Goal: Information Seeking & Learning: Find specific fact

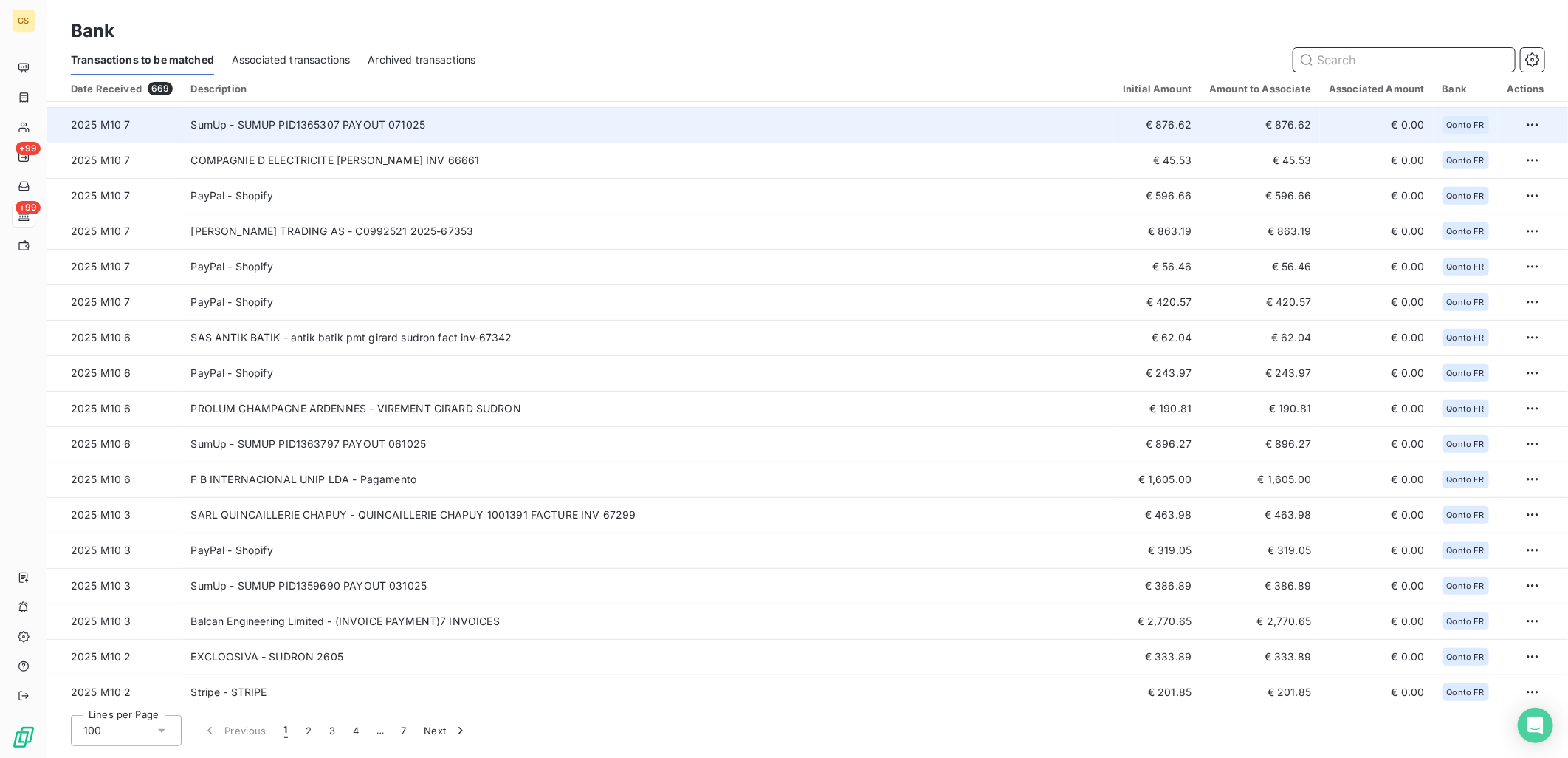
scroll to position [410, 0]
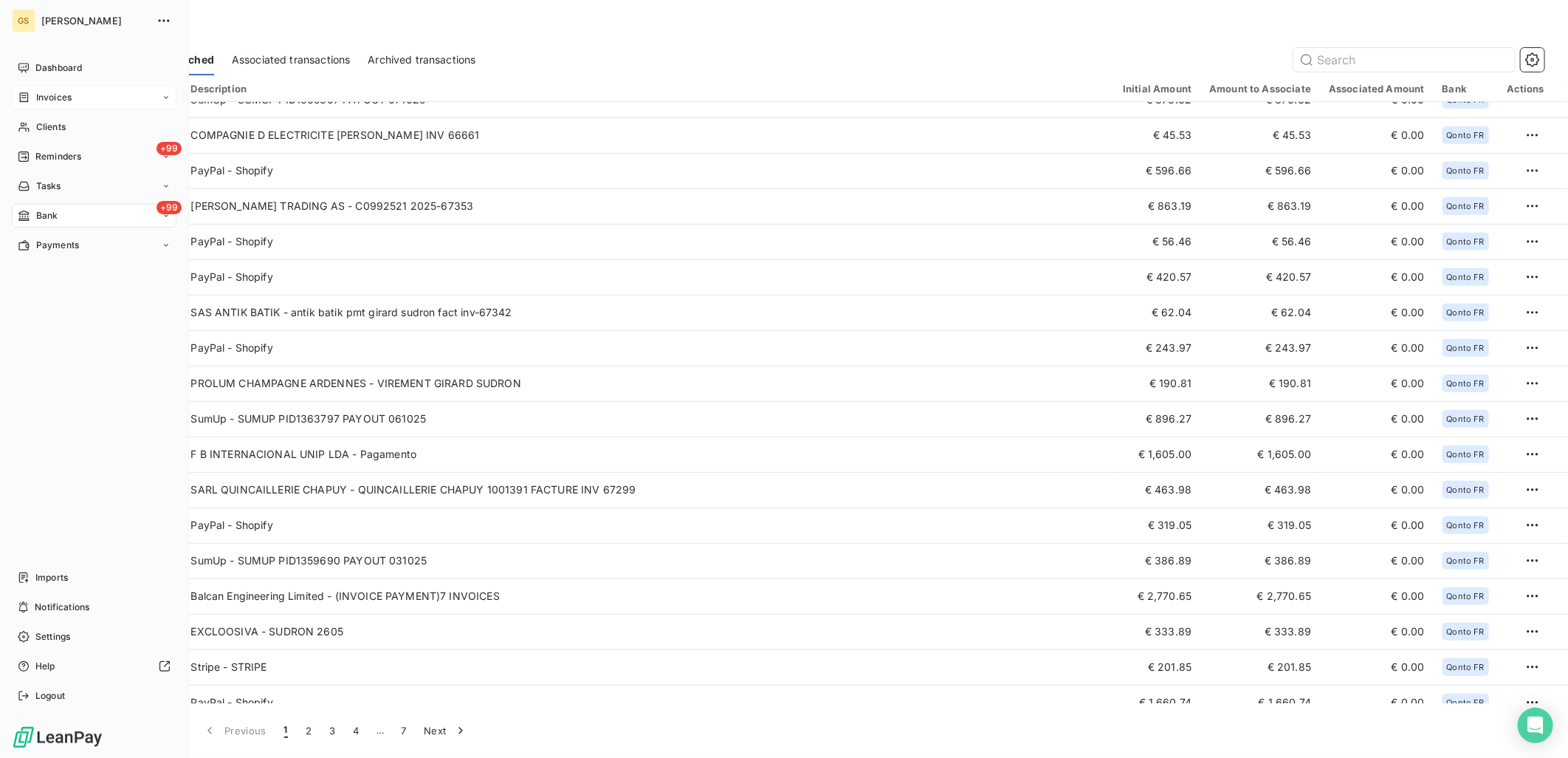
click at [71, 97] on span "Invoices" at bounding box center [54, 98] width 35 height 14
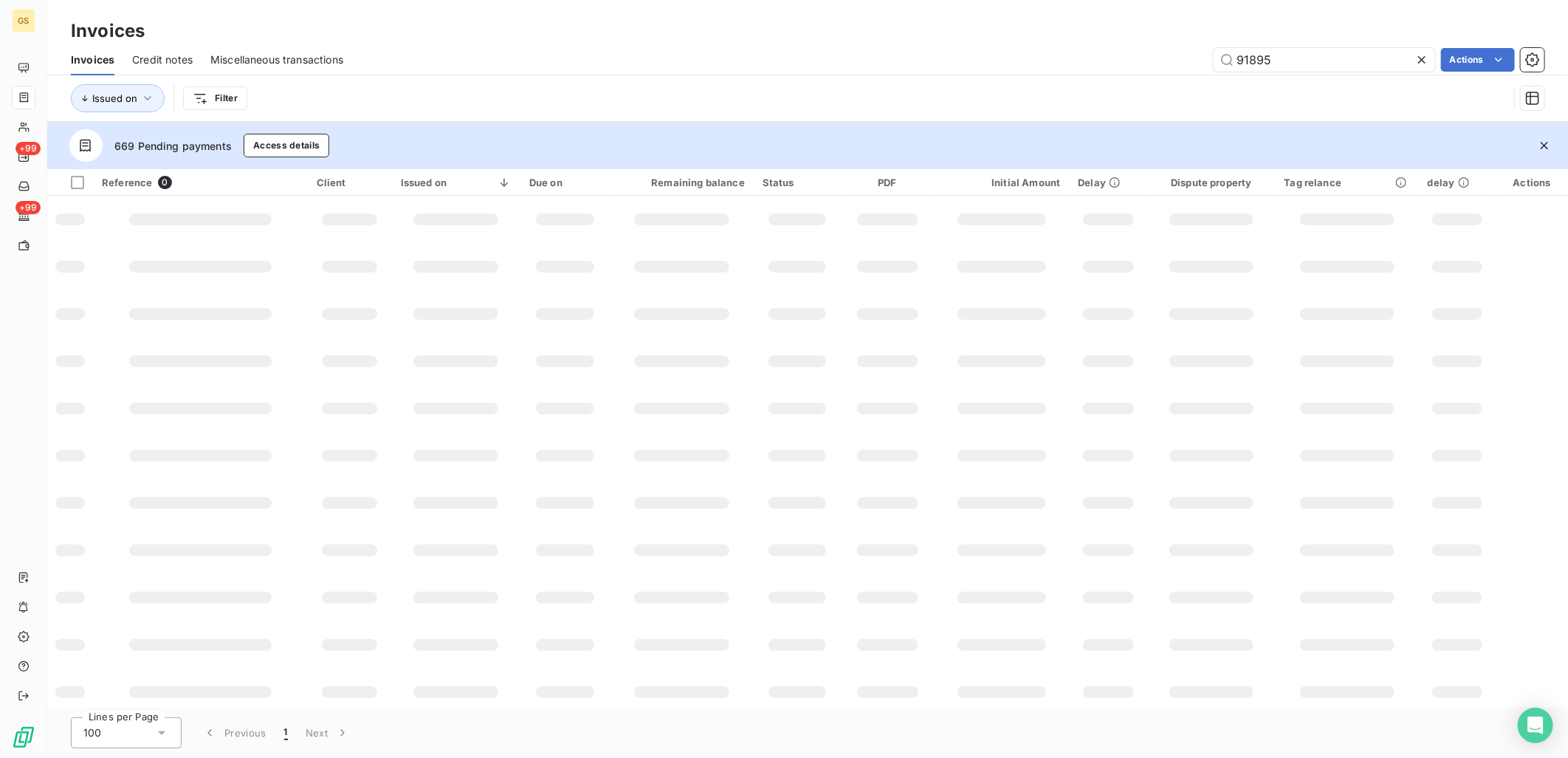
click at [1304, 48] on input "91895" at bounding box center [1324, 60] width 221 height 23
drag, startPoint x: 1308, startPoint y: 54, endPoint x: 1193, endPoint y: 57, distance: 115.0
click at [1194, 57] on div "91895 Actions" at bounding box center [953, 60] width 1184 height 23
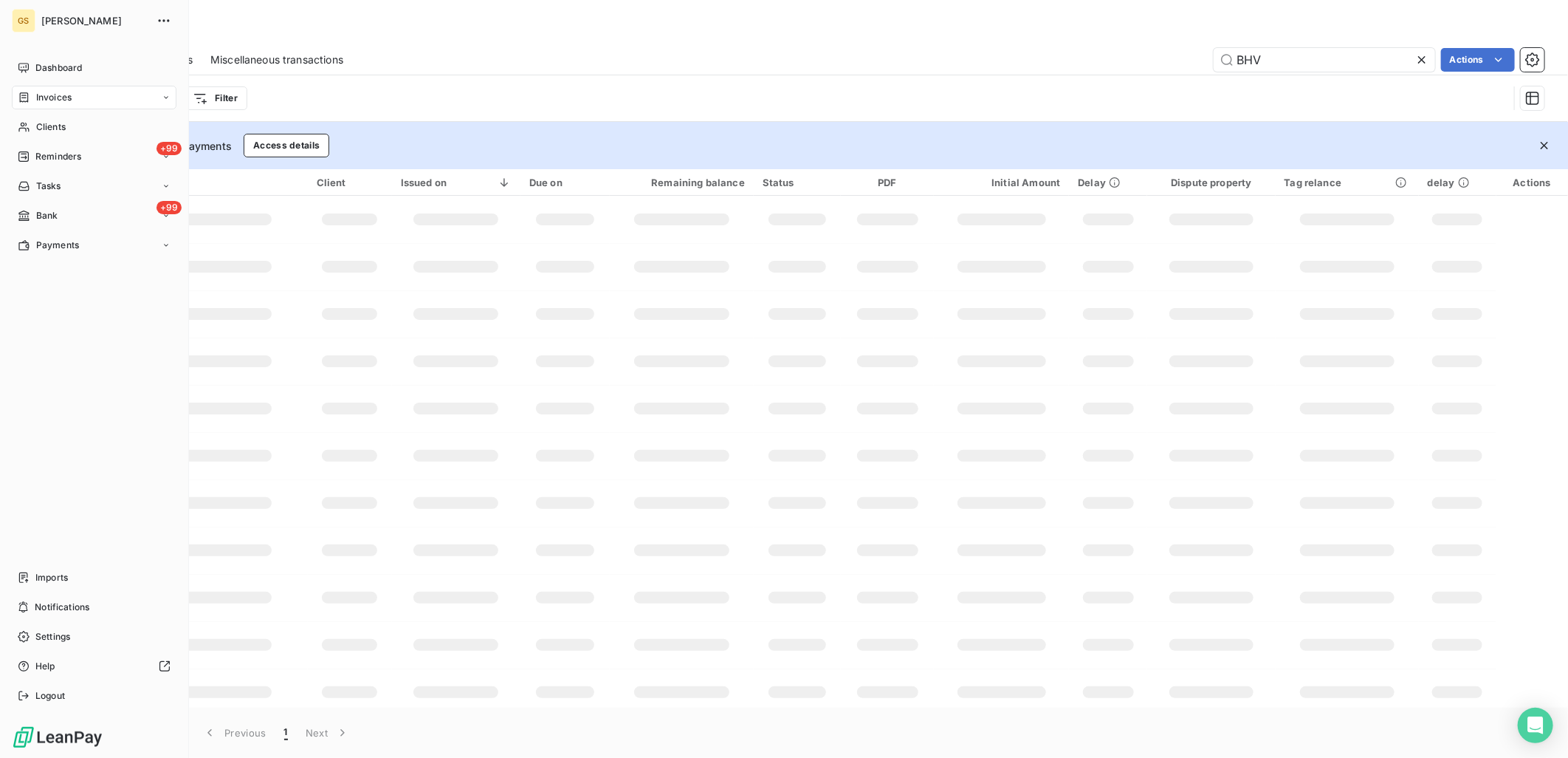
type input "BHV"
click at [41, 96] on span "Invoices" at bounding box center [54, 98] width 35 height 14
click at [64, 202] on nav "Dashboard Invoices Invoices Credit notes Miscellaneous transactions Clients +99…" at bounding box center [94, 201] width 165 height 290
click at [65, 211] on span "Clients" at bounding box center [51, 216] width 29 height 14
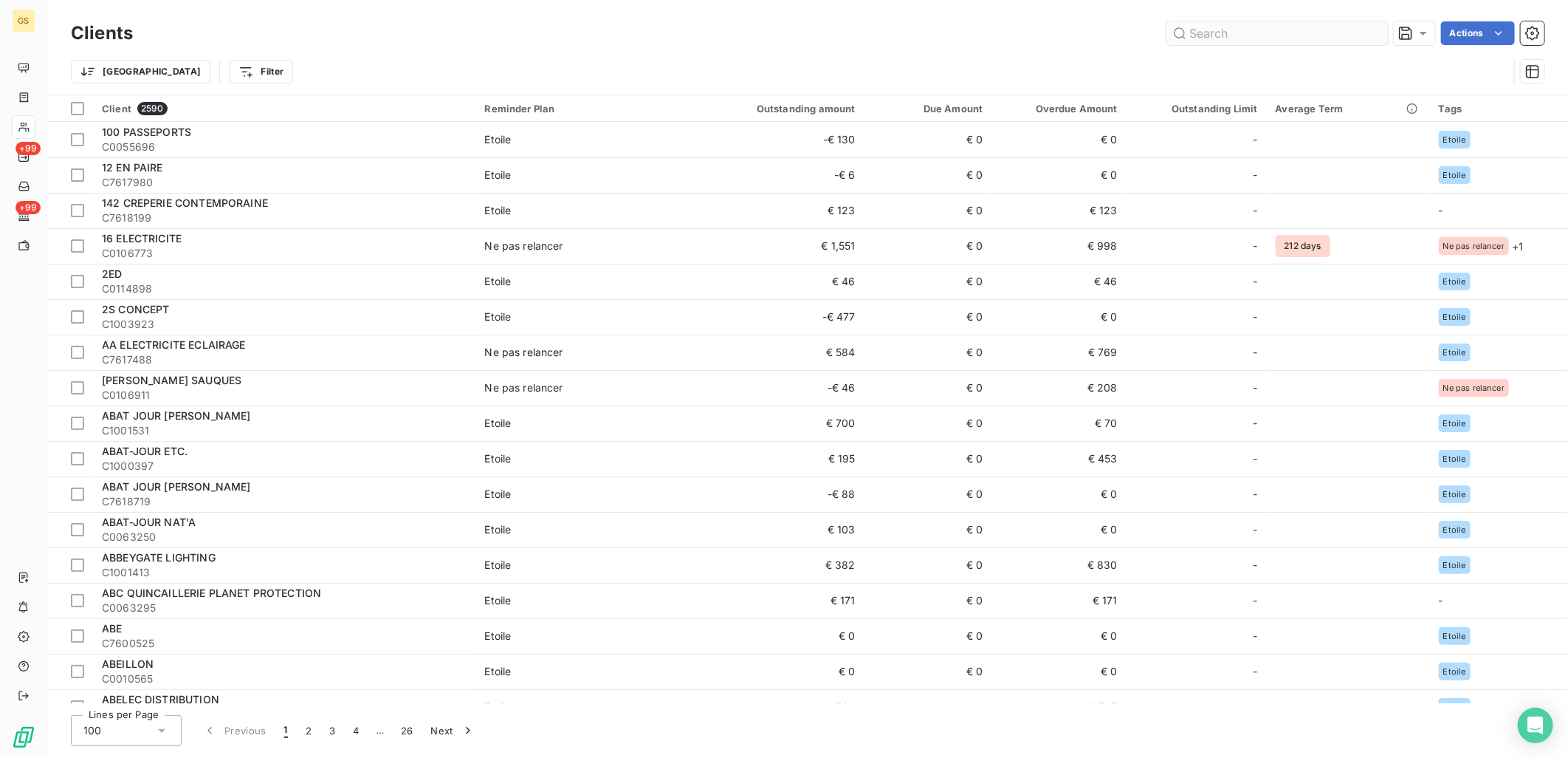
click at [1314, 24] on input "text" at bounding box center [1276, 33] width 221 height 23
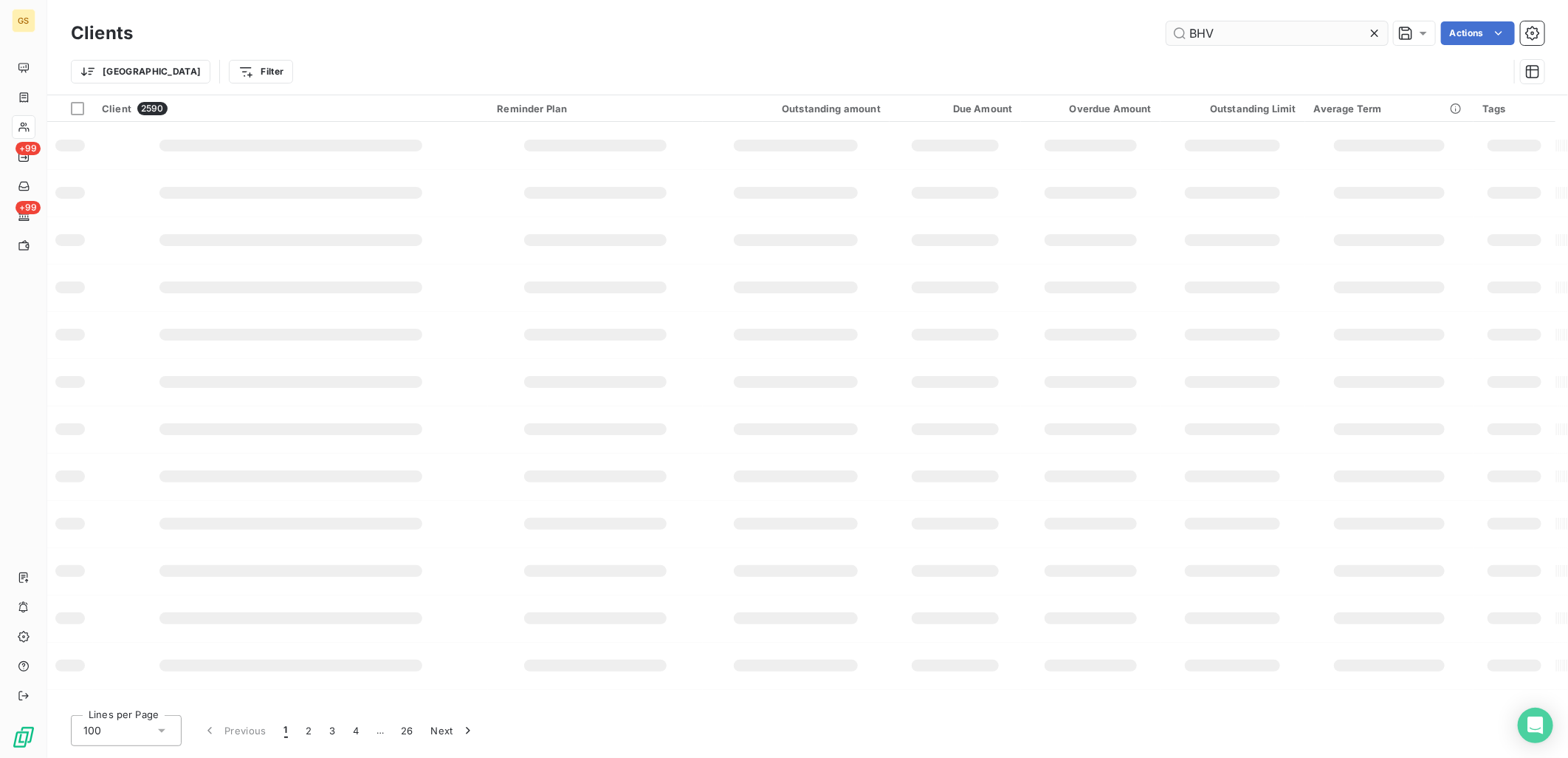
type input "BHV"
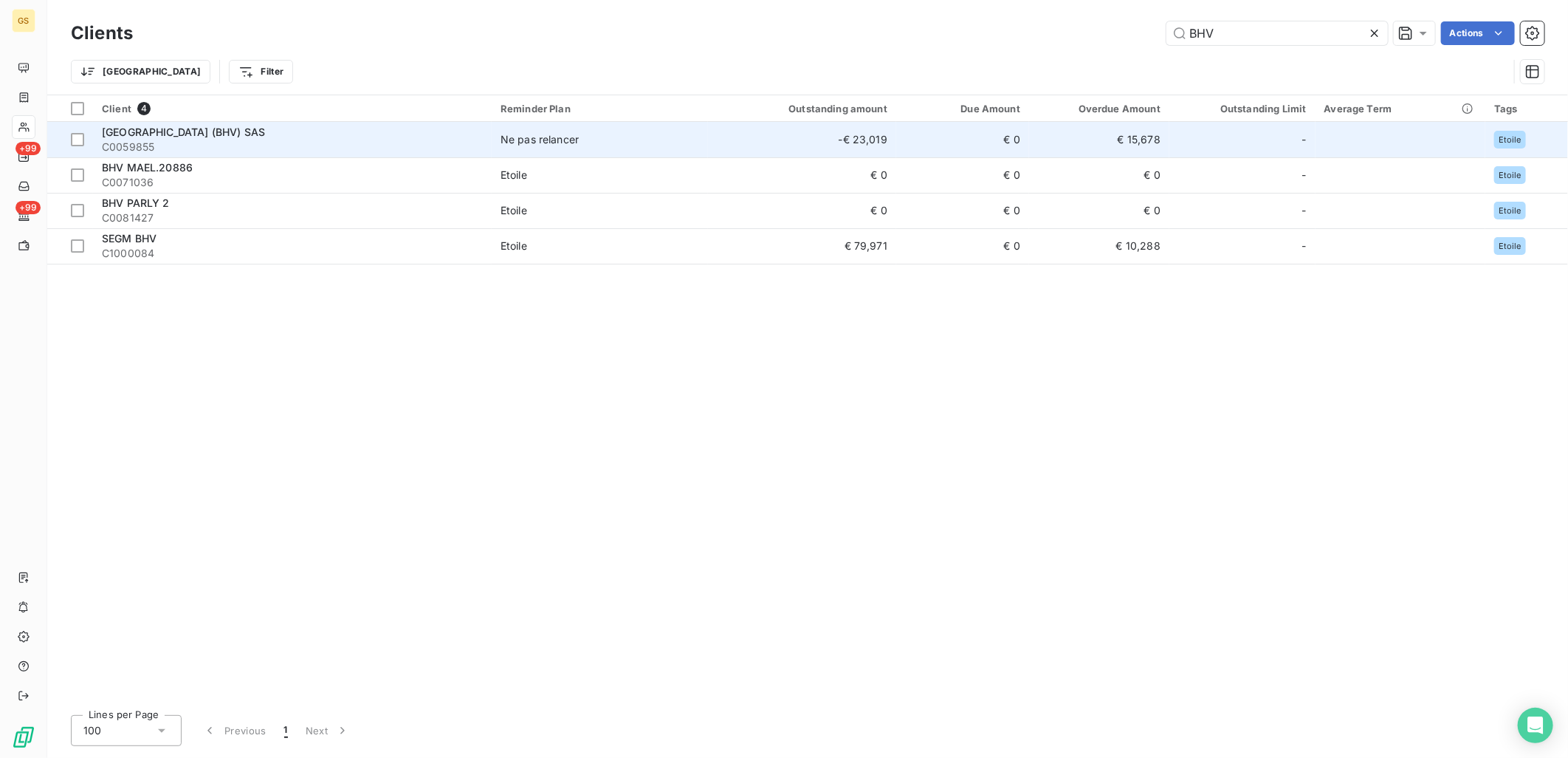
click at [372, 136] on div "[GEOGRAPHIC_DATA] (BHV) SAS" at bounding box center [292, 132] width 381 height 15
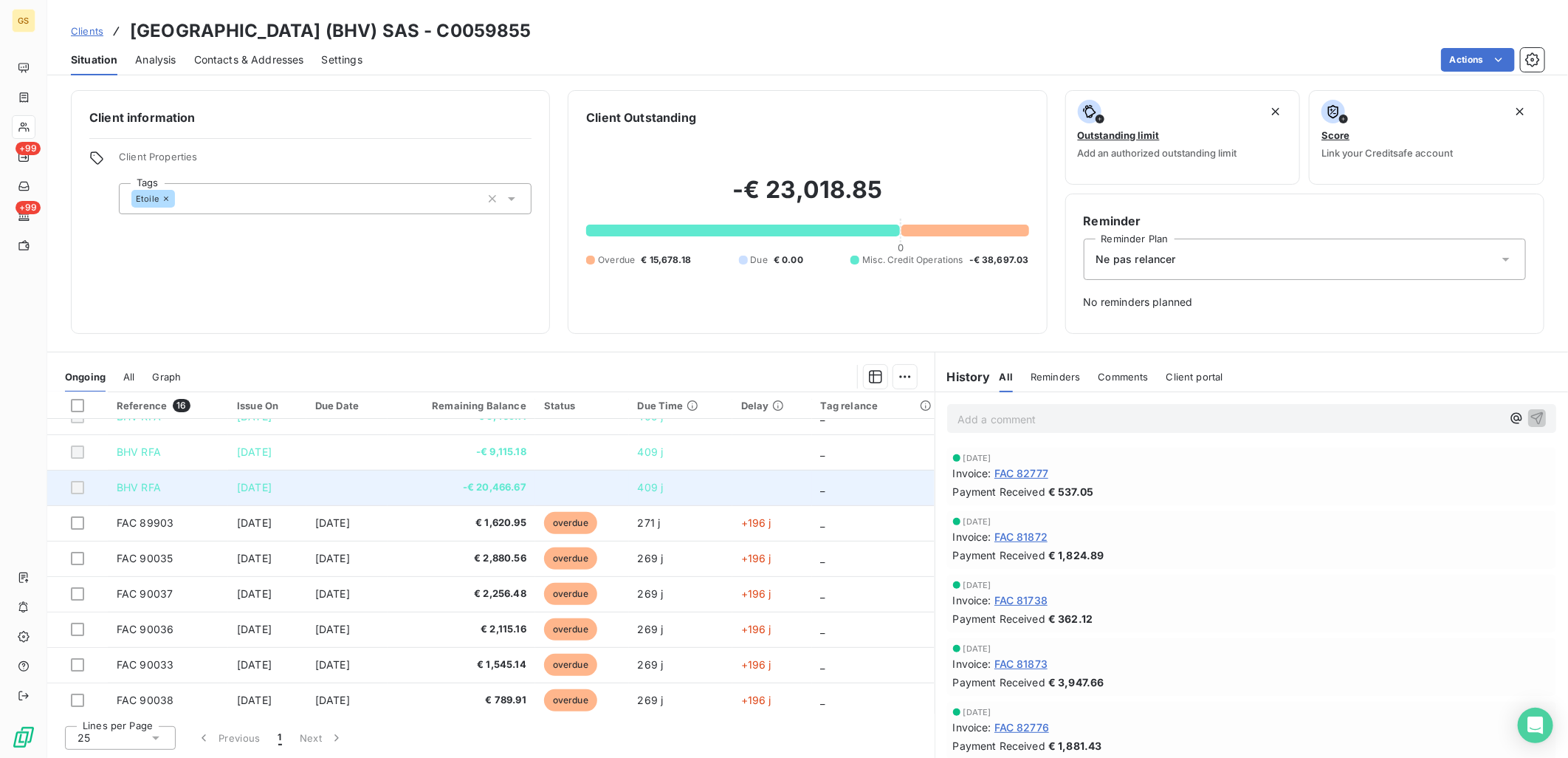
scroll to position [82, 0]
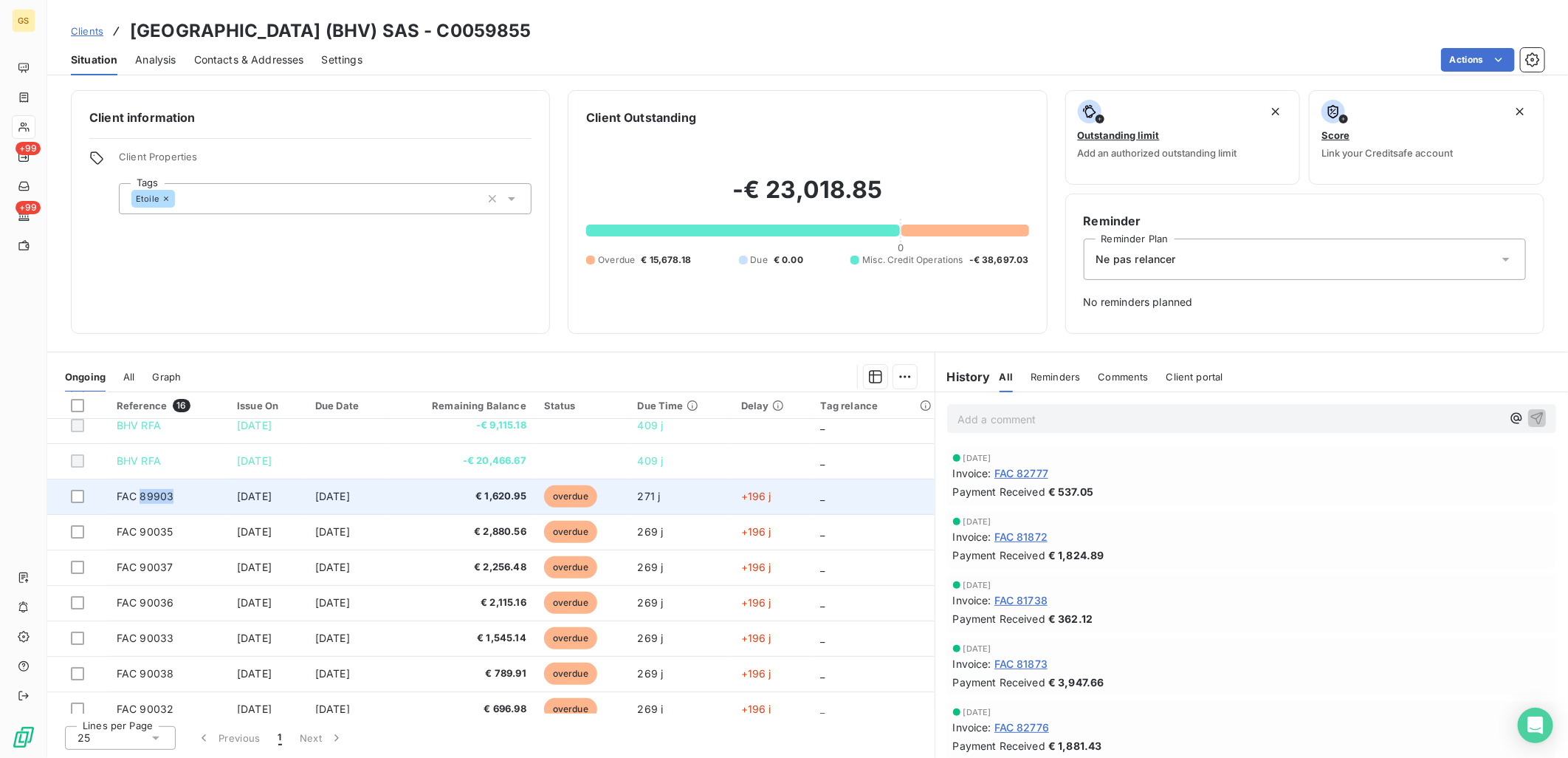
copy span "89903"
drag, startPoint x: 172, startPoint y: 498, endPoint x: 136, endPoint y: 499, distance: 36.0
click at [136, 499] on td "FAC 89903" at bounding box center [168, 497] width 120 height 35
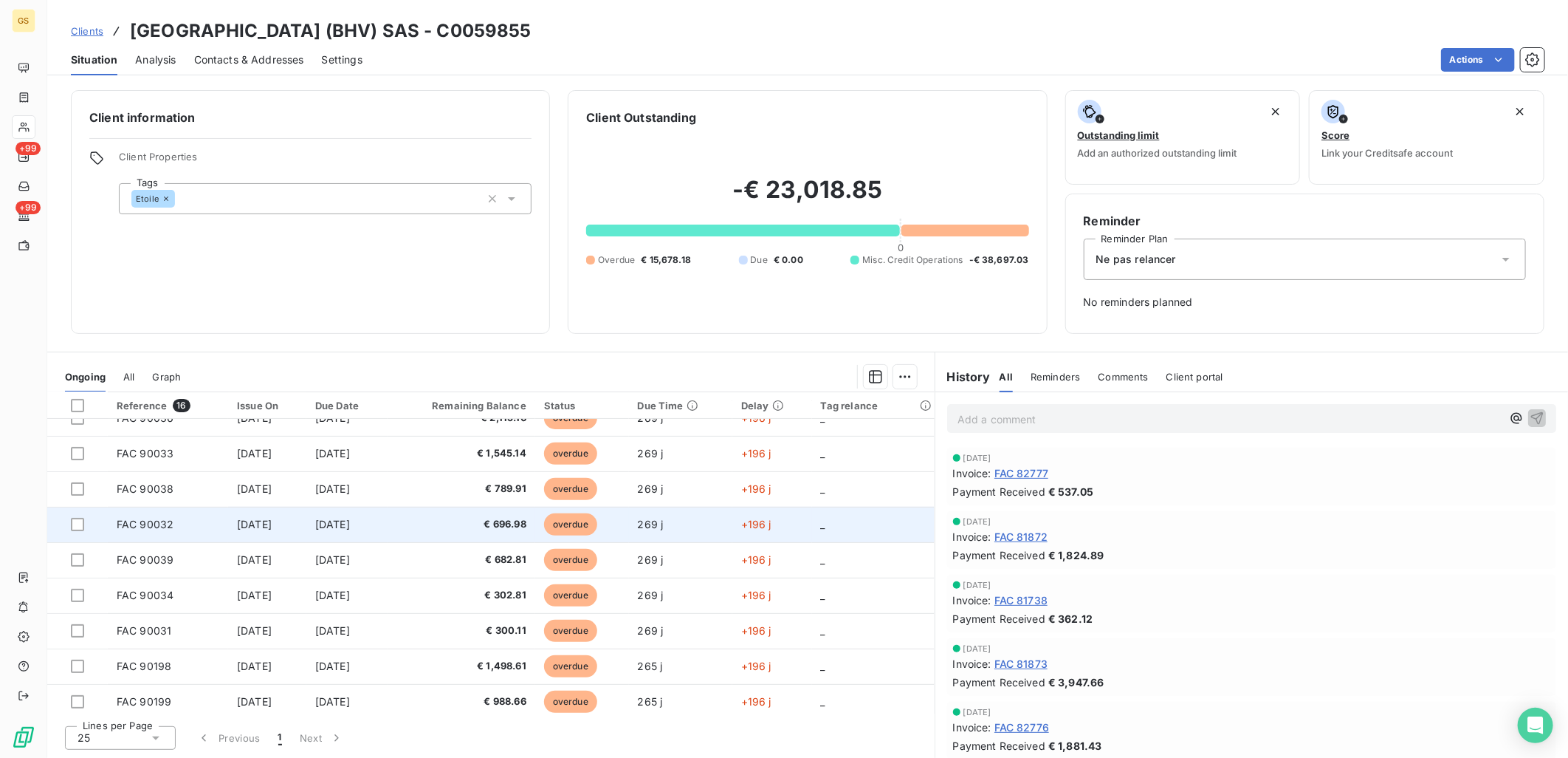
scroll to position [272, 0]
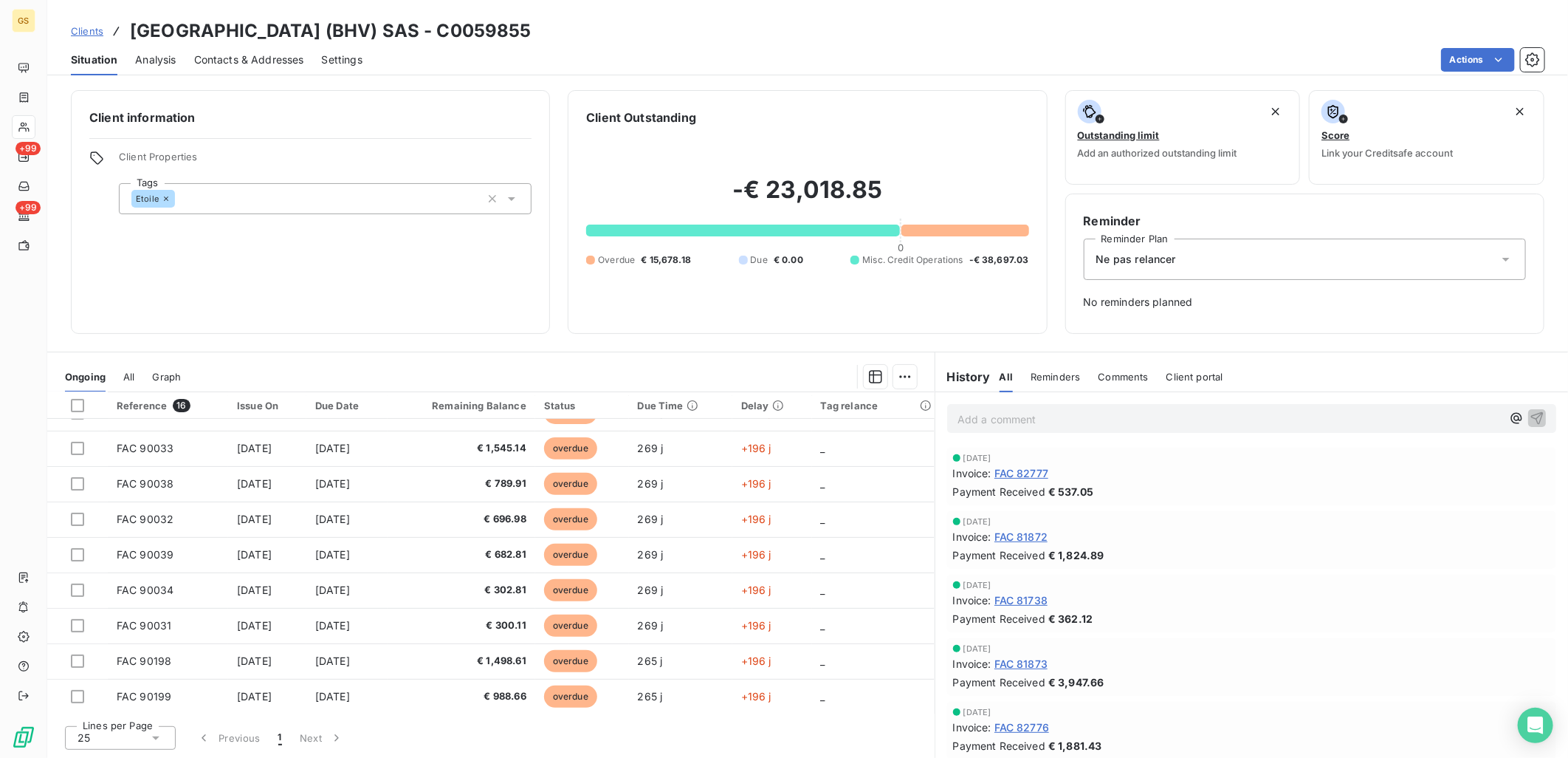
click at [531, 28] on h3 "[GEOGRAPHIC_DATA] (BHV) SAS - C0059855" at bounding box center [331, 30] width 402 height 26
click at [628, 23] on div "Clients [GEOGRAPHIC_DATA] (BHV) SAS - C0059855" at bounding box center [807, 30] width 1521 height 26
click at [531, 29] on h3 "[GEOGRAPHIC_DATA] (BHV) SAS - C0059855" at bounding box center [331, 30] width 402 height 26
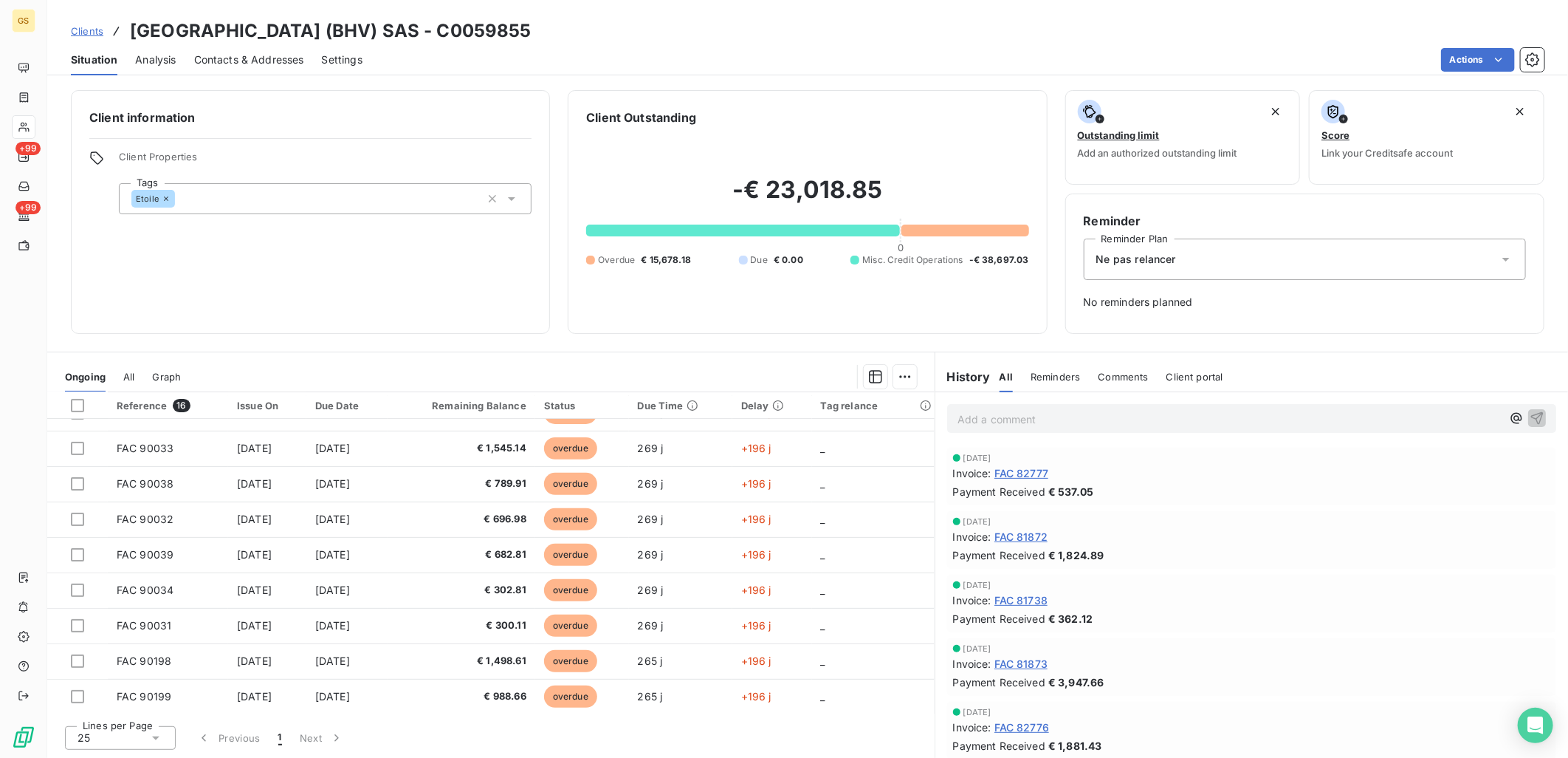
click at [531, 29] on h3 "[GEOGRAPHIC_DATA] (BHV) SAS - C0059855" at bounding box center [331, 30] width 402 height 26
copy h3 "C0059855"
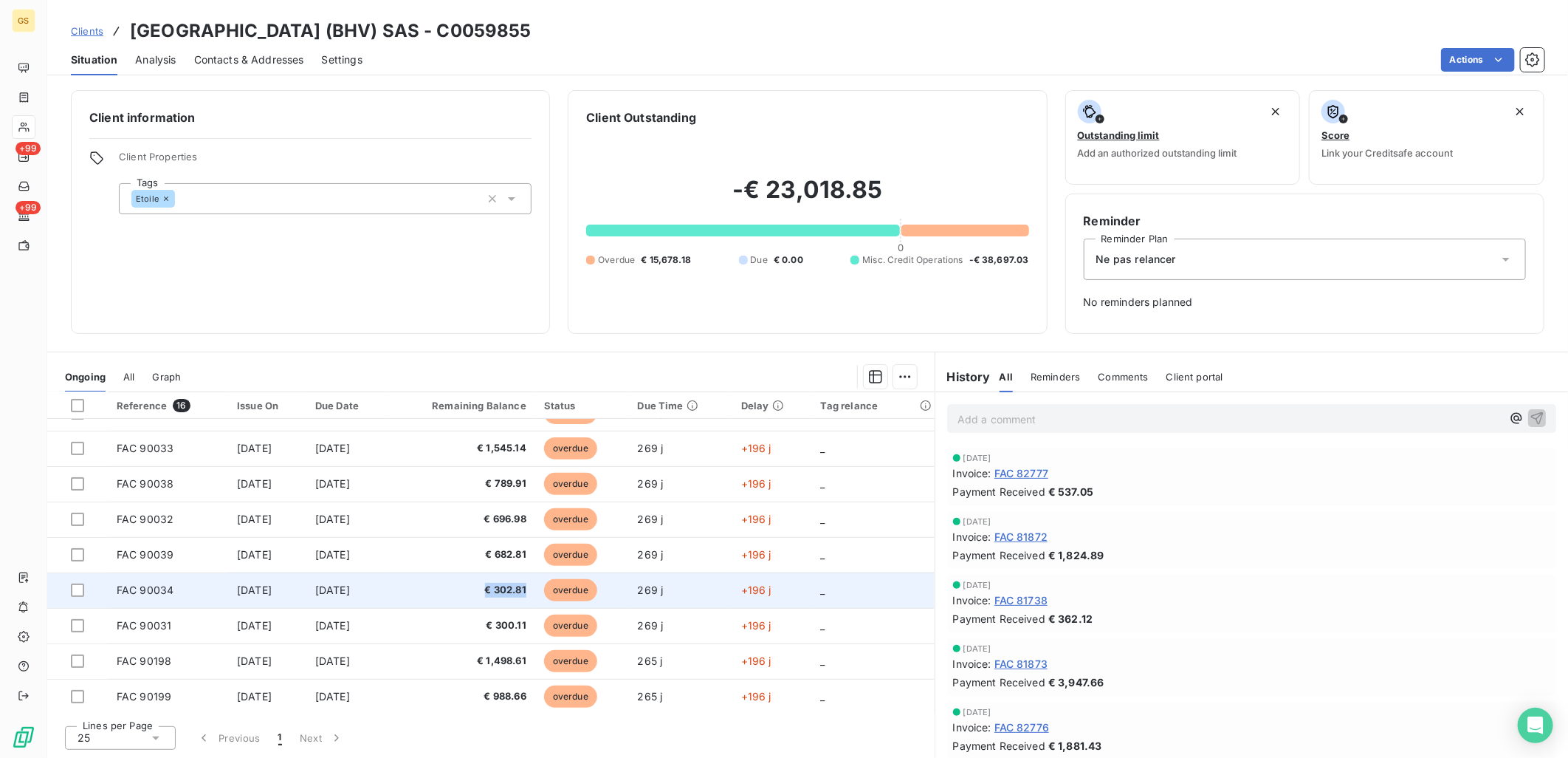
copy span "€ 302.81"
drag, startPoint x: 490, startPoint y: 585, endPoint x: 555, endPoint y: 585, distance: 65.0
click at [535, 585] on td "€ 302.81" at bounding box center [461, 590] width 147 height 35
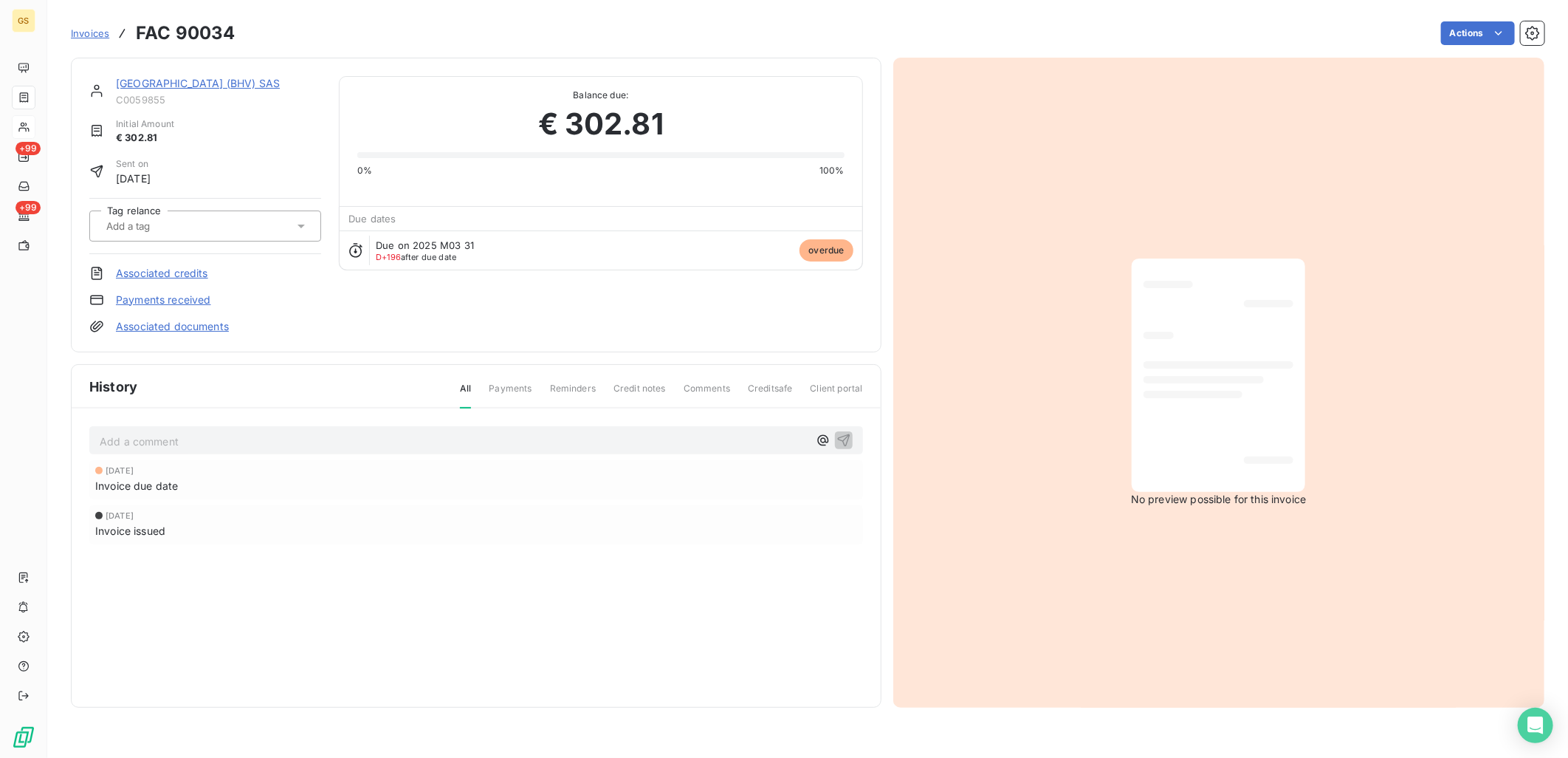
copy link "[GEOGRAPHIC_DATA] (BHV) SAS"
drag, startPoint x: 108, startPoint y: 84, endPoint x: 325, endPoint y: 84, distance: 217.0
click at [325, 84] on div "[GEOGRAPHIC_DATA] (BHV) SAS C0059855 Initial Amount € 302.81 Sent on [DATE] Tag…" at bounding box center [477, 205] width 774 height 258
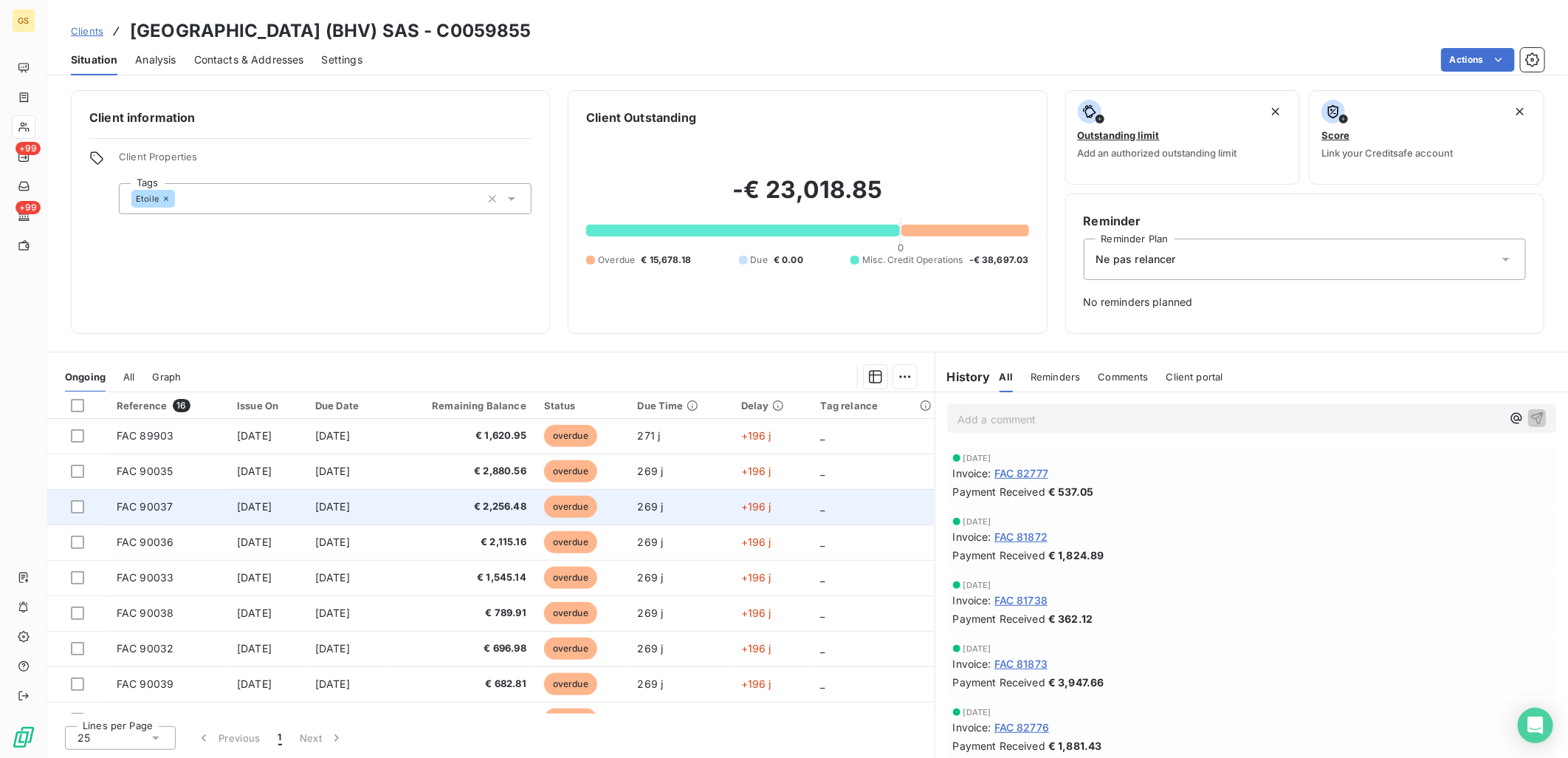
scroll to position [272, 0]
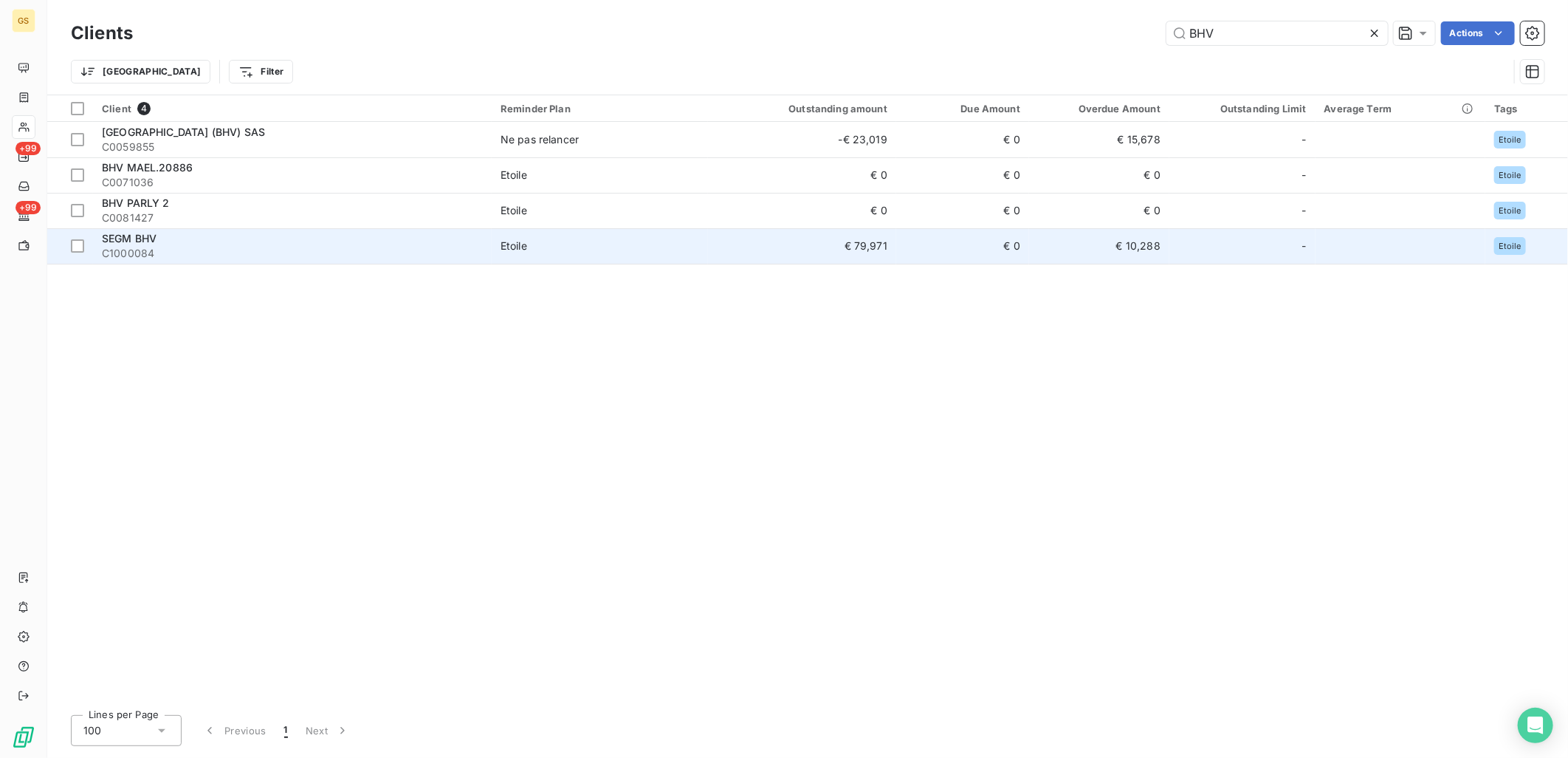
click at [157, 242] on div "SEGM BHV" at bounding box center [292, 238] width 381 height 15
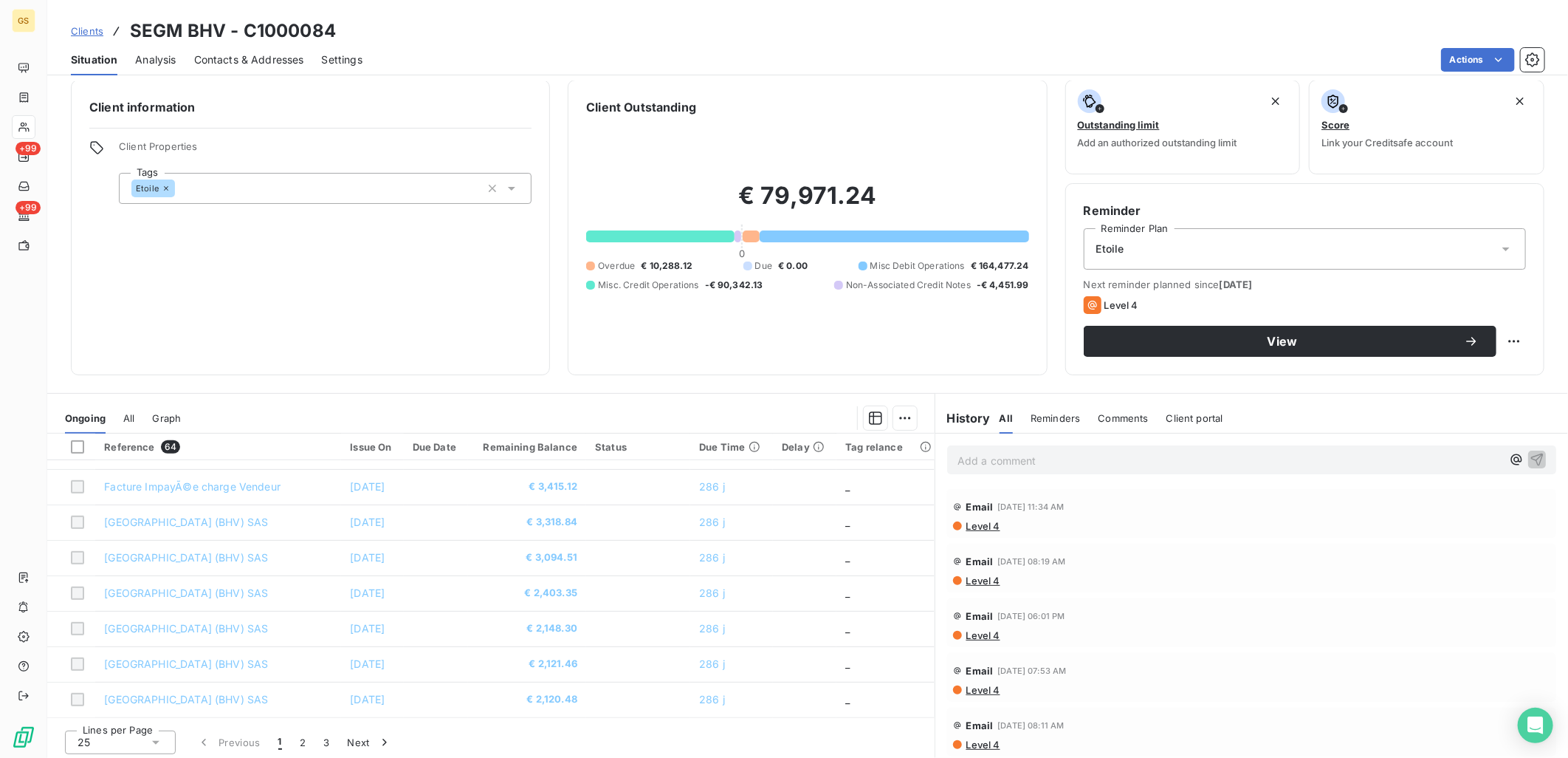
scroll to position [14, 0]
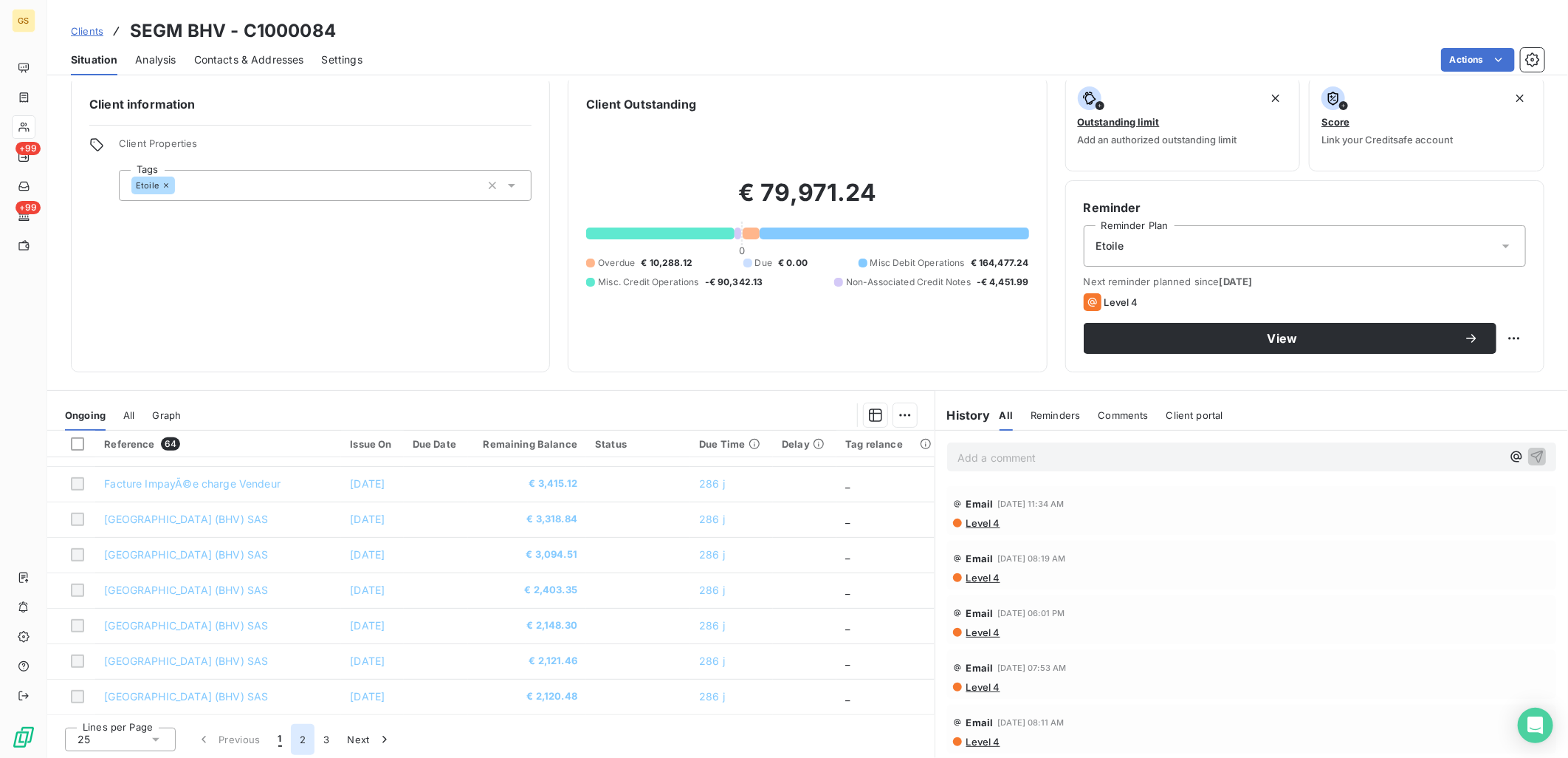
click at [298, 737] on button "2" at bounding box center [302, 739] width 23 height 31
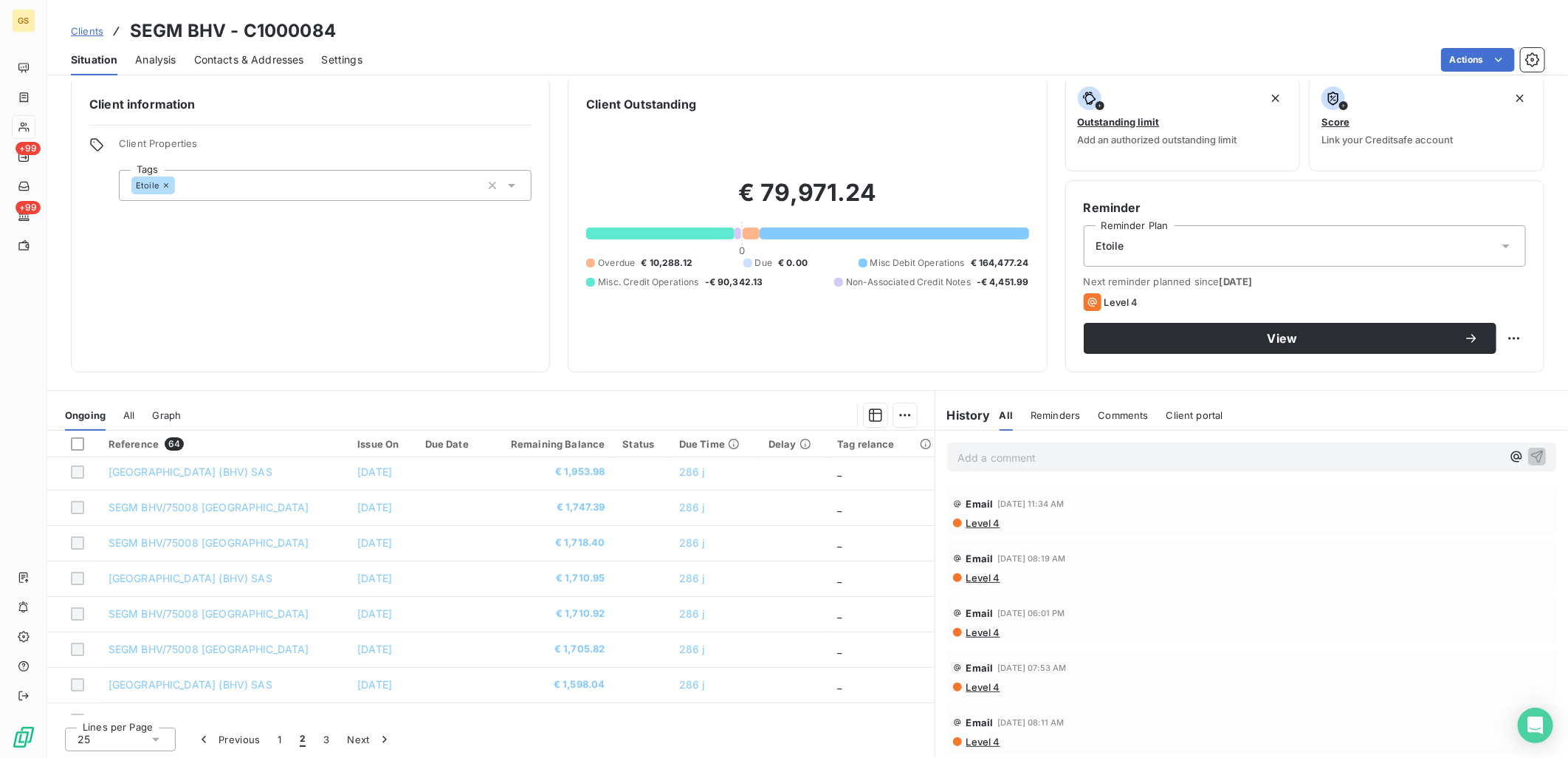
scroll to position [0, 0]
click at [318, 744] on button "3" at bounding box center [327, 739] width 23 height 31
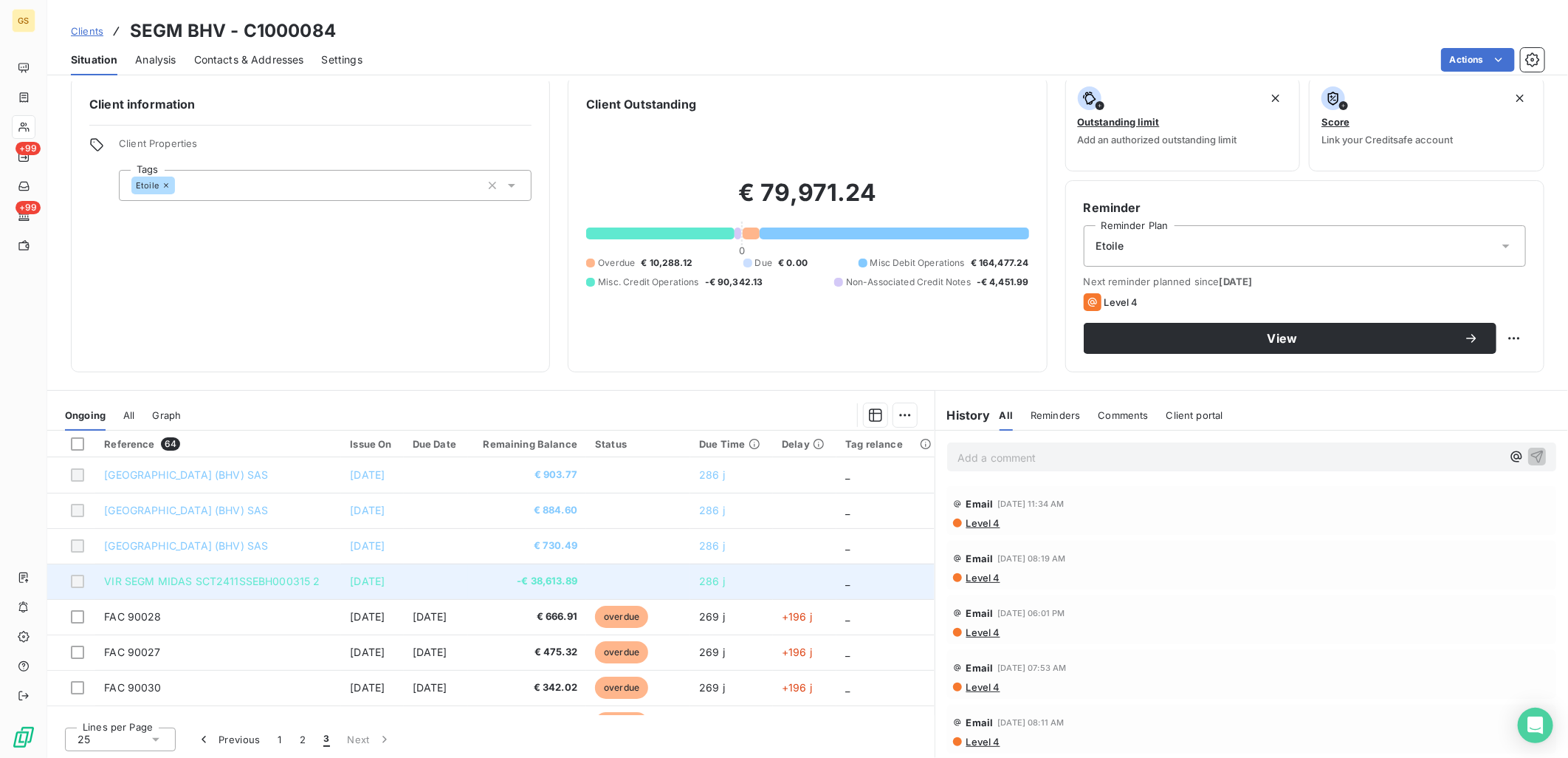
scroll to position [82, 0]
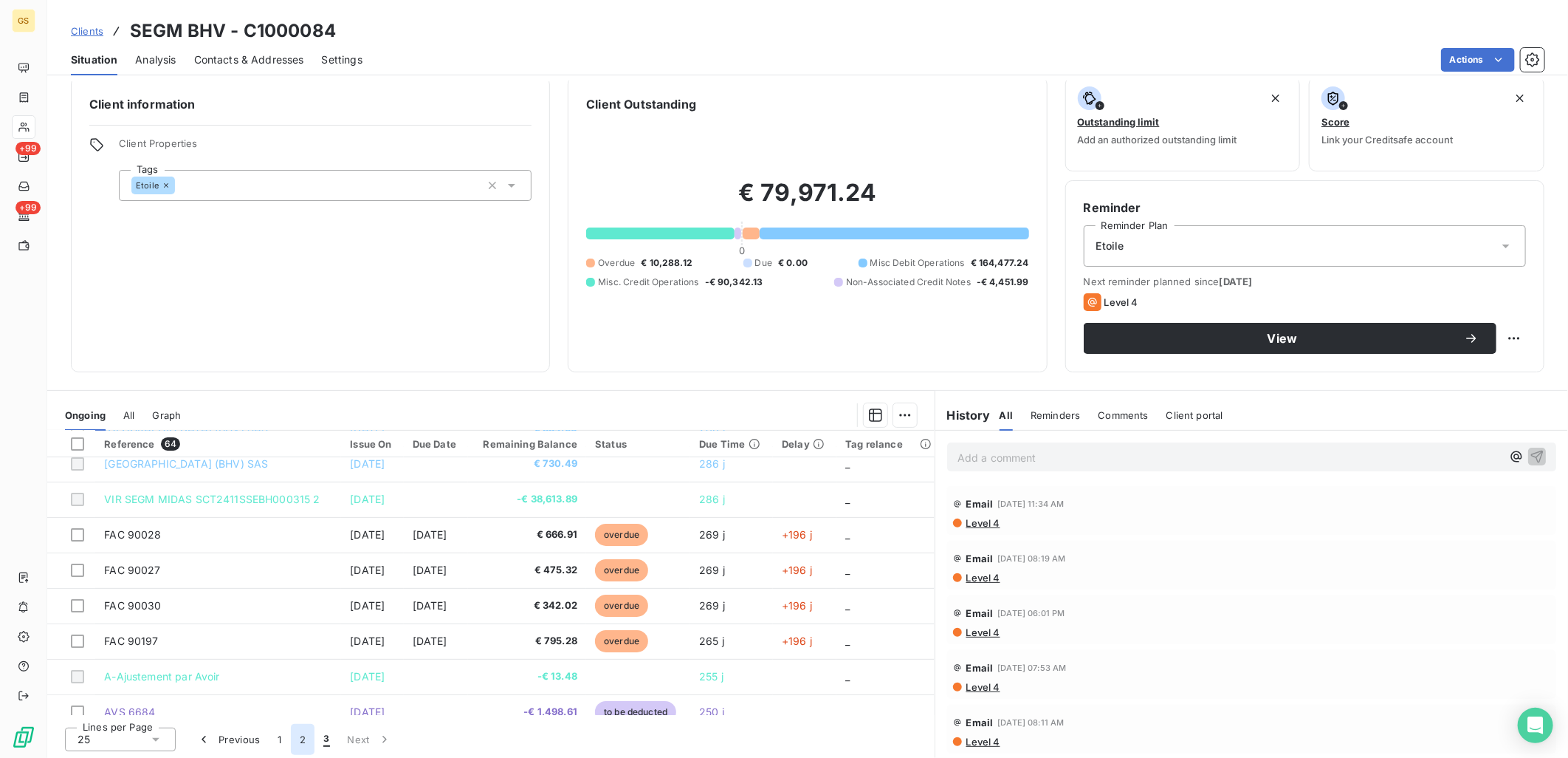
click at [300, 738] on button "2" at bounding box center [302, 739] width 23 height 31
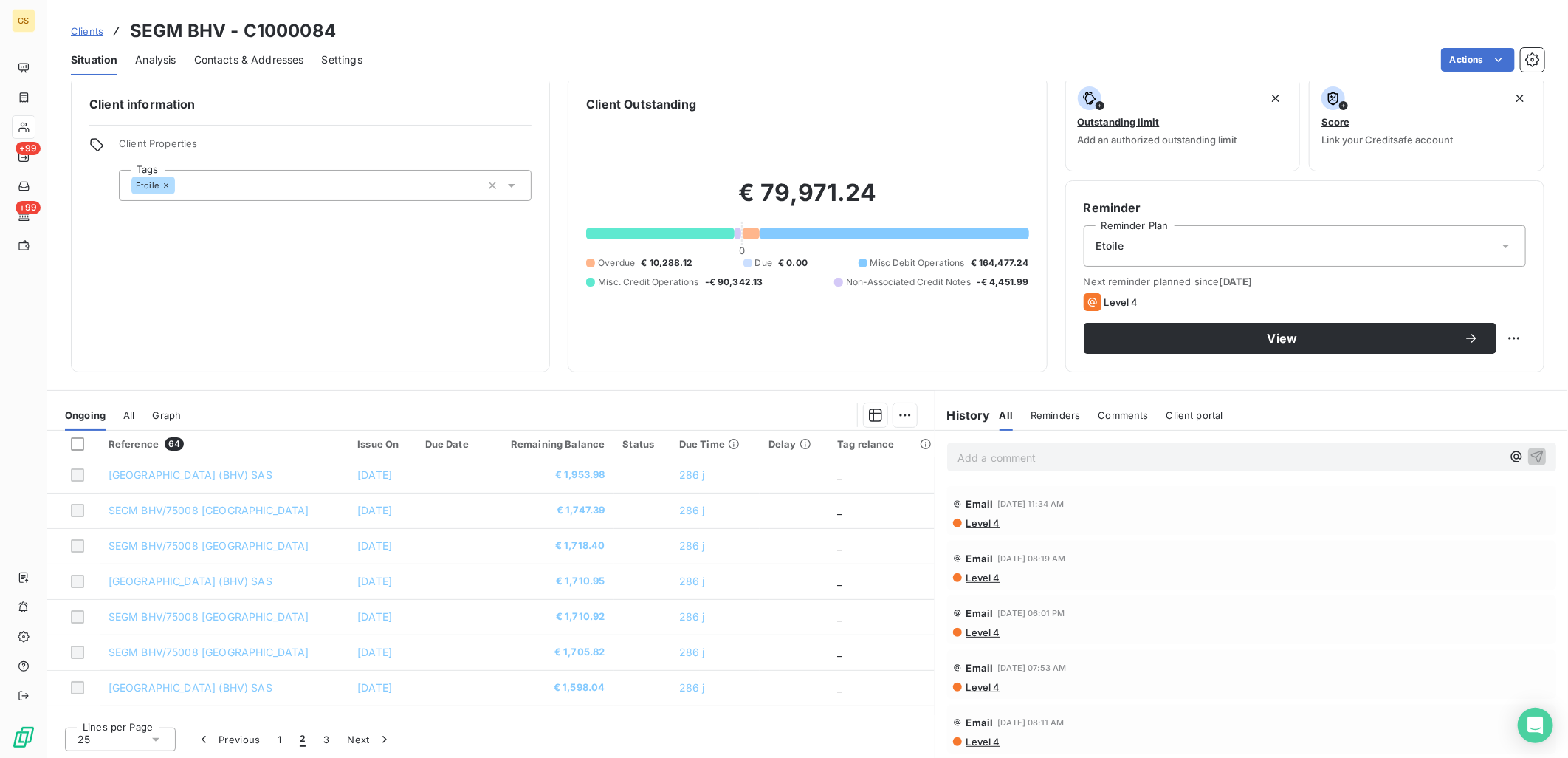
scroll to position [0, 0]
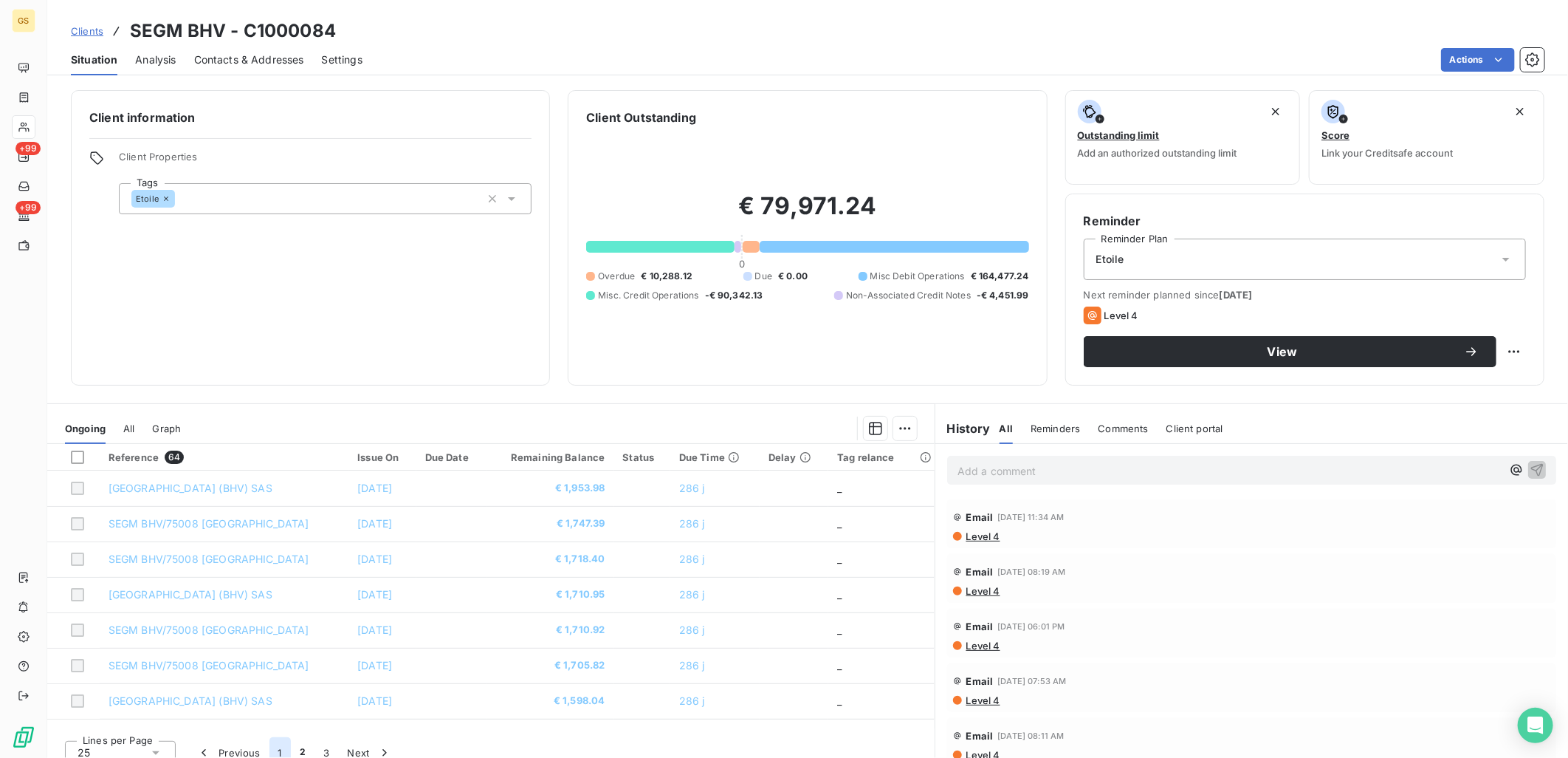
click at [281, 756] on button "1" at bounding box center [280, 753] width 21 height 31
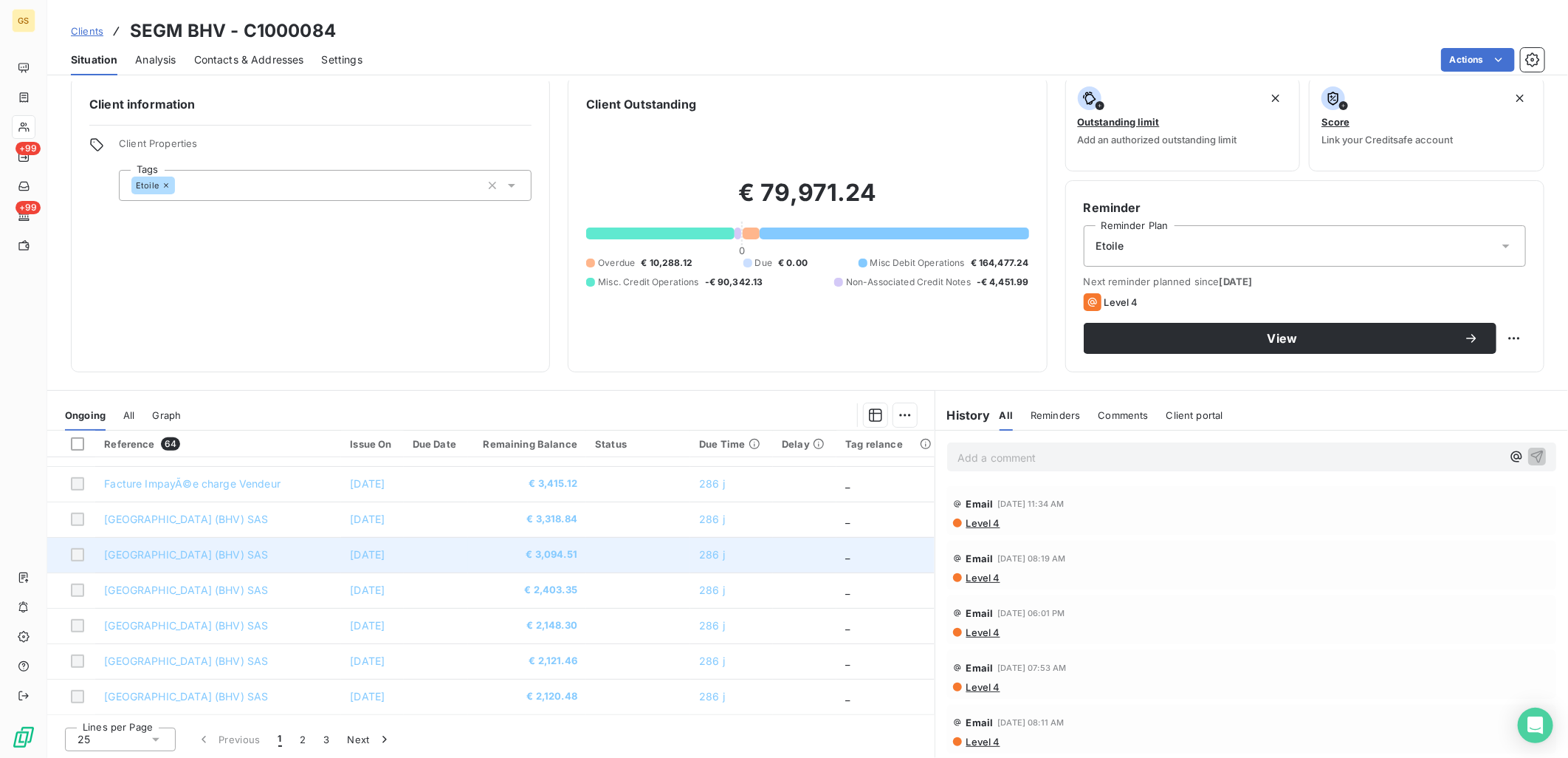
scroll to position [388, 0]
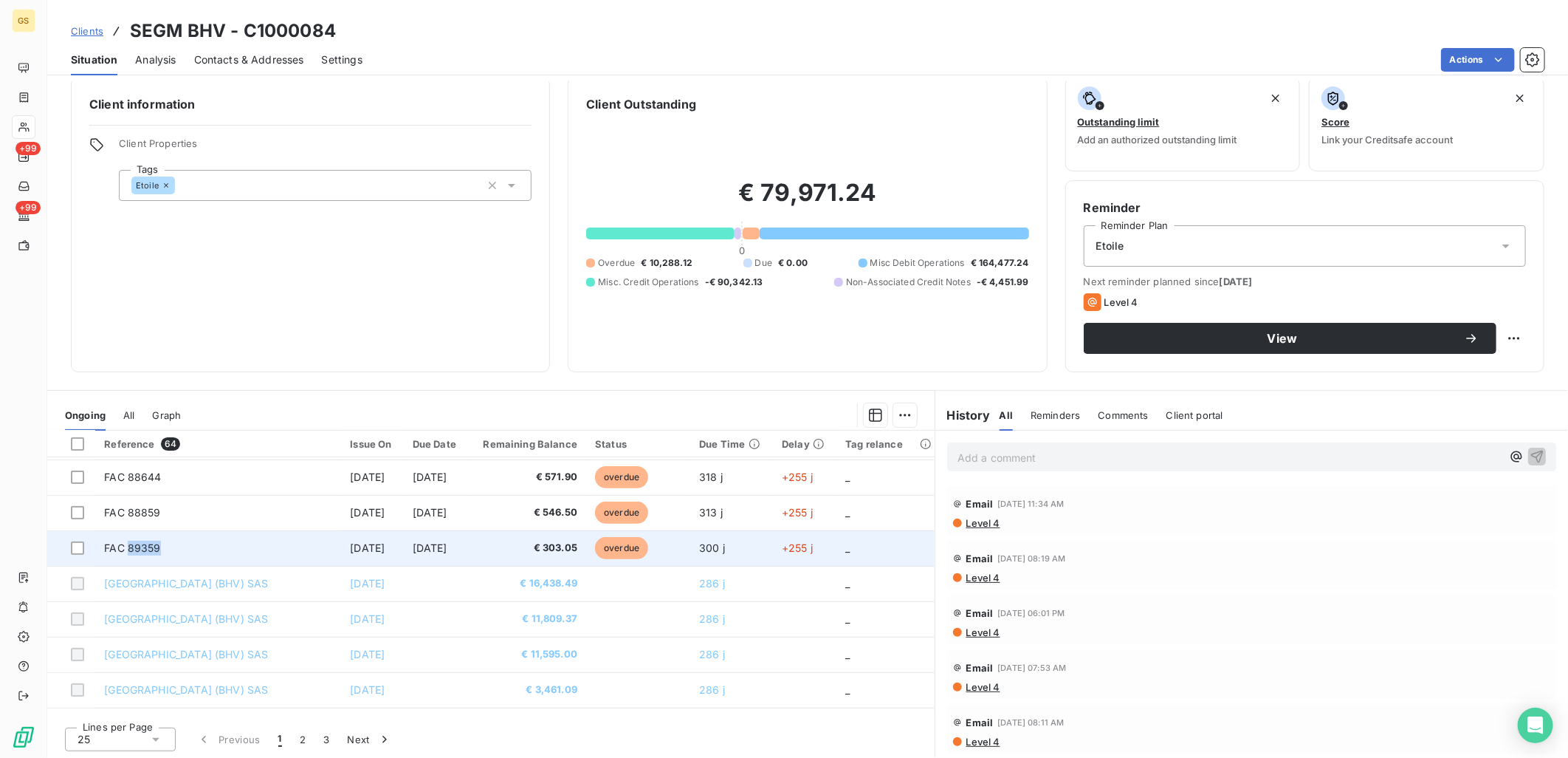
copy span "89359"
drag, startPoint x: 163, startPoint y: 545, endPoint x: 124, endPoint y: 548, distance: 39.1
click at [124, 548] on td "FAC 89359" at bounding box center [218, 548] width 246 height 35
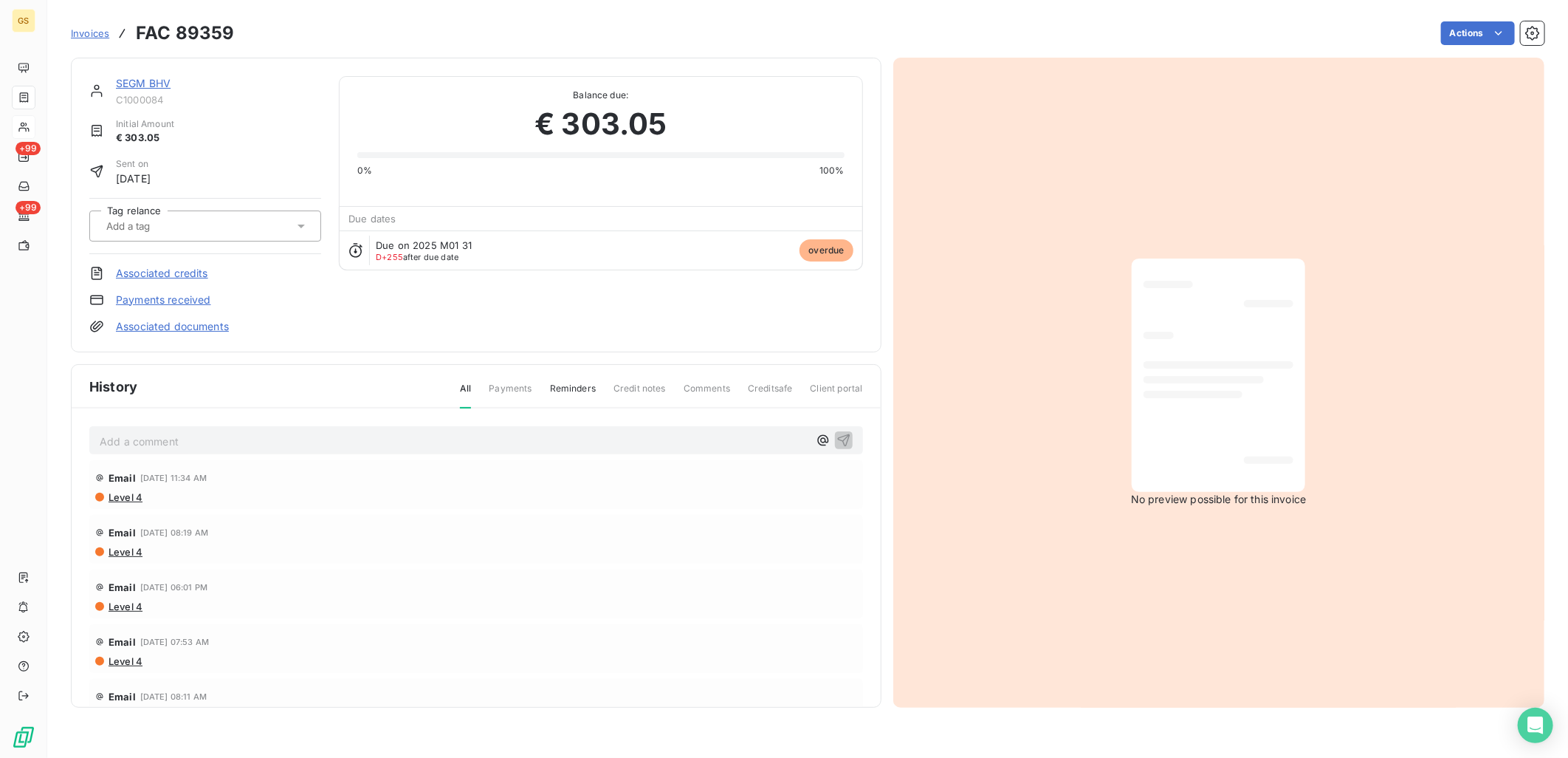
click at [229, 35] on h3 "FAC 89359" at bounding box center [184, 32] width 98 height 26
click at [218, 38] on h3 "FAC 89359" at bounding box center [184, 32] width 98 height 26
copy h3 "89359"
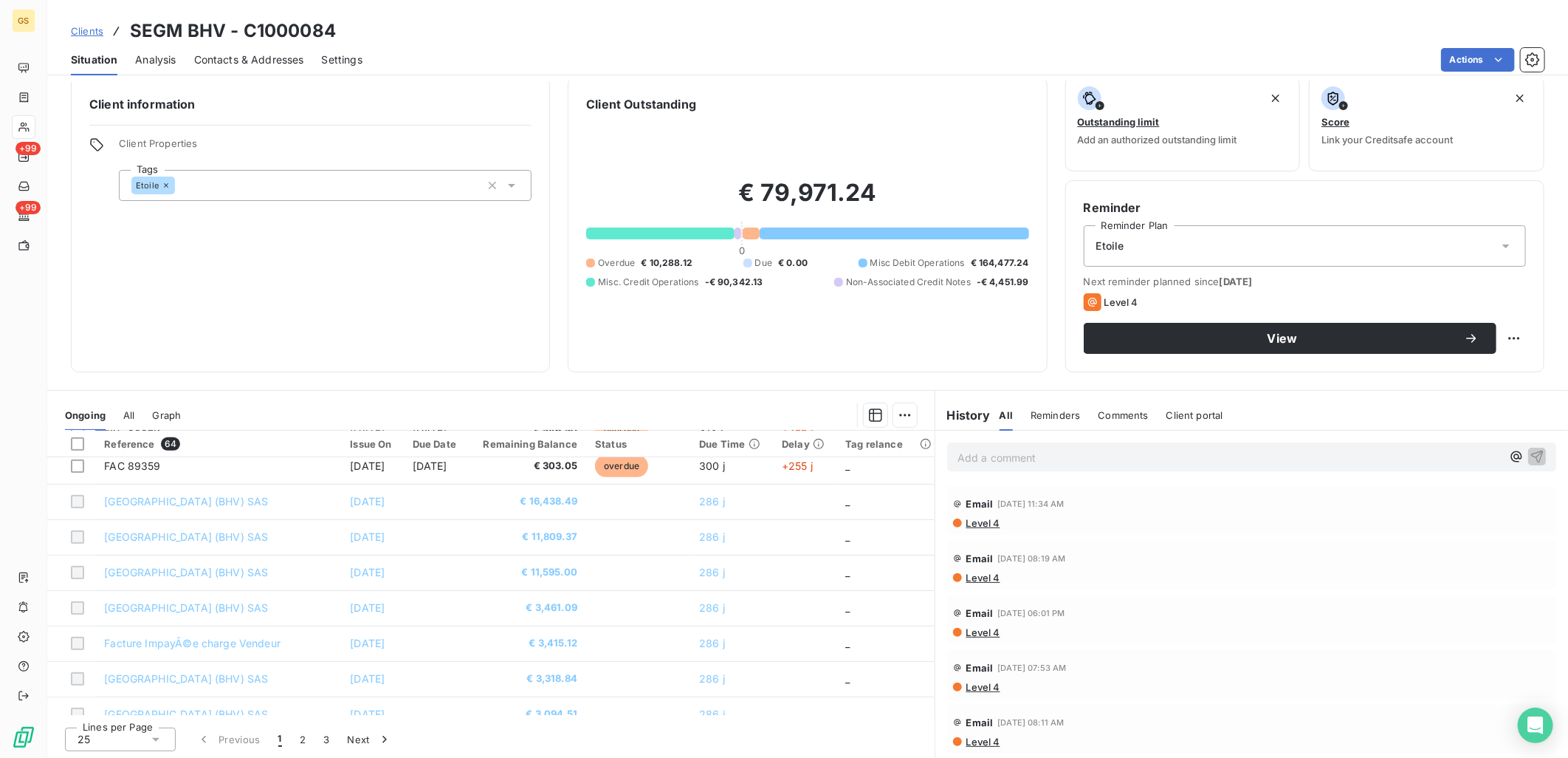
scroll to position [388, 0]
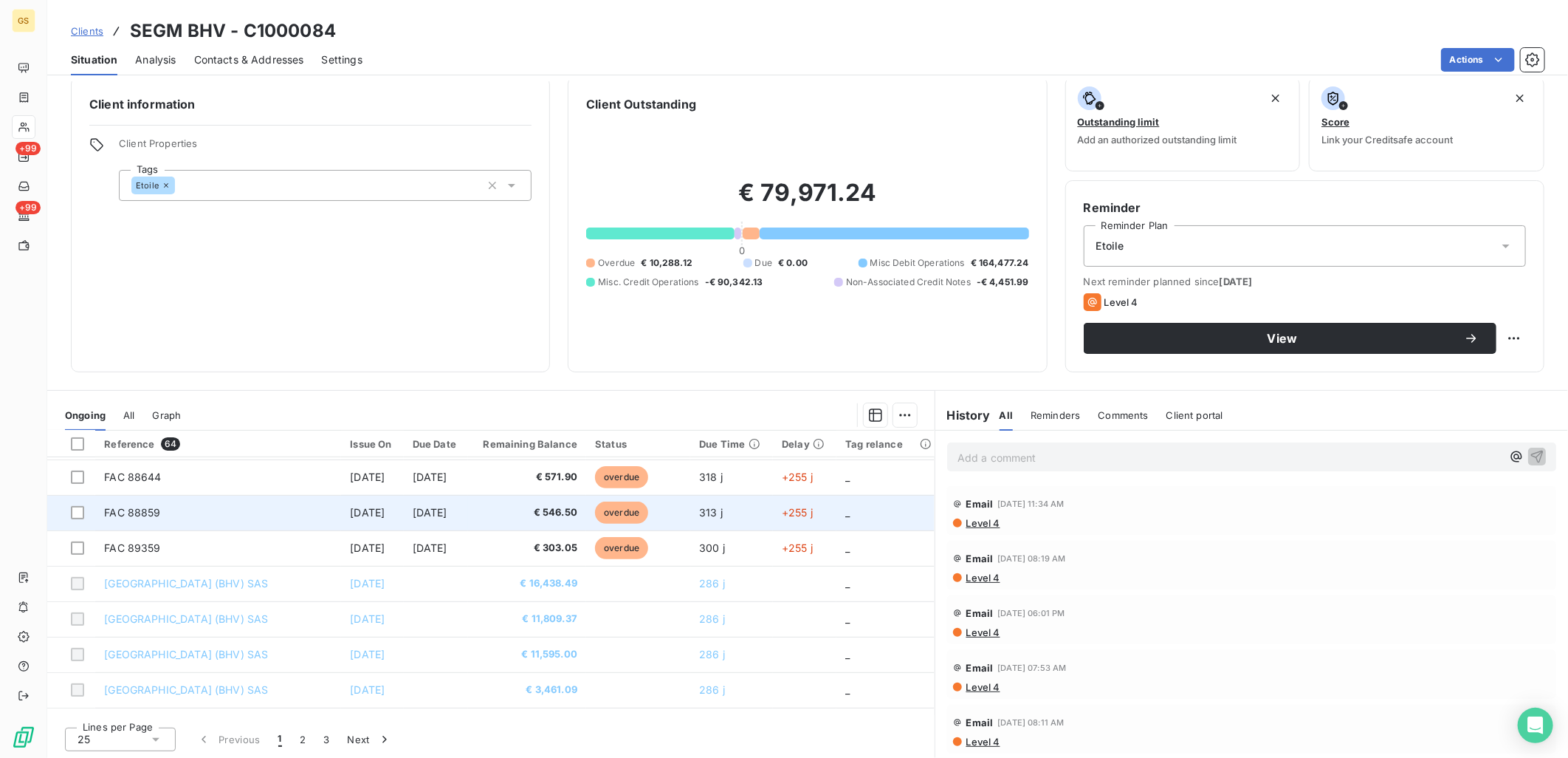
click at [167, 507] on td "FAC 88859" at bounding box center [218, 512] width 246 height 35
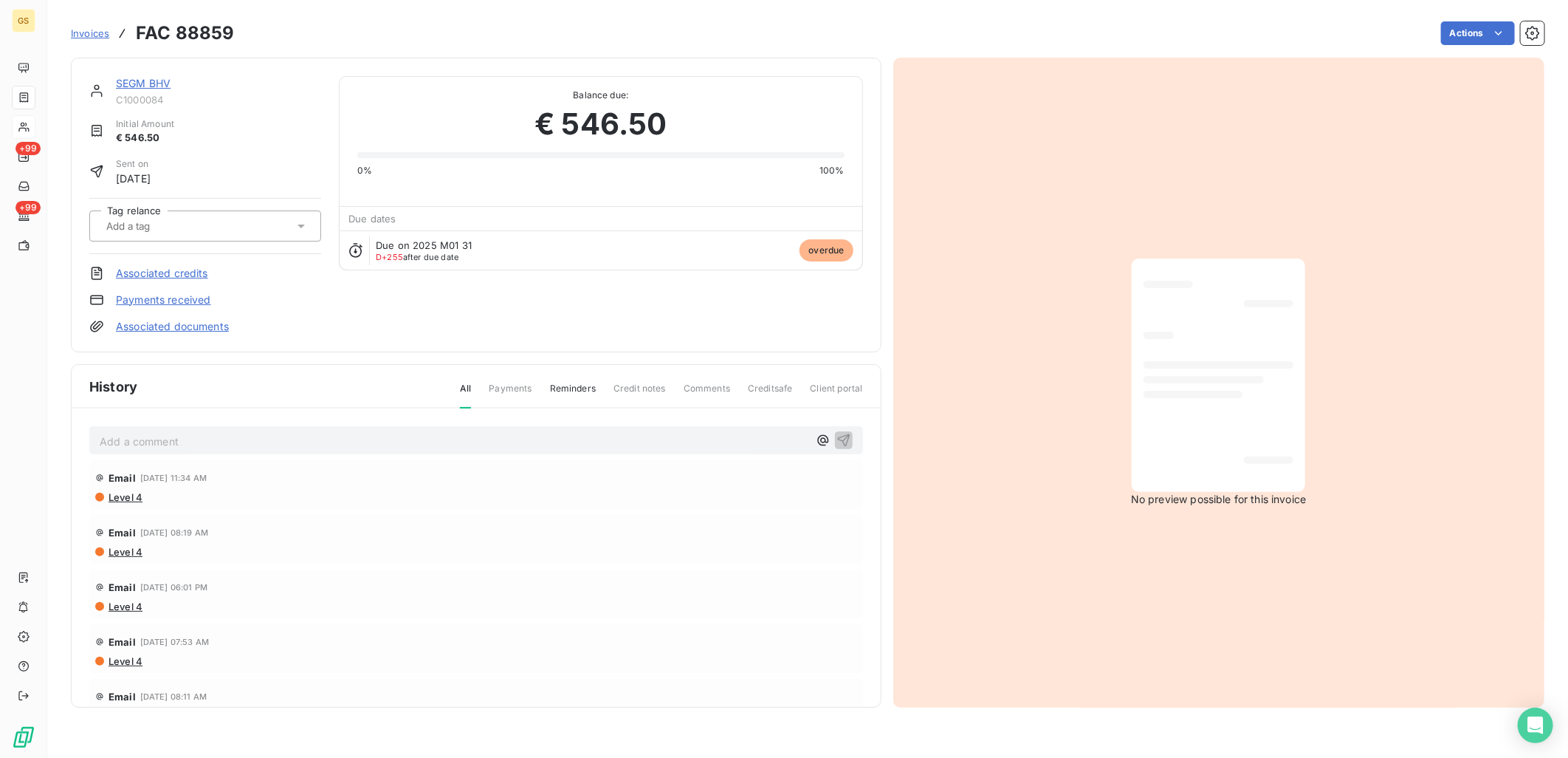
click at [215, 30] on h3 "FAC 88859" at bounding box center [184, 32] width 98 height 26
copy h3 "88859"
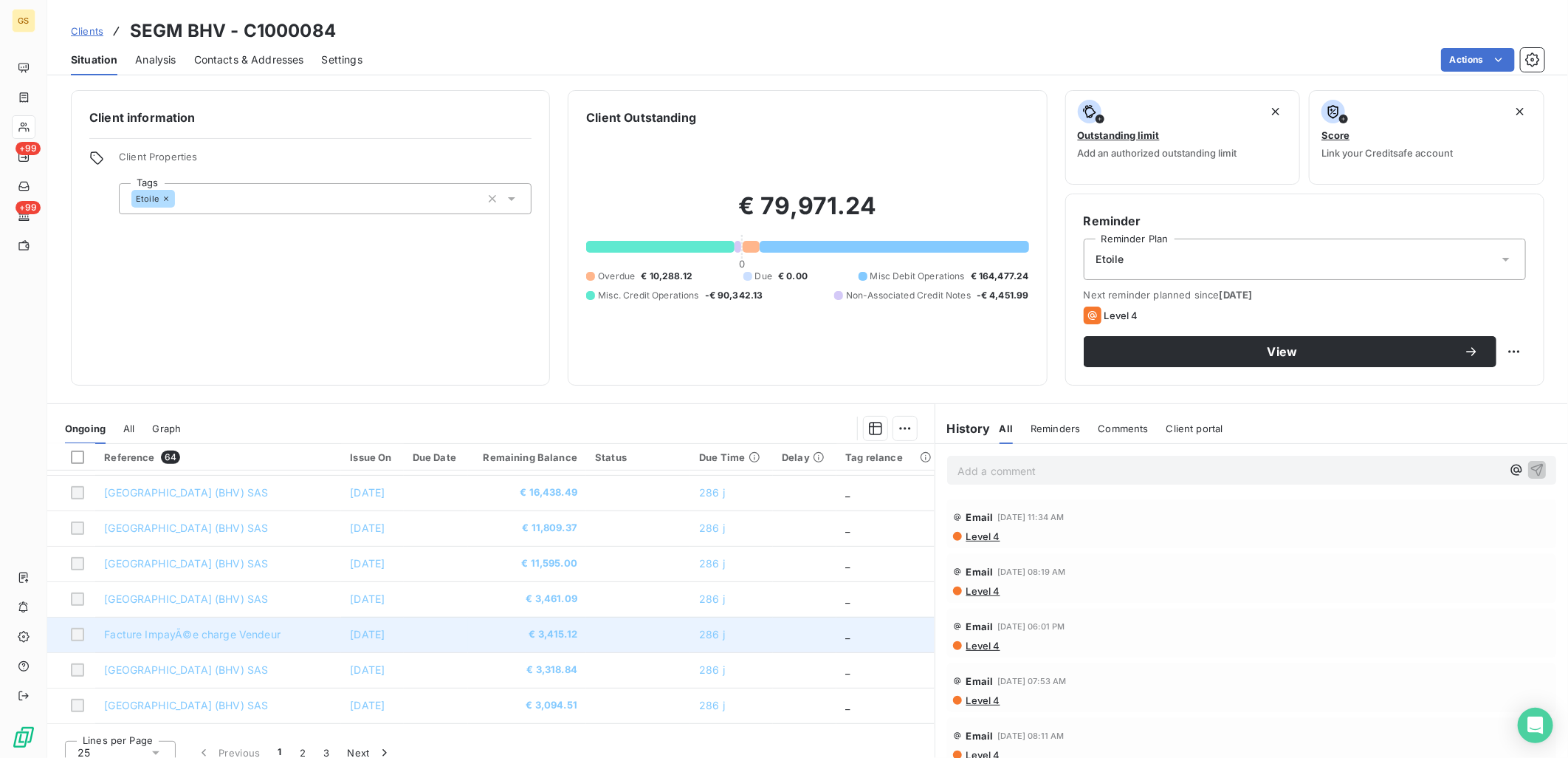
scroll to position [328, 0]
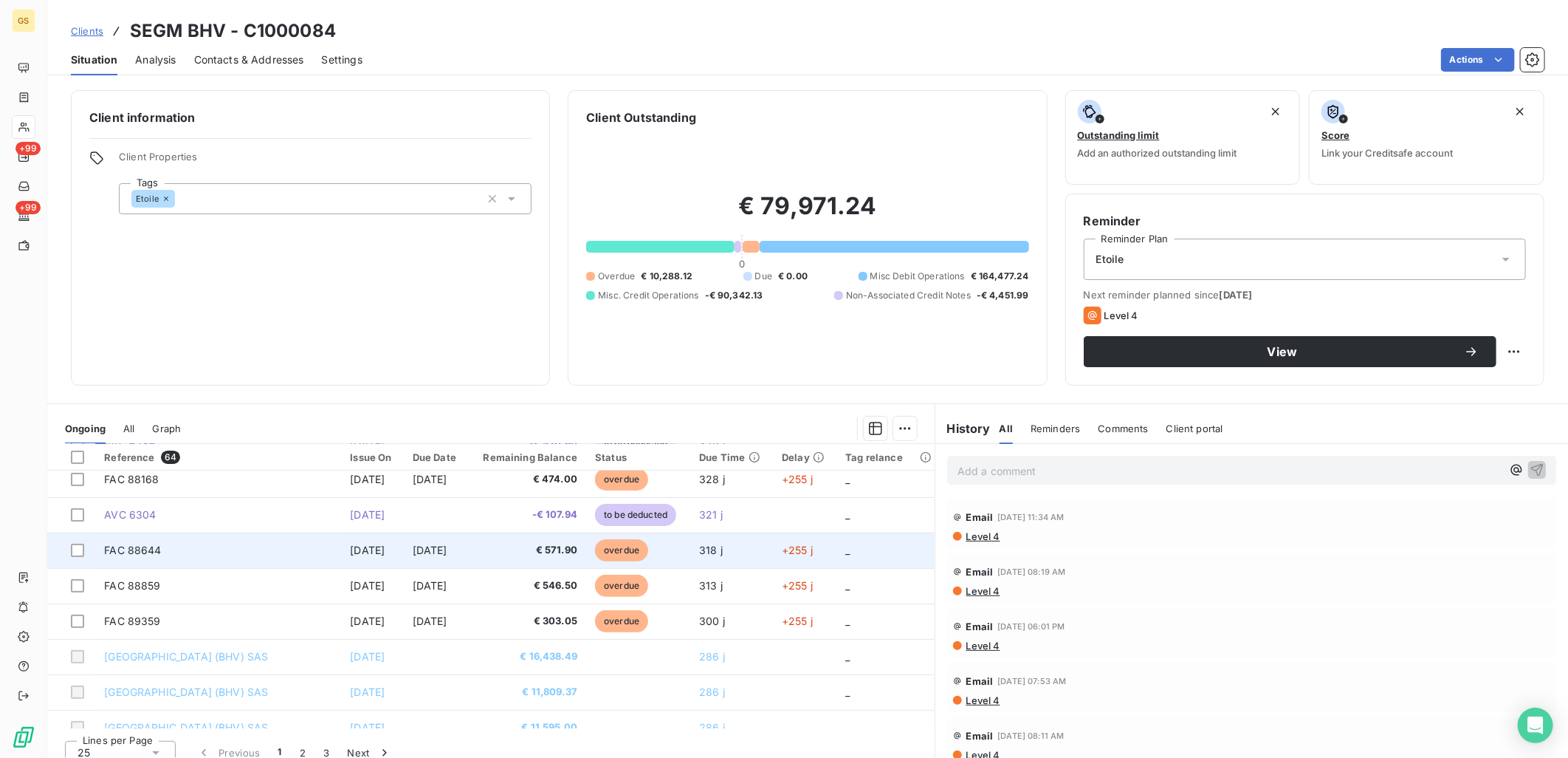
click at [448, 552] on span "[DATE]" at bounding box center [430, 549] width 35 height 13
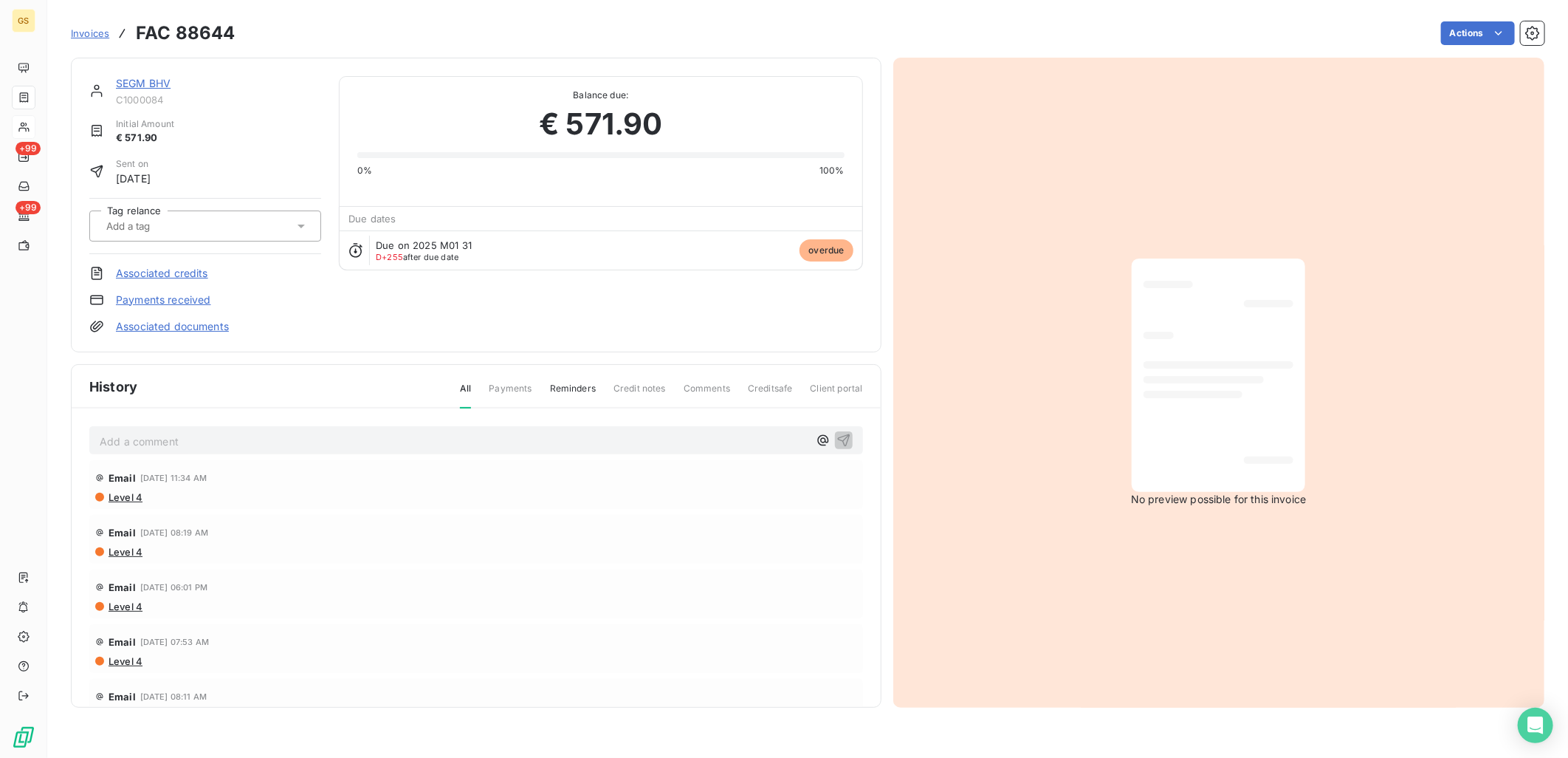
click at [209, 37] on h3 "FAC 88644" at bounding box center [184, 32] width 98 height 26
copy h3 "88644"
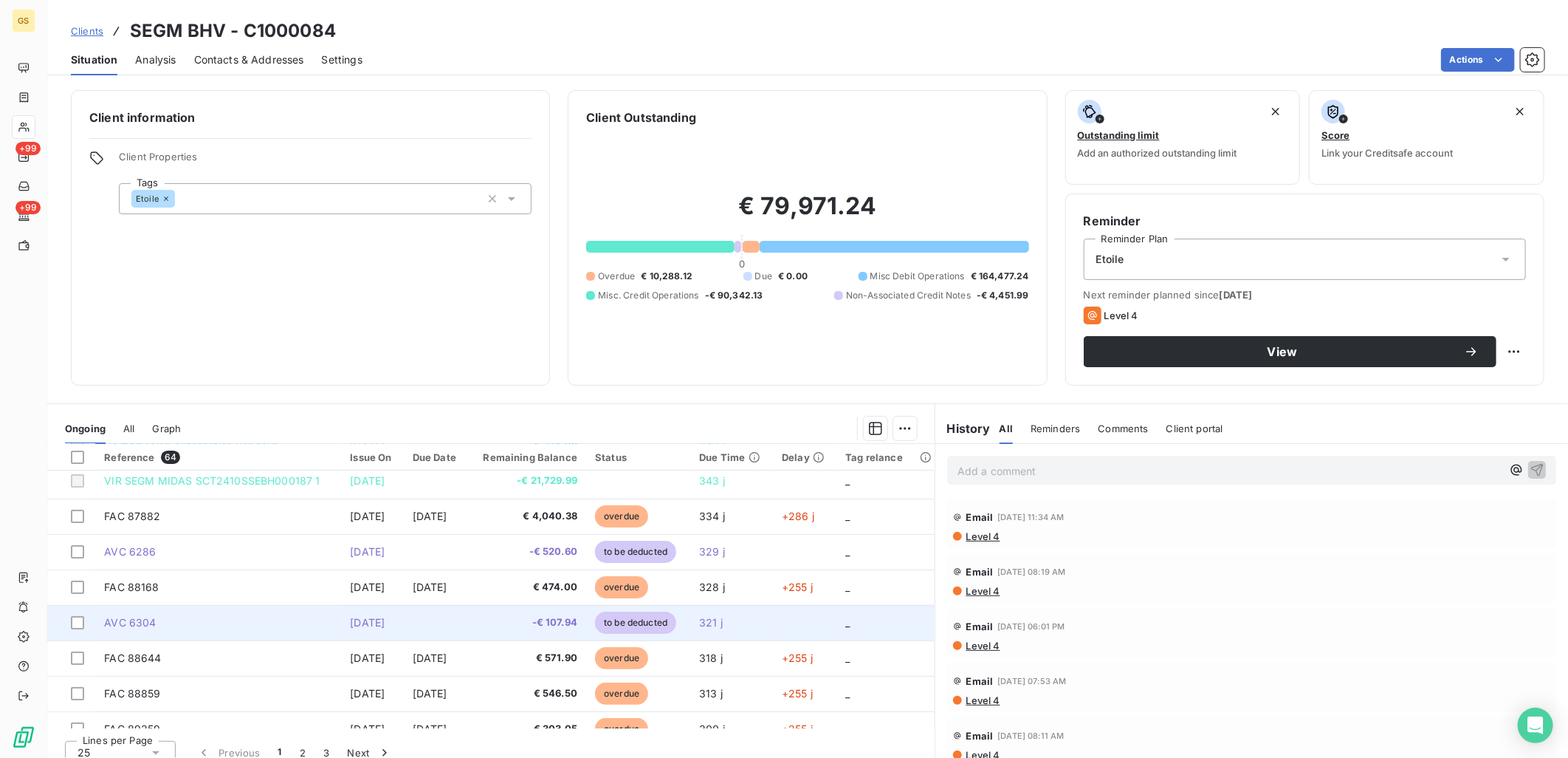
scroll to position [246, 0]
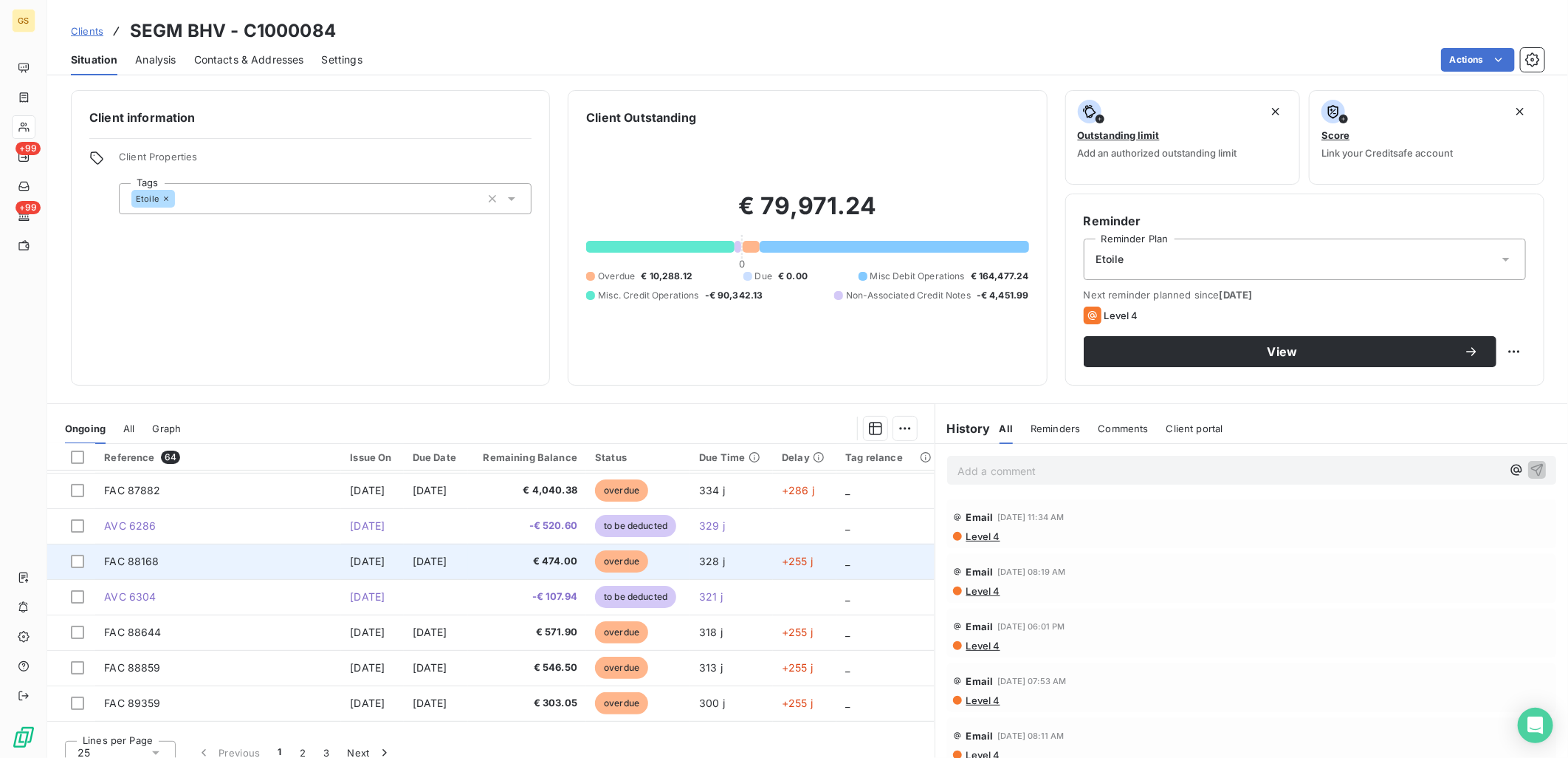
click at [681, 567] on td "overdue" at bounding box center [638, 561] width 104 height 35
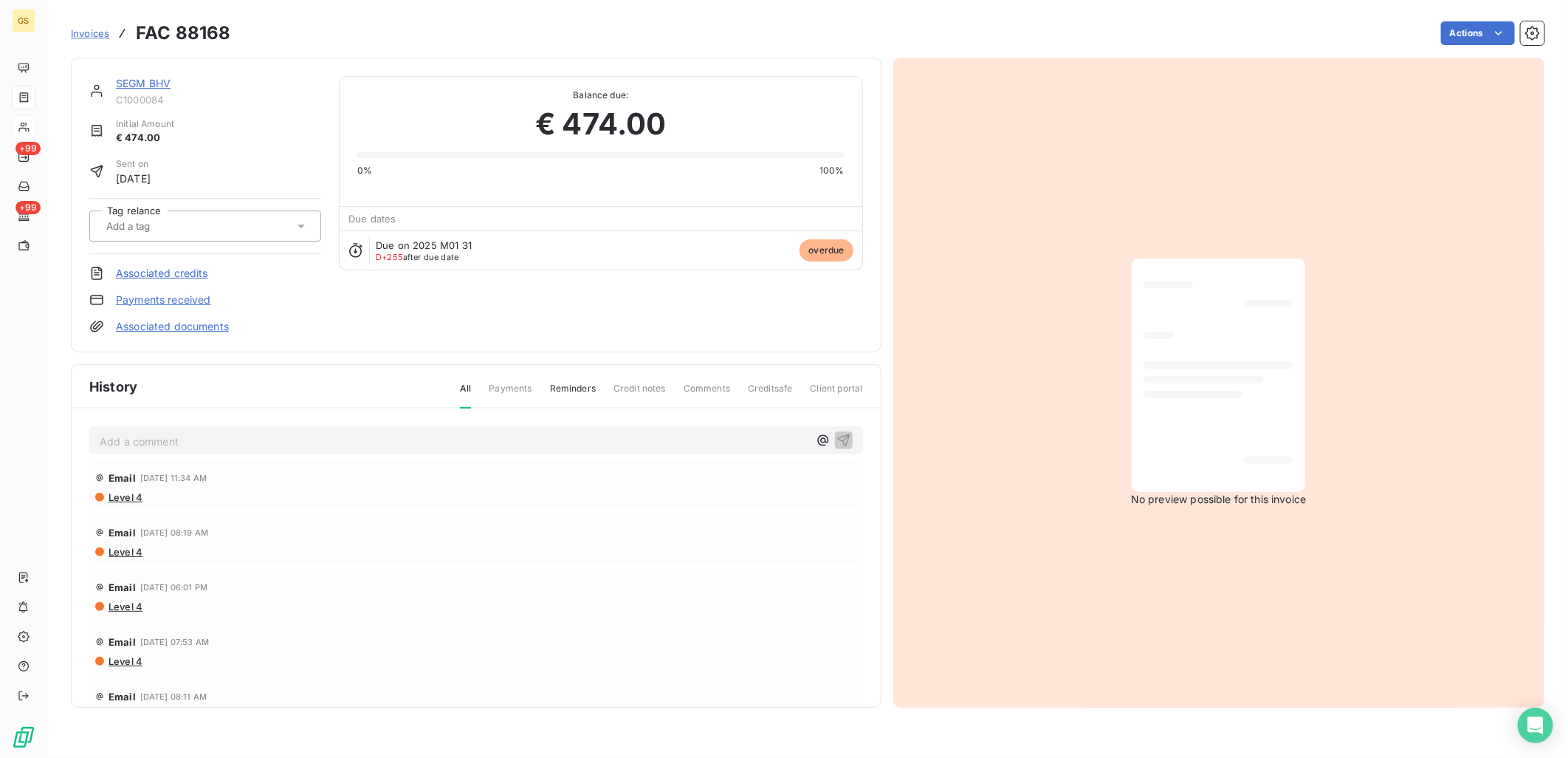
click at [215, 33] on h3 "FAC 88168" at bounding box center [182, 32] width 95 height 26
copy h3 "88168"
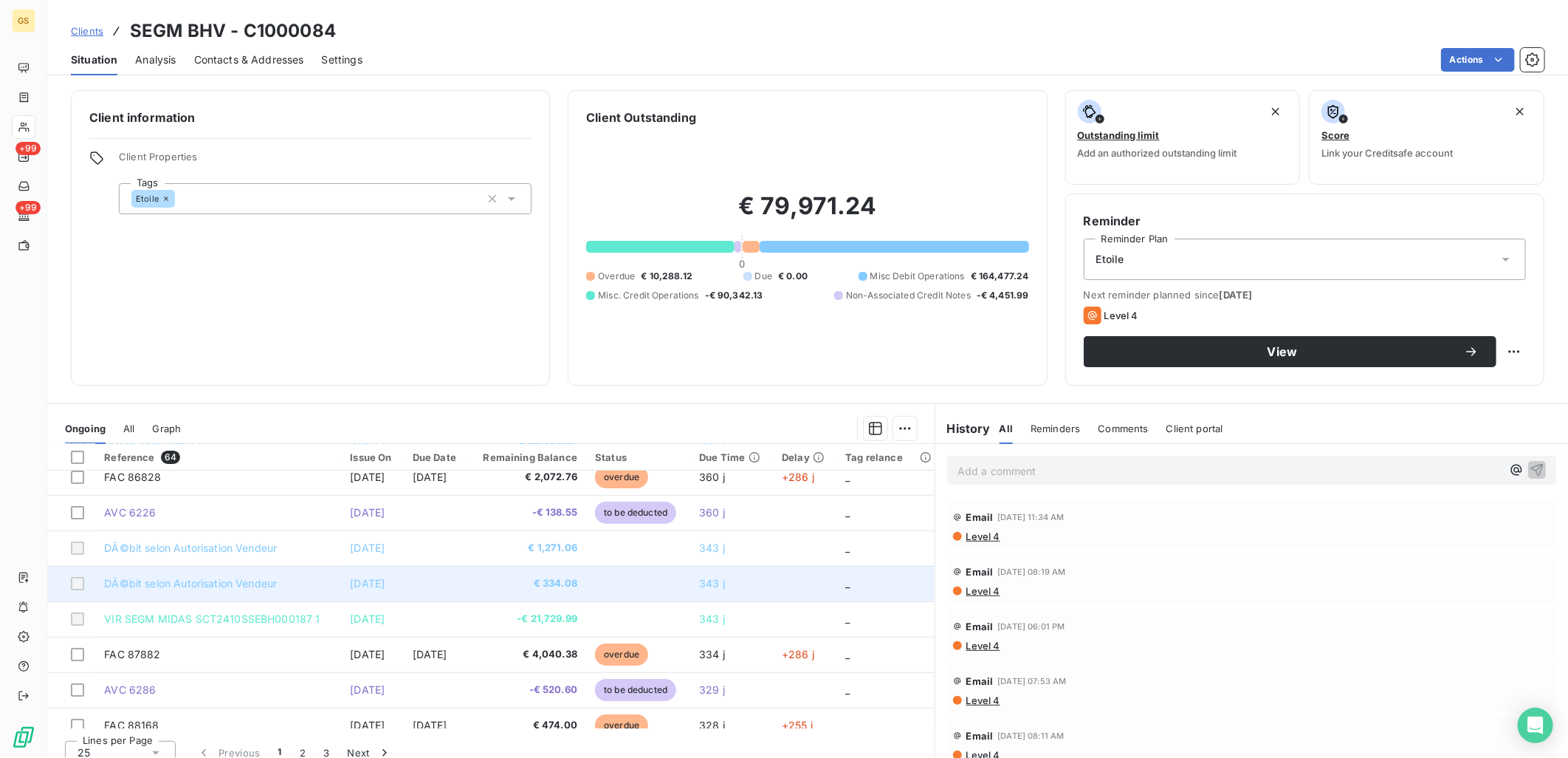
scroll to position [164, 0]
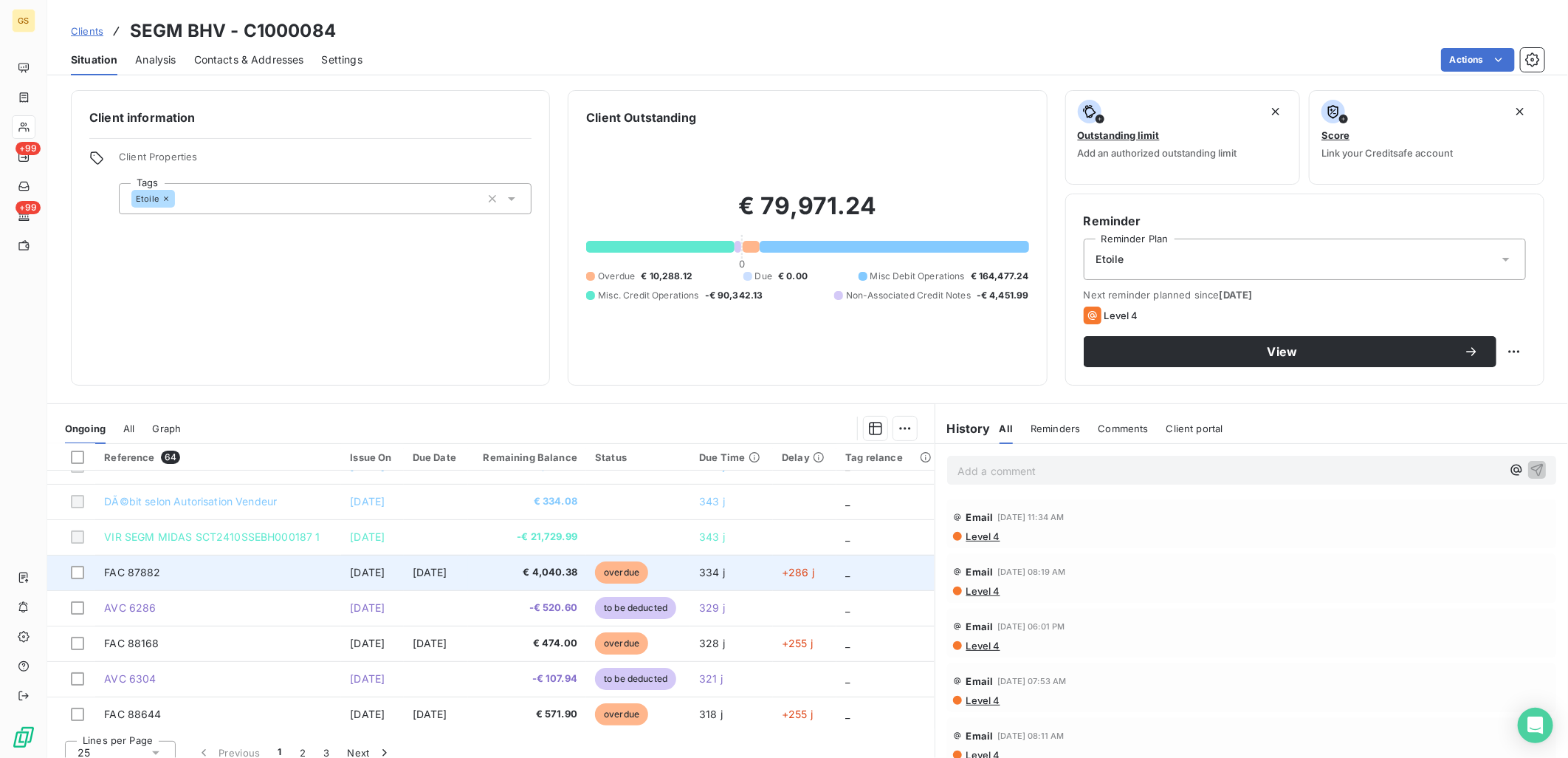
click at [677, 571] on td "overdue" at bounding box center [638, 573] width 104 height 35
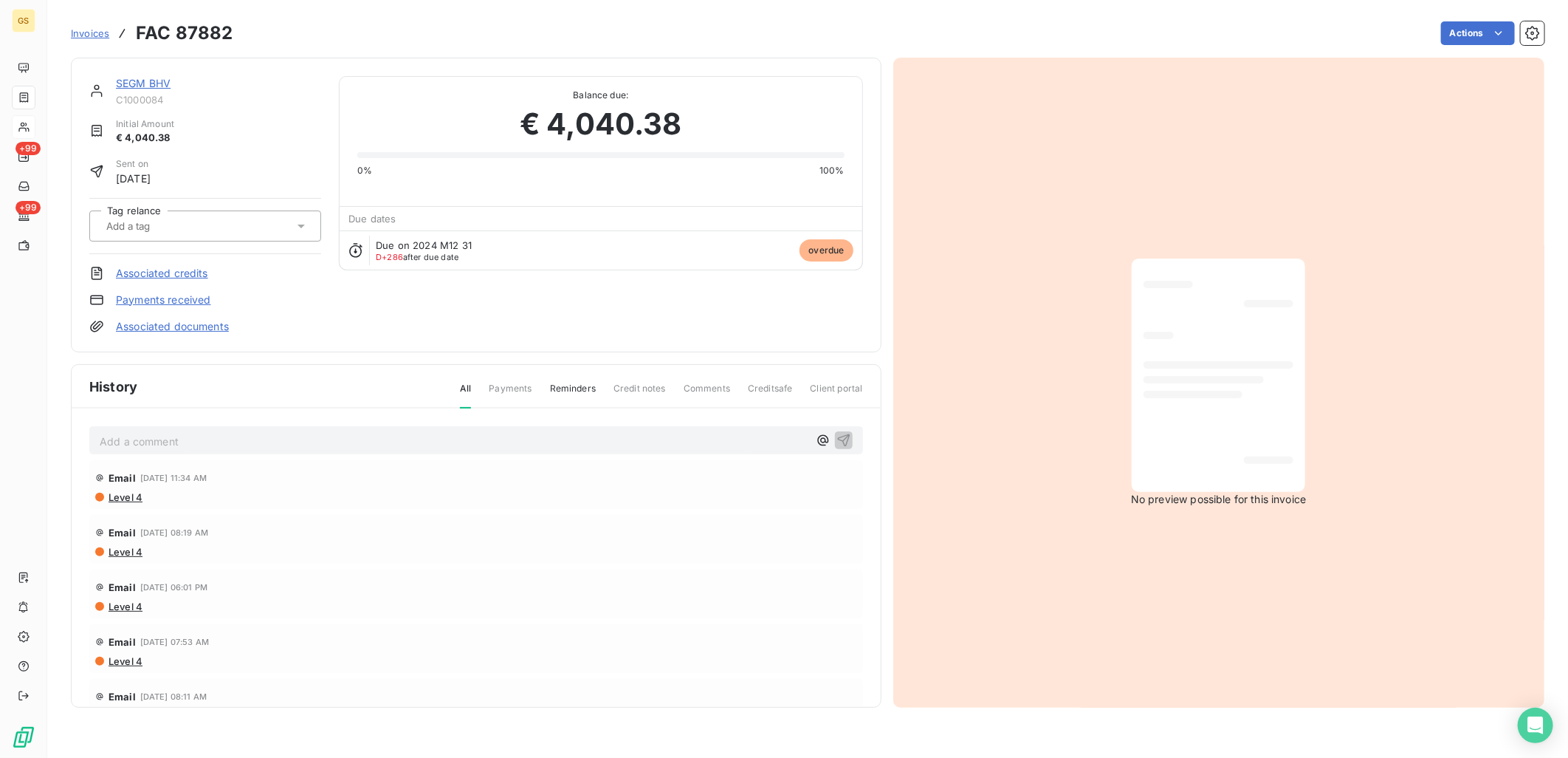
click at [193, 35] on h3 "FAC 87882" at bounding box center [183, 32] width 97 height 26
copy h3 "87882"
drag, startPoint x: 686, startPoint y: 126, endPoint x: 554, endPoint y: 128, distance: 132.0
click at [554, 128] on div "€ 4,040.38" at bounding box center [601, 123] width 487 height 44
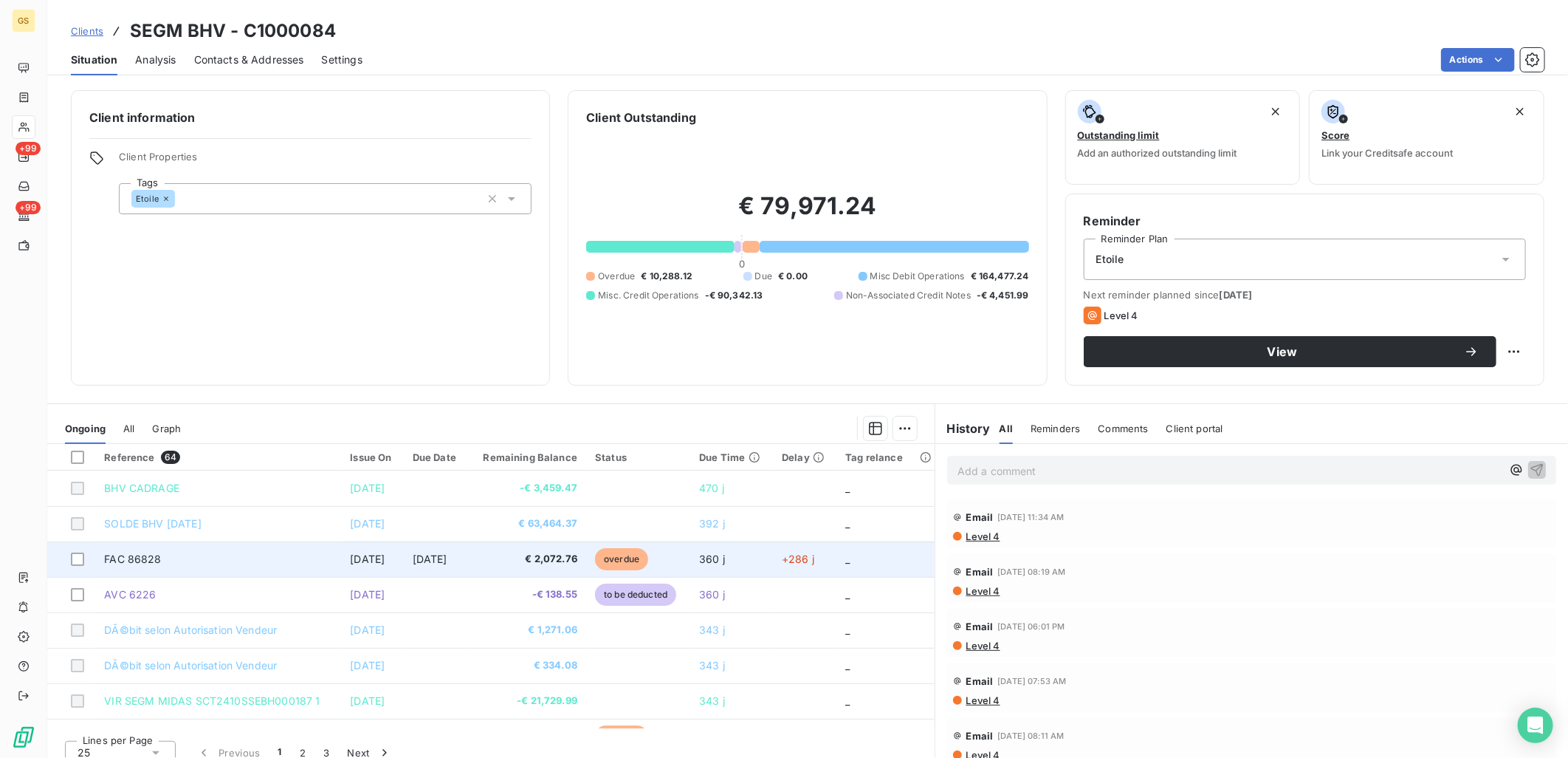
click at [341, 558] on td "[DATE]" at bounding box center [372, 559] width 62 height 35
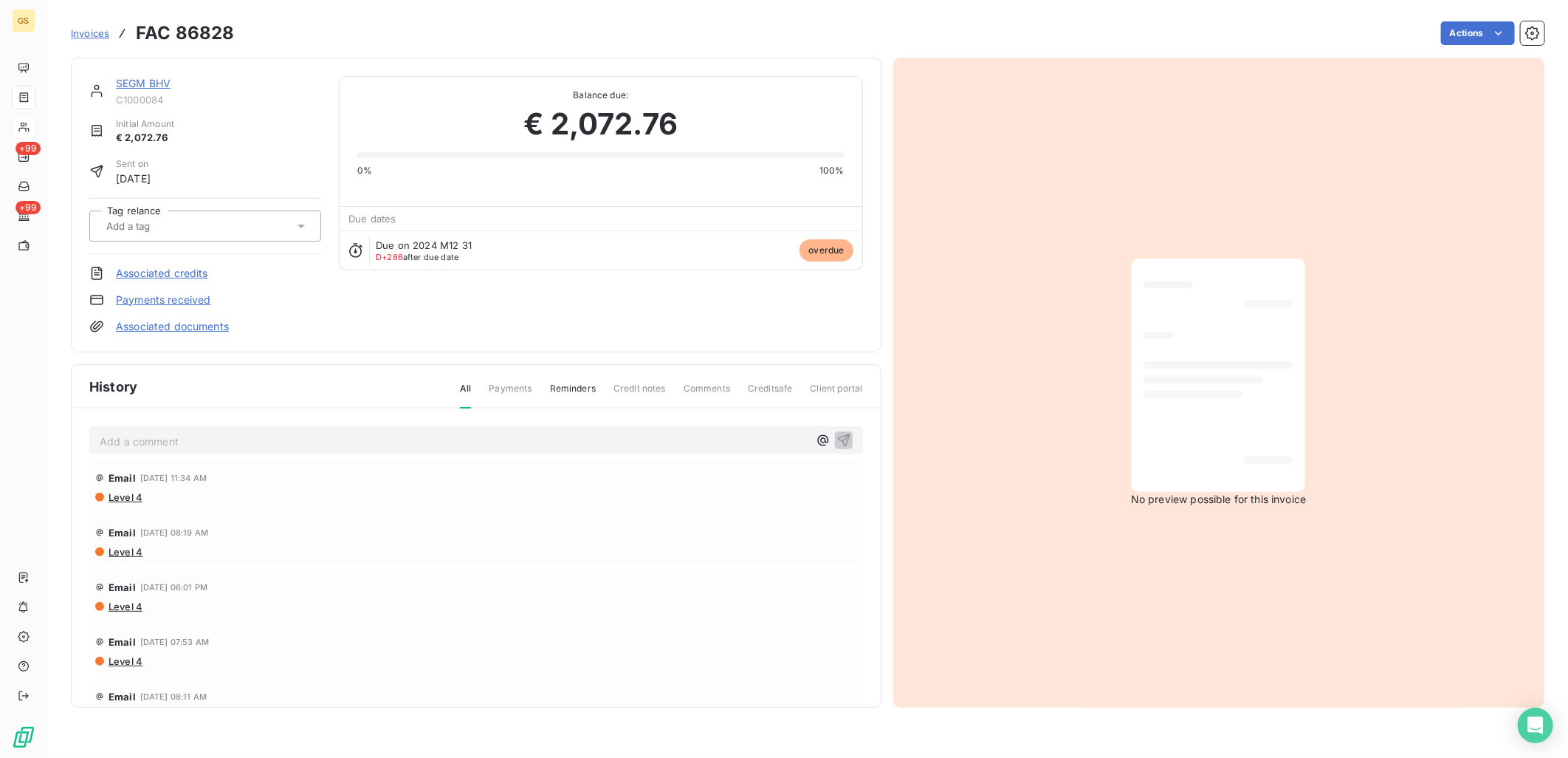
click at [190, 27] on h3 "FAC 86828" at bounding box center [184, 32] width 98 height 26
click at [142, 84] on link "SEGM BHV" at bounding box center [143, 83] width 55 height 13
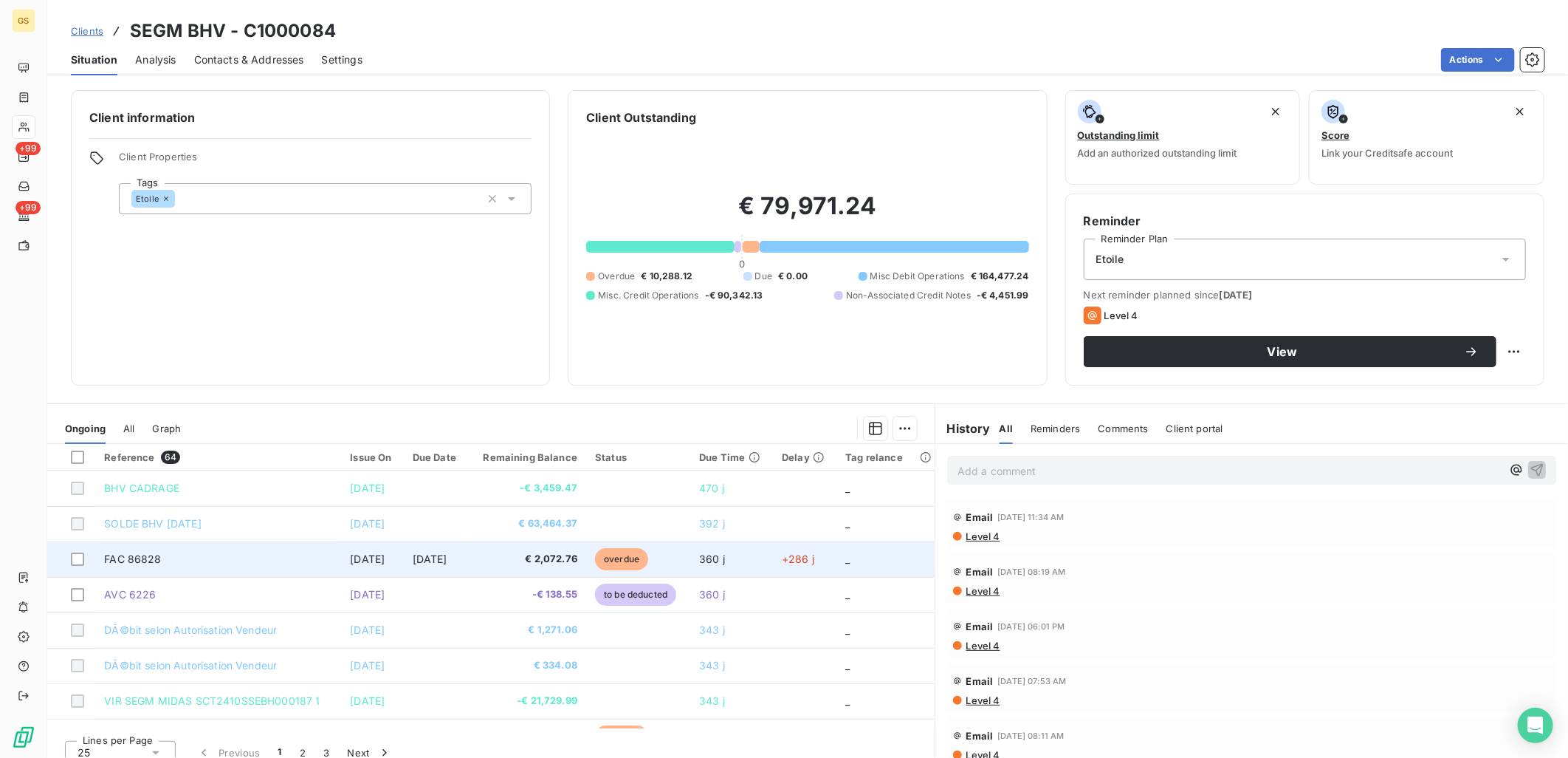
drag, startPoint x: 330, startPoint y: 562, endPoint x: 394, endPoint y: 558, distance: 64.1
click at [394, 558] on td "[DATE]" at bounding box center [372, 559] width 62 height 35
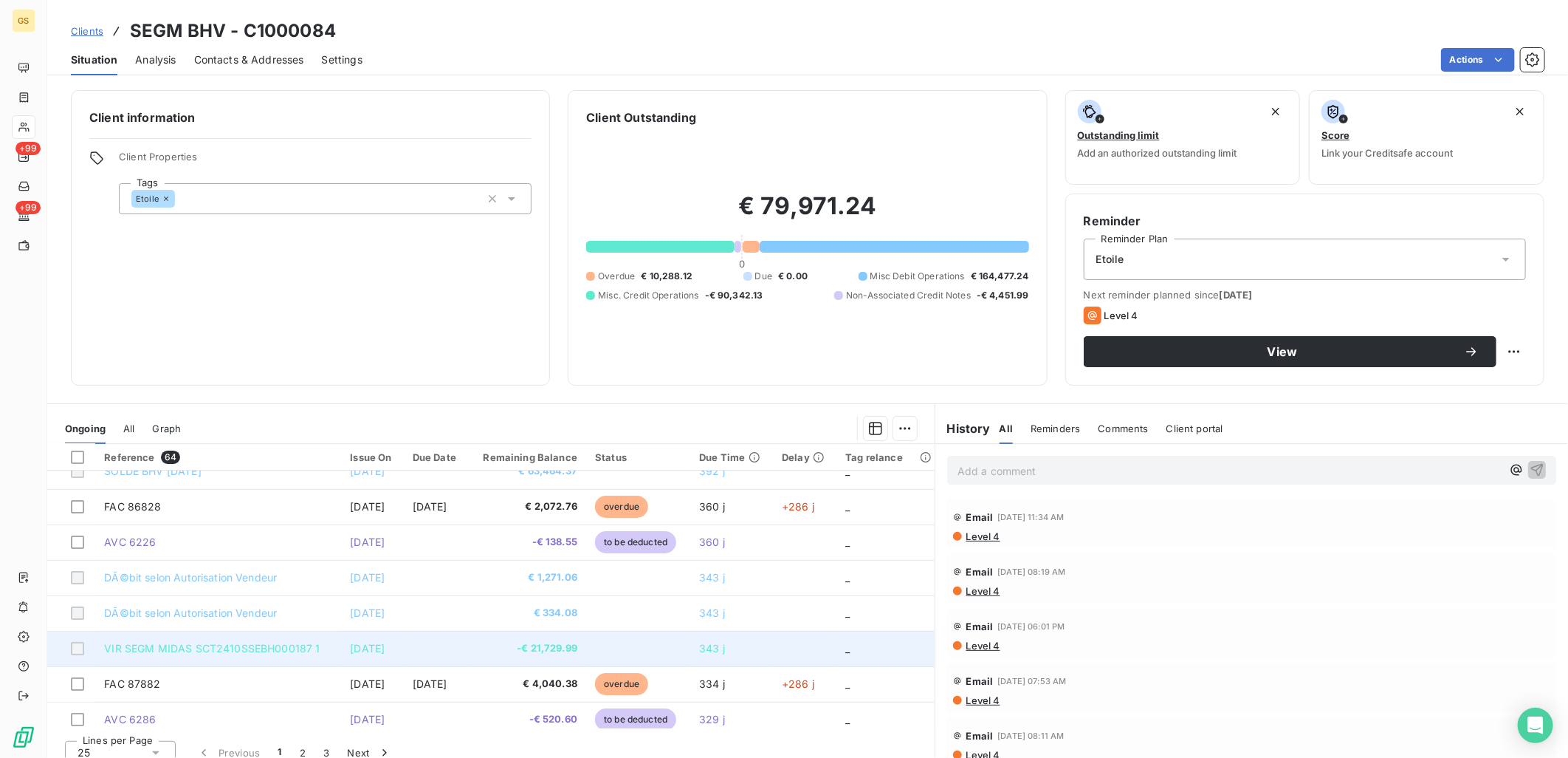
scroll to position [82, 0]
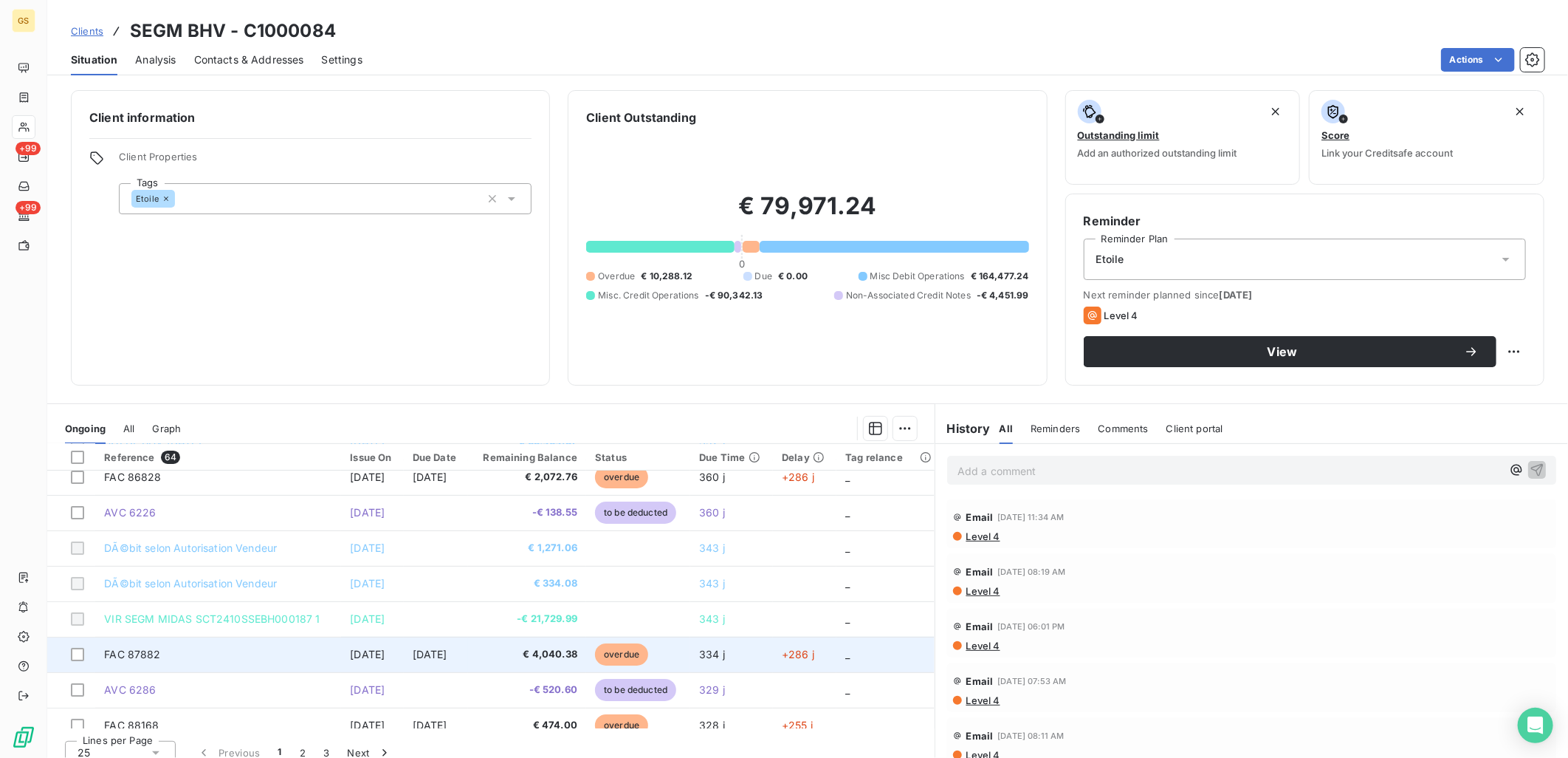
click at [569, 647] on span "€ 4,040.38" at bounding box center [527, 654] width 100 height 15
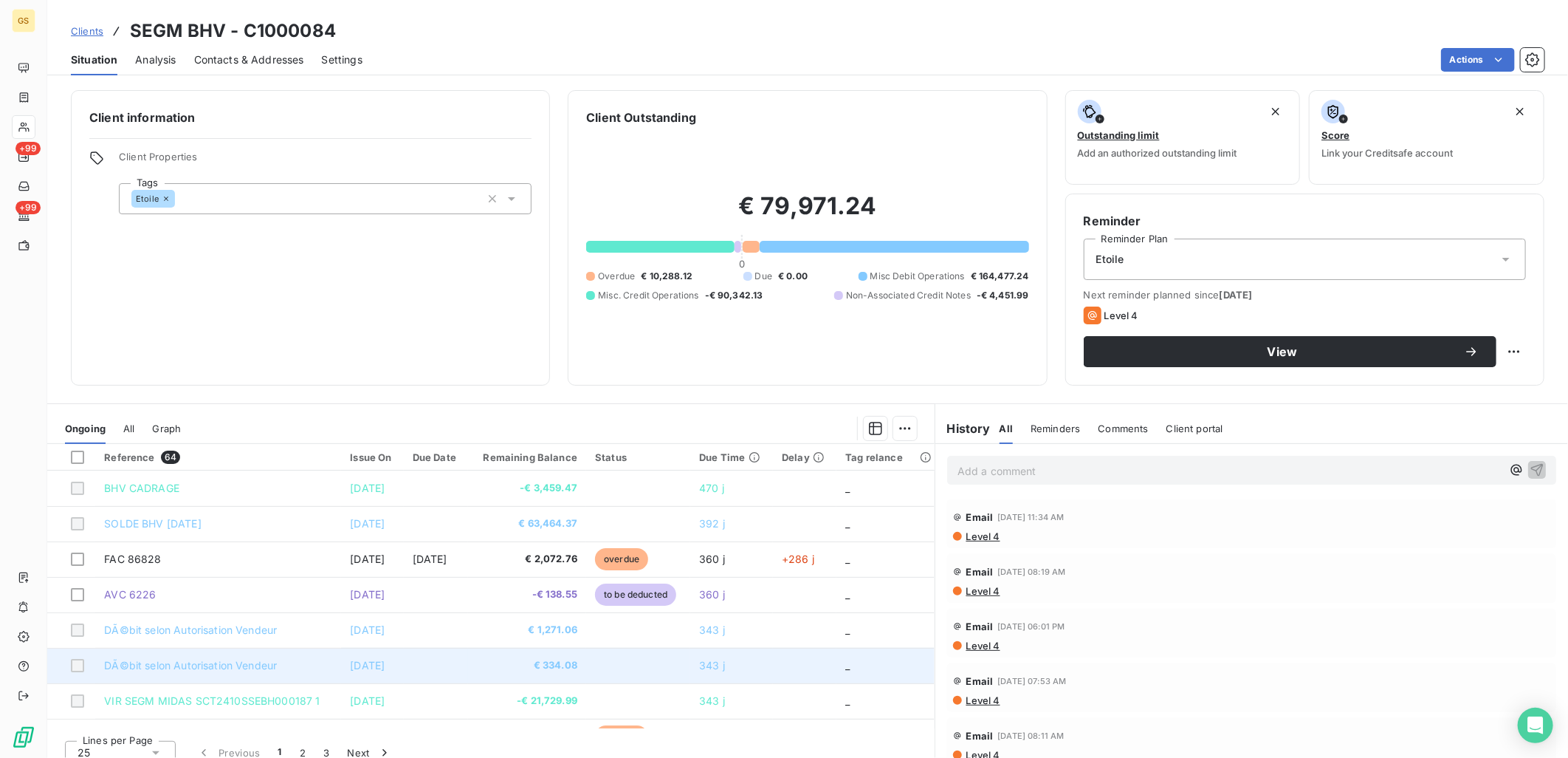
scroll to position [82, 0]
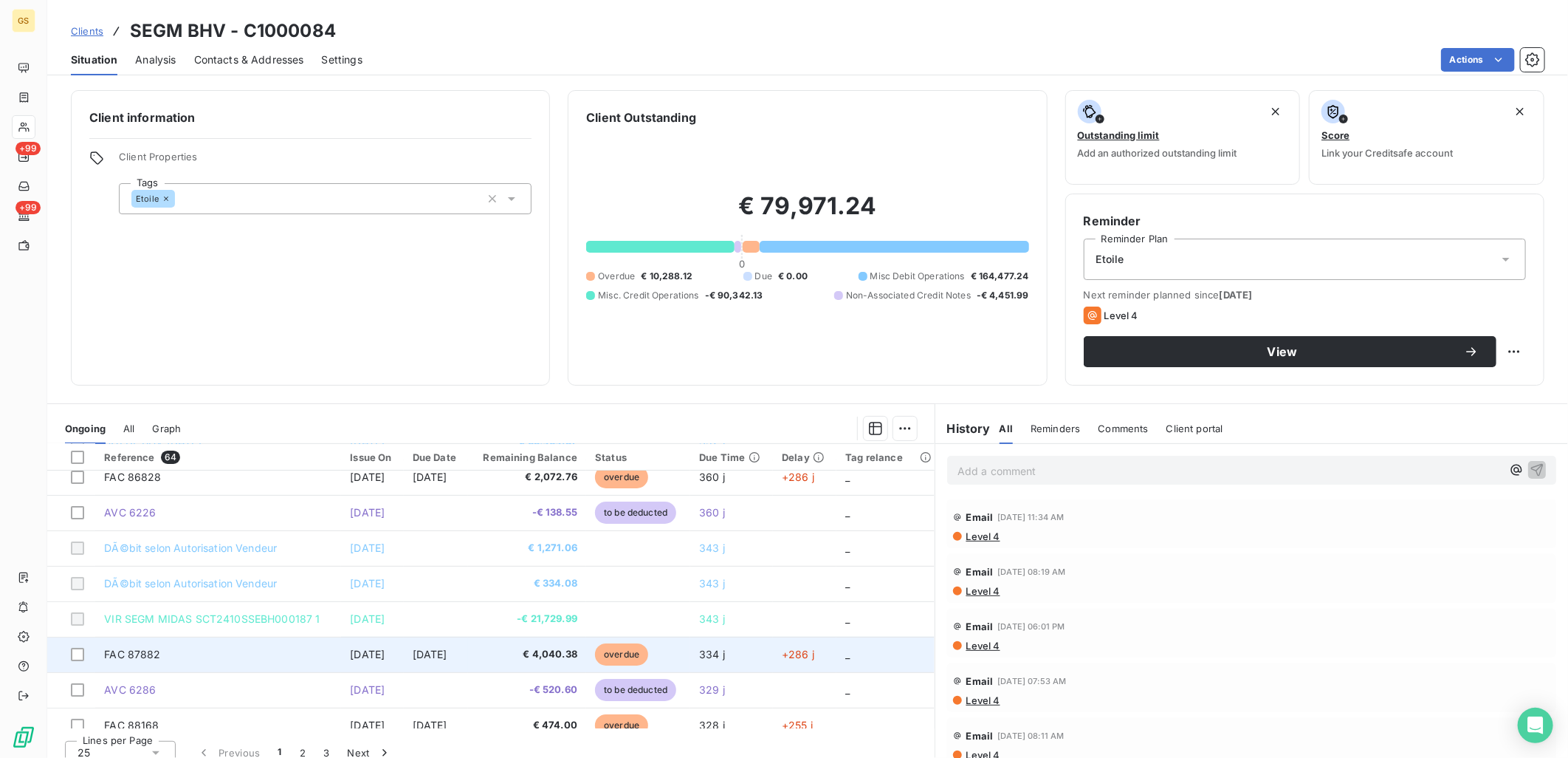
drag, startPoint x: 328, startPoint y: 655, endPoint x: 399, endPoint y: 655, distance: 71.0
click at [399, 655] on td "[DATE]" at bounding box center [372, 655] width 62 height 35
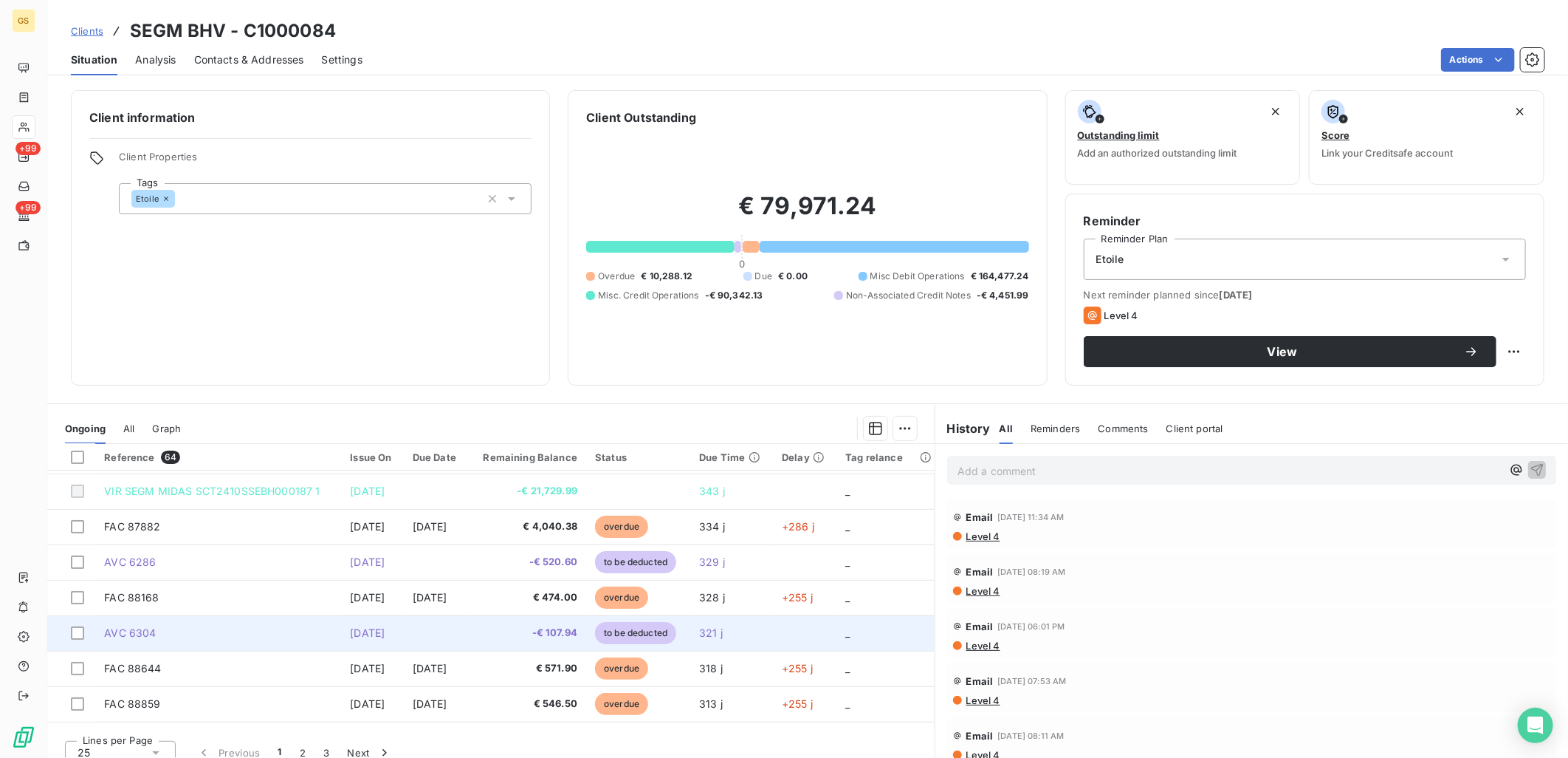
scroll to position [246, 0]
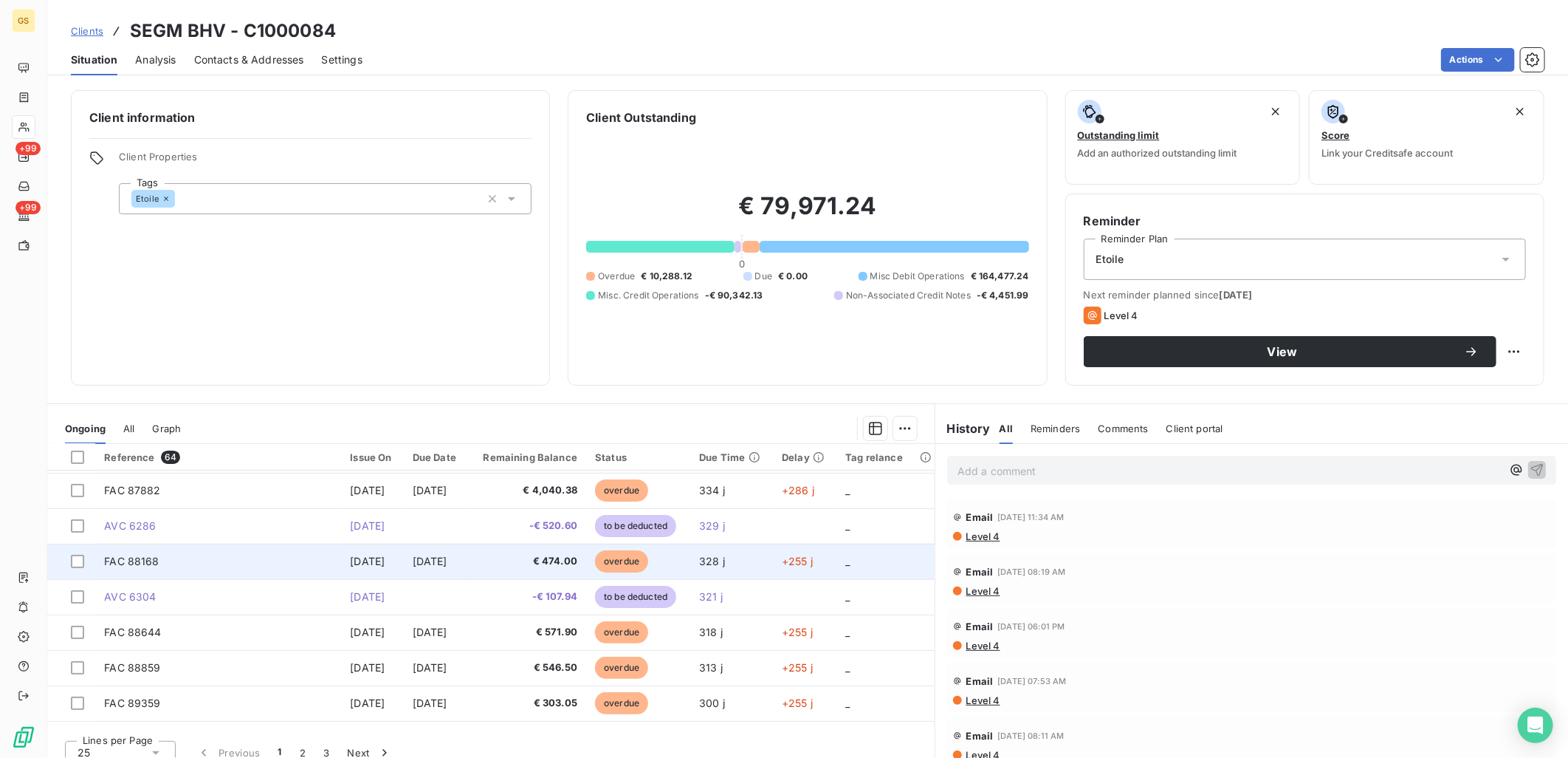
click at [555, 556] on span "€ 474.00" at bounding box center [527, 561] width 100 height 15
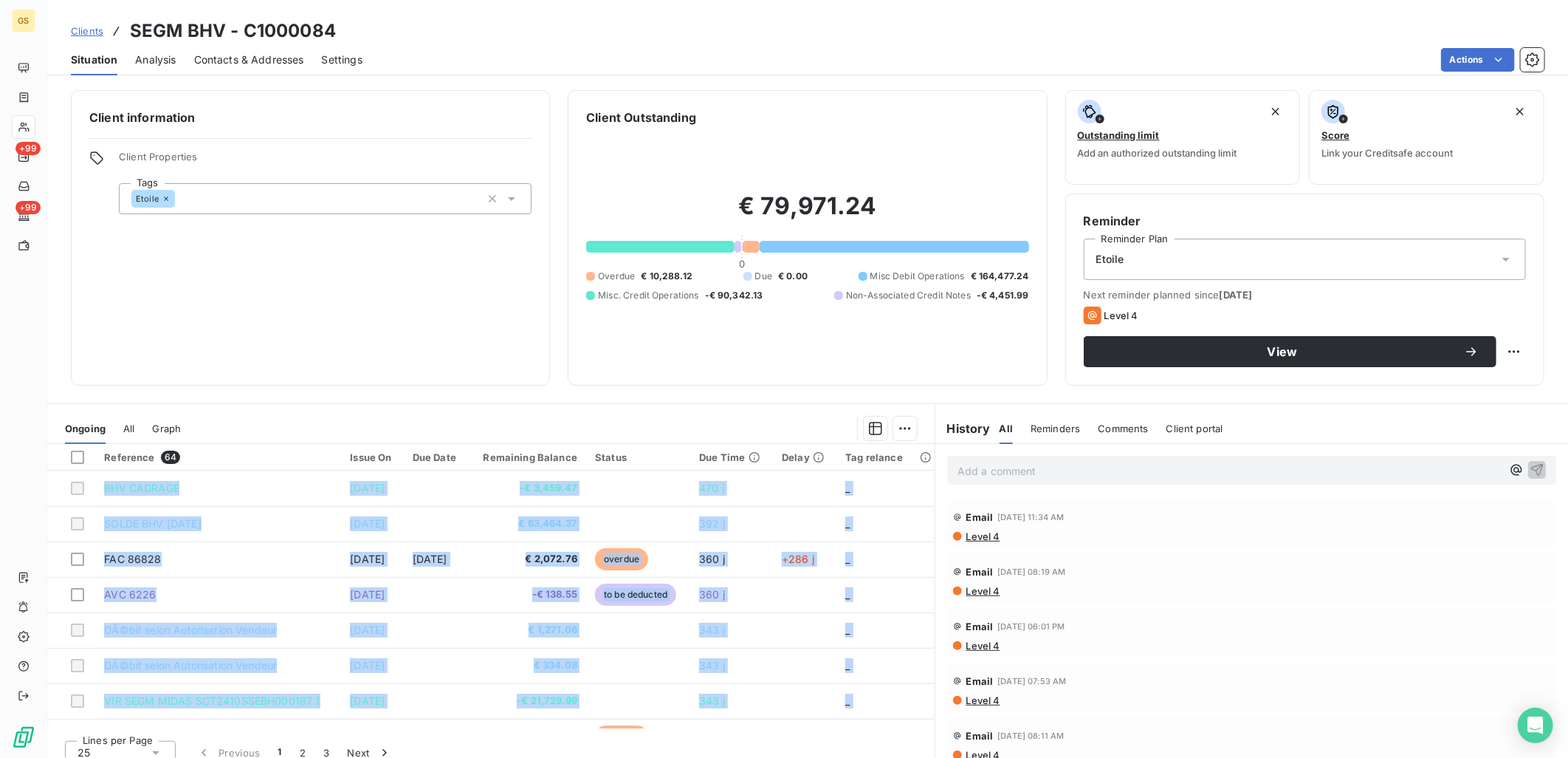
drag, startPoint x: 315, startPoint y: 645, endPoint x: 407, endPoint y: 437, distance: 227.4
click at [407, 437] on div "Ongoing All Graph Reference 64 Issue On Due Date Remaining Balance Status Due T…" at bounding box center [490, 592] width 887 height 360
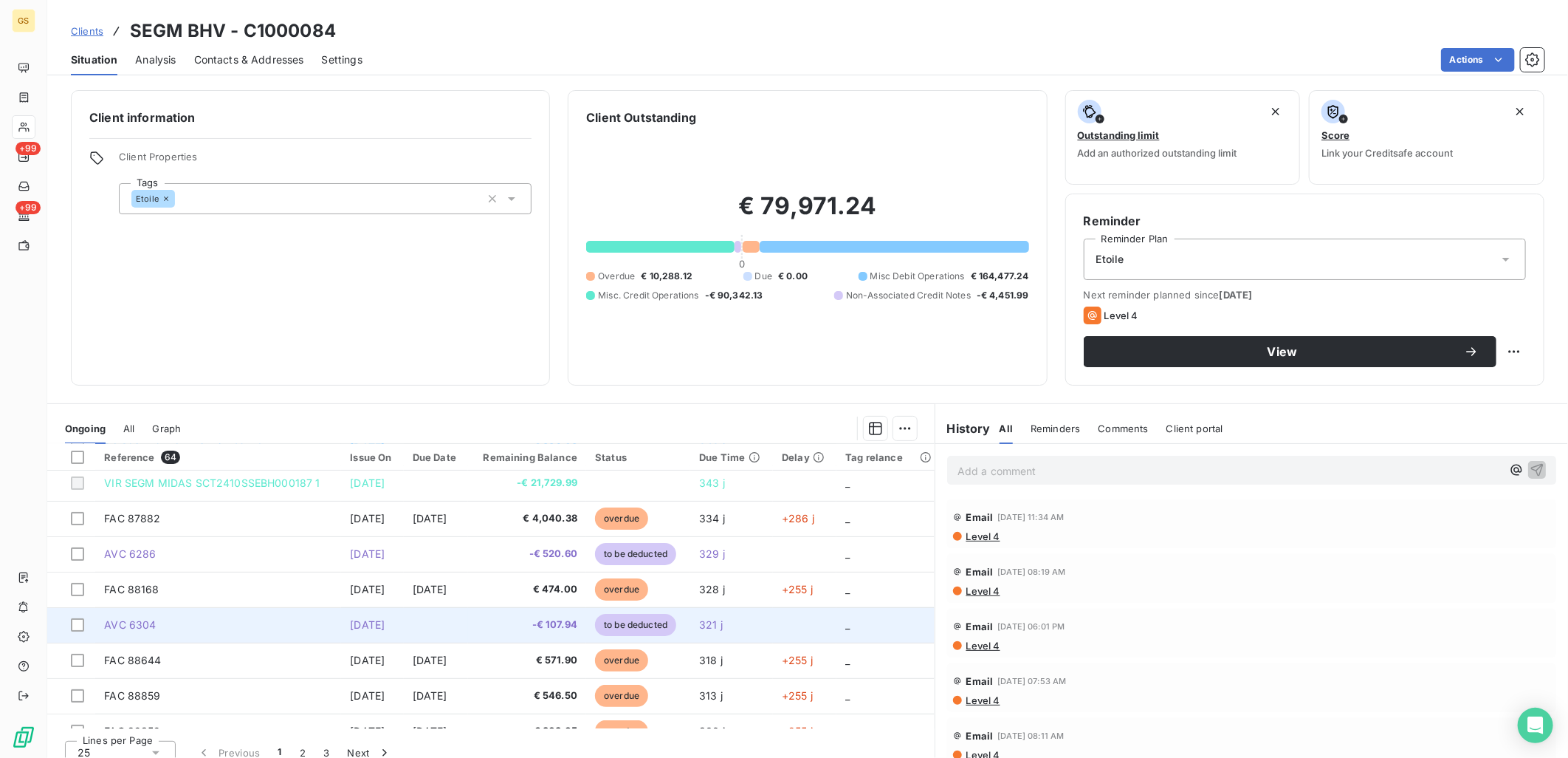
scroll to position [246, 0]
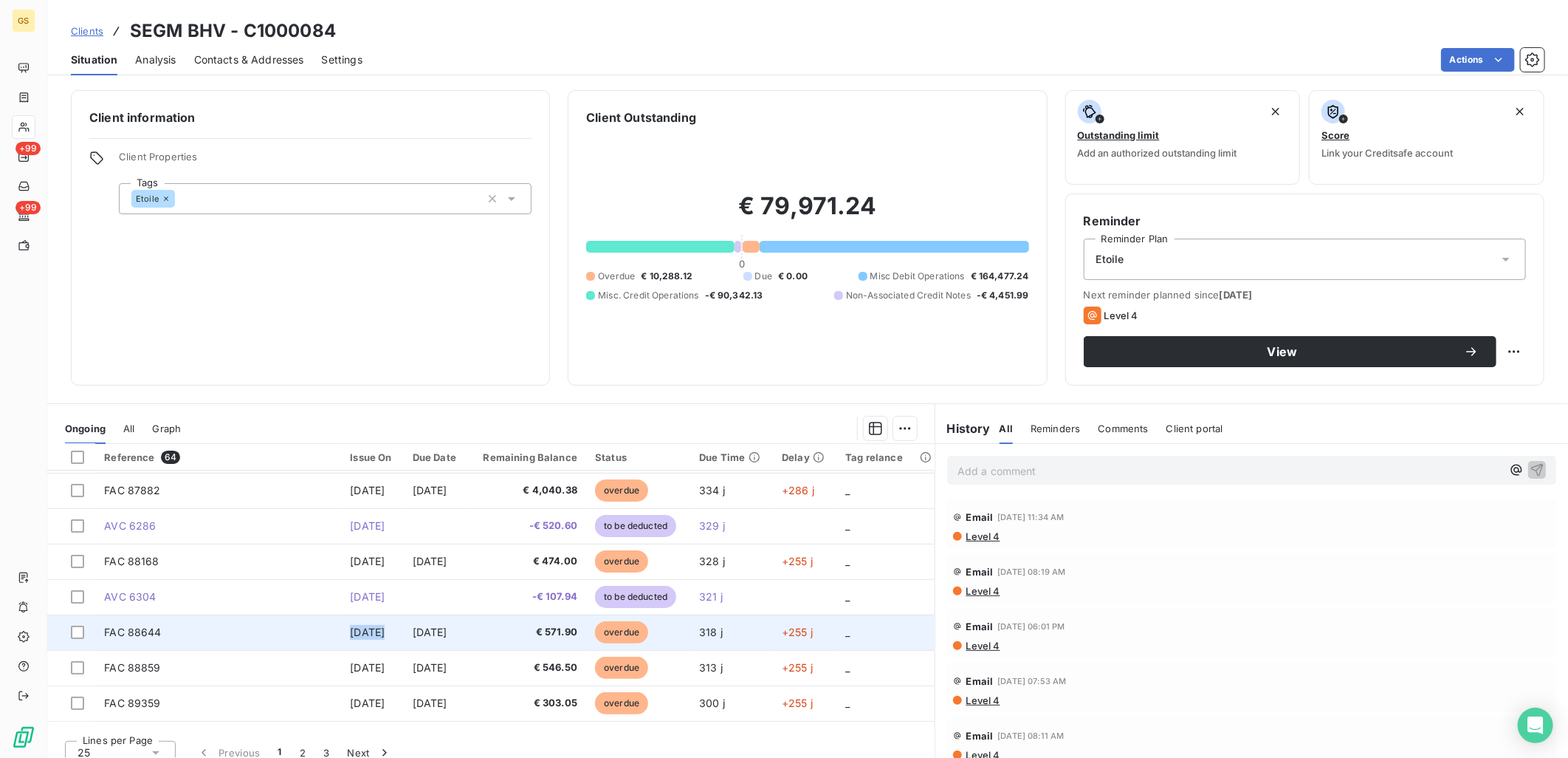
drag, startPoint x: 321, startPoint y: 631, endPoint x: 363, endPoint y: 625, distance: 42.4
click at [364, 628] on tr "FAC 88644 [DATE] [DATE] € 571.90 overdue 318 j +255 j _" at bounding box center [490, 632] width 887 height 35
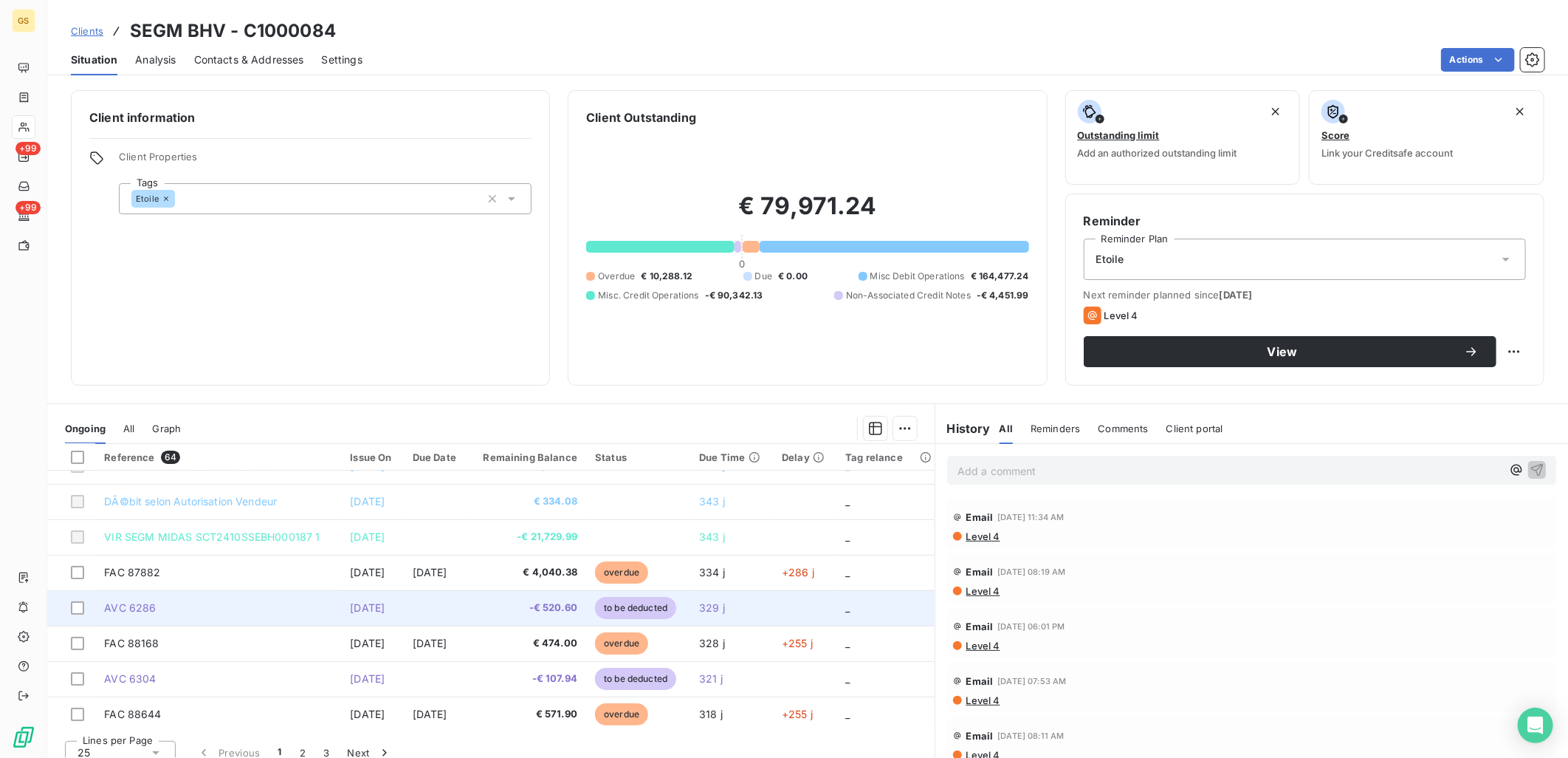
scroll to position [328, 0]
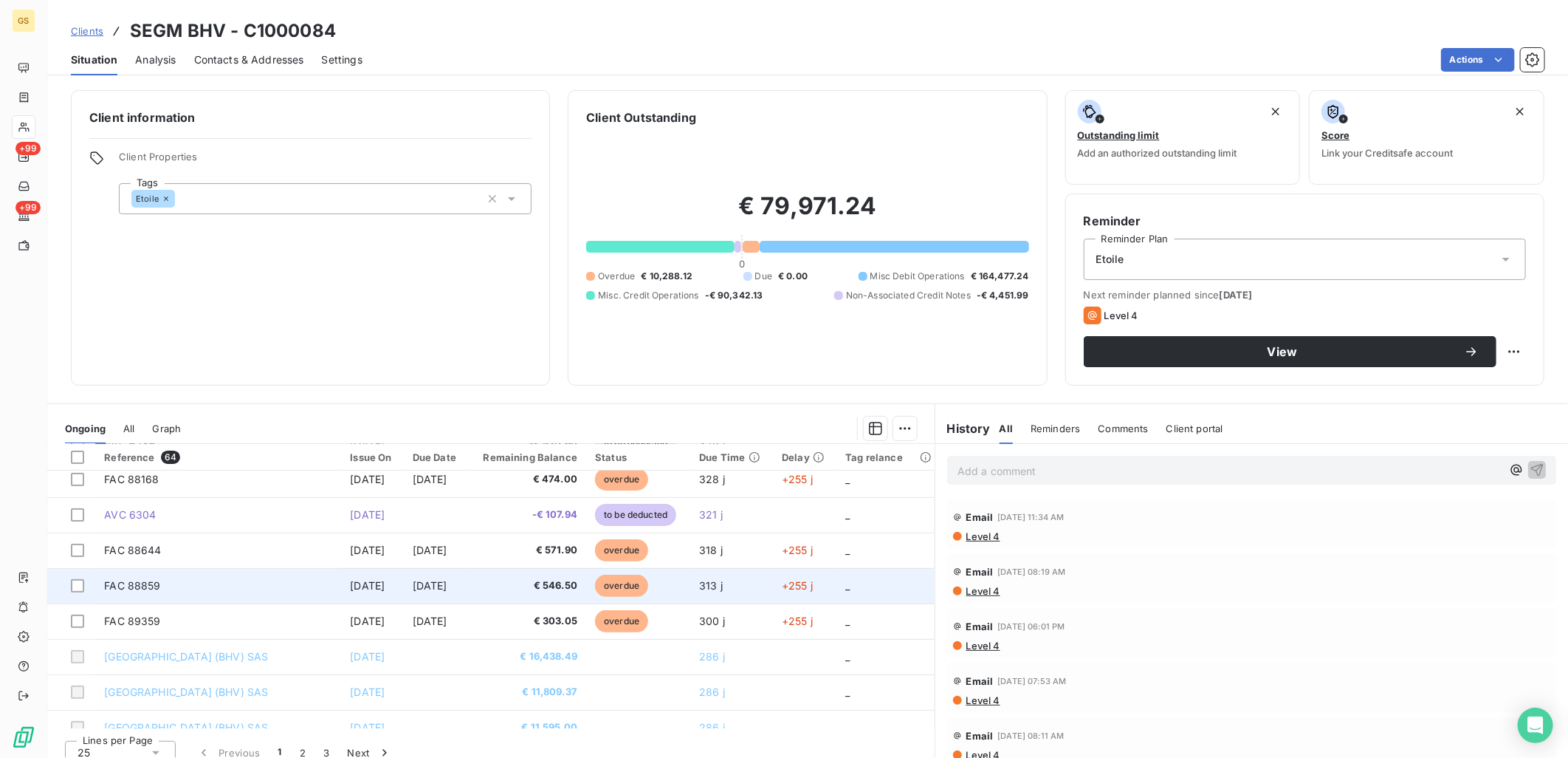
drag, startPoint x: 320, startPoint y: 591, endPoint x: 399, endPoint y: 592, distance: 79.0
click at [399, 592] on tr "FAC 88859 [DATE] [DATE] € 546.50 overdue 313 j +255 j _" at bounding box center [490, 585] width 887 height 35
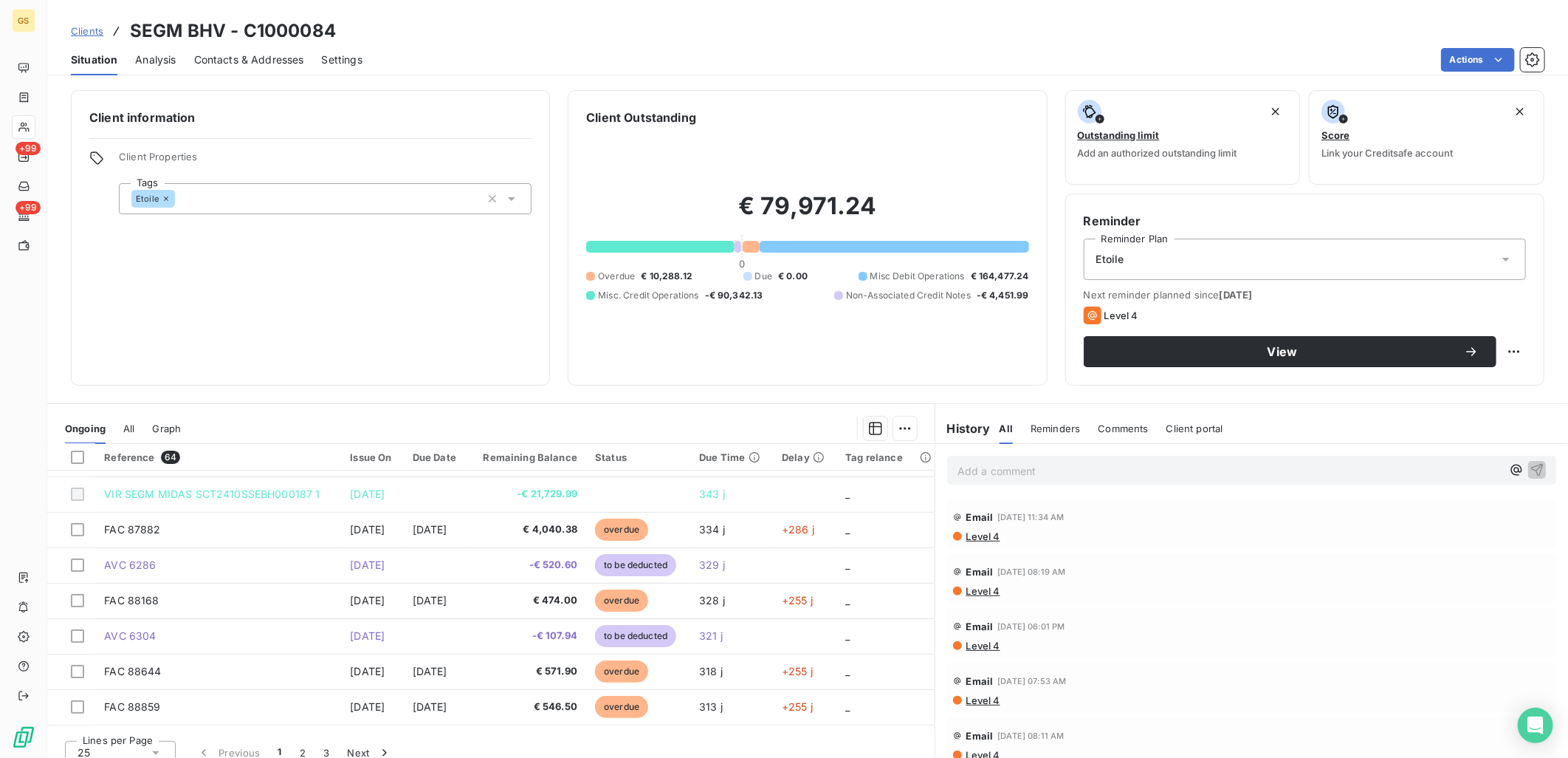
scroll to position [246, 0]
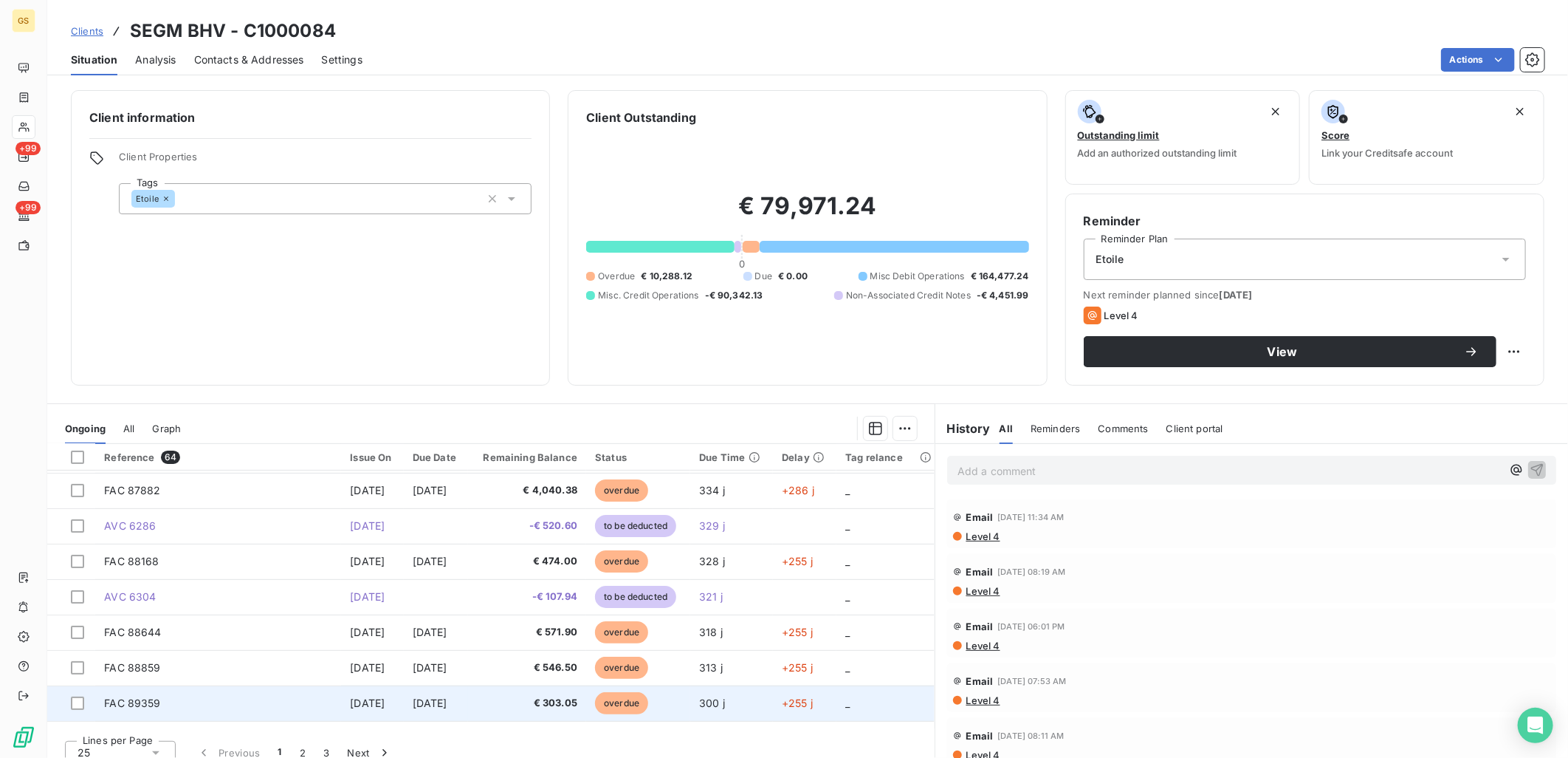
drag, startPoint x: 320, startPoint y: 698, endPoint x: 395, endPoint y: 698, distance: 75.0
click at [395, 698] on tr "FAC 89359 [DATE] [DATE] € 303.05 overdue 300 j +255 j _" at bounding box center [490, 703] width 887 height 35
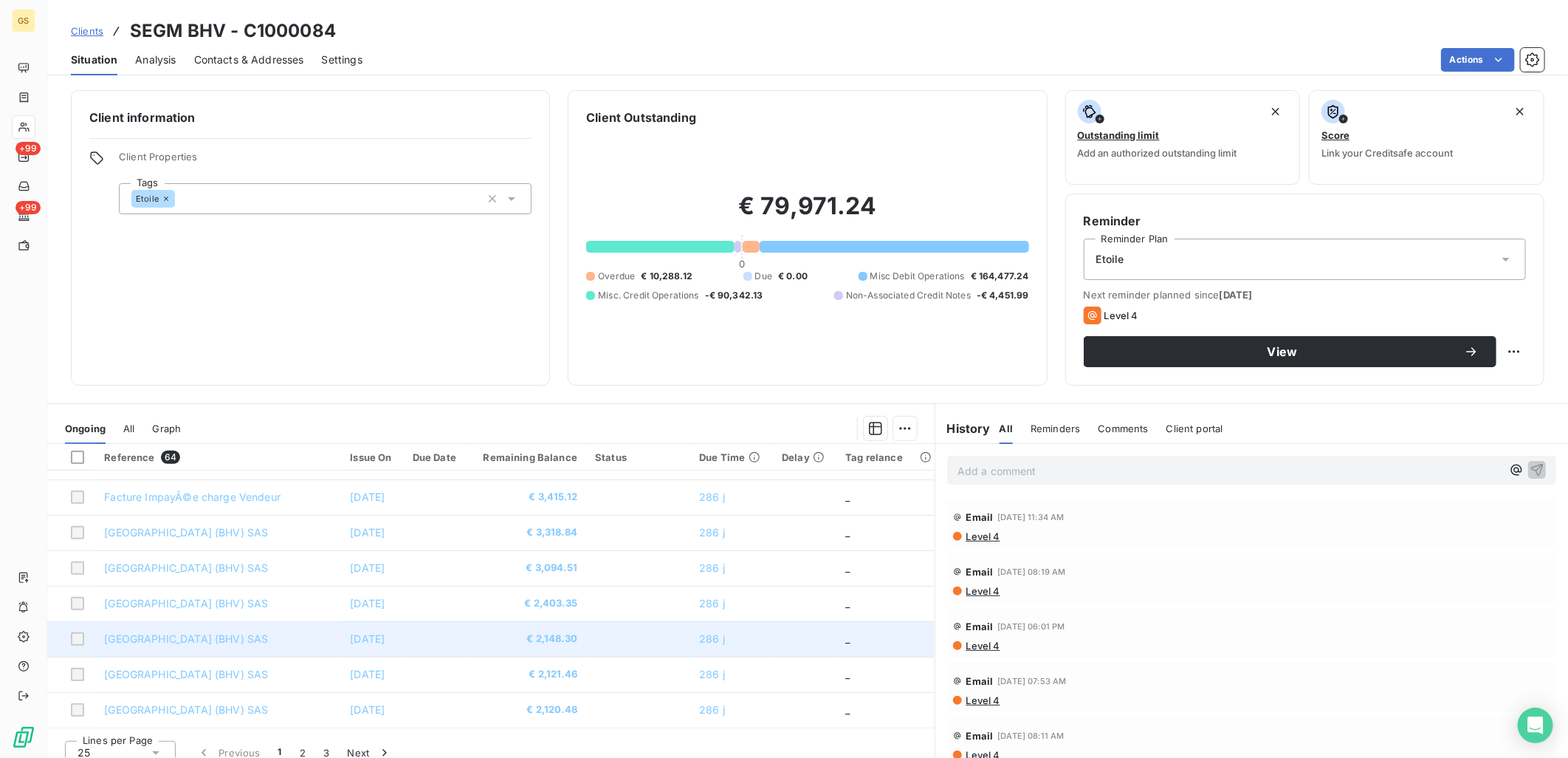
scroll to position [634, 0]
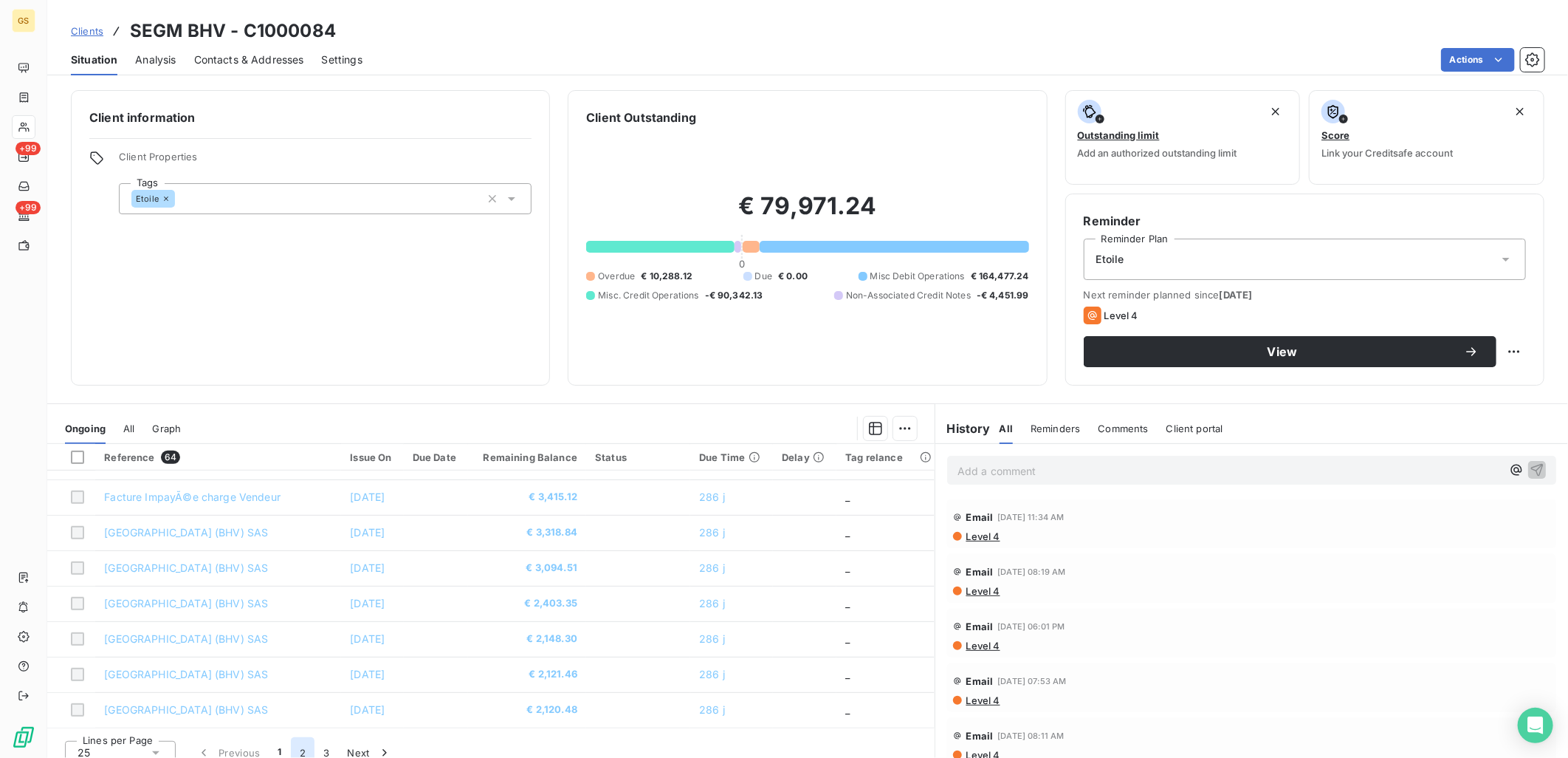
click at [296, 749] on button "2" at bounding box center [302, 753] width 23 height 31
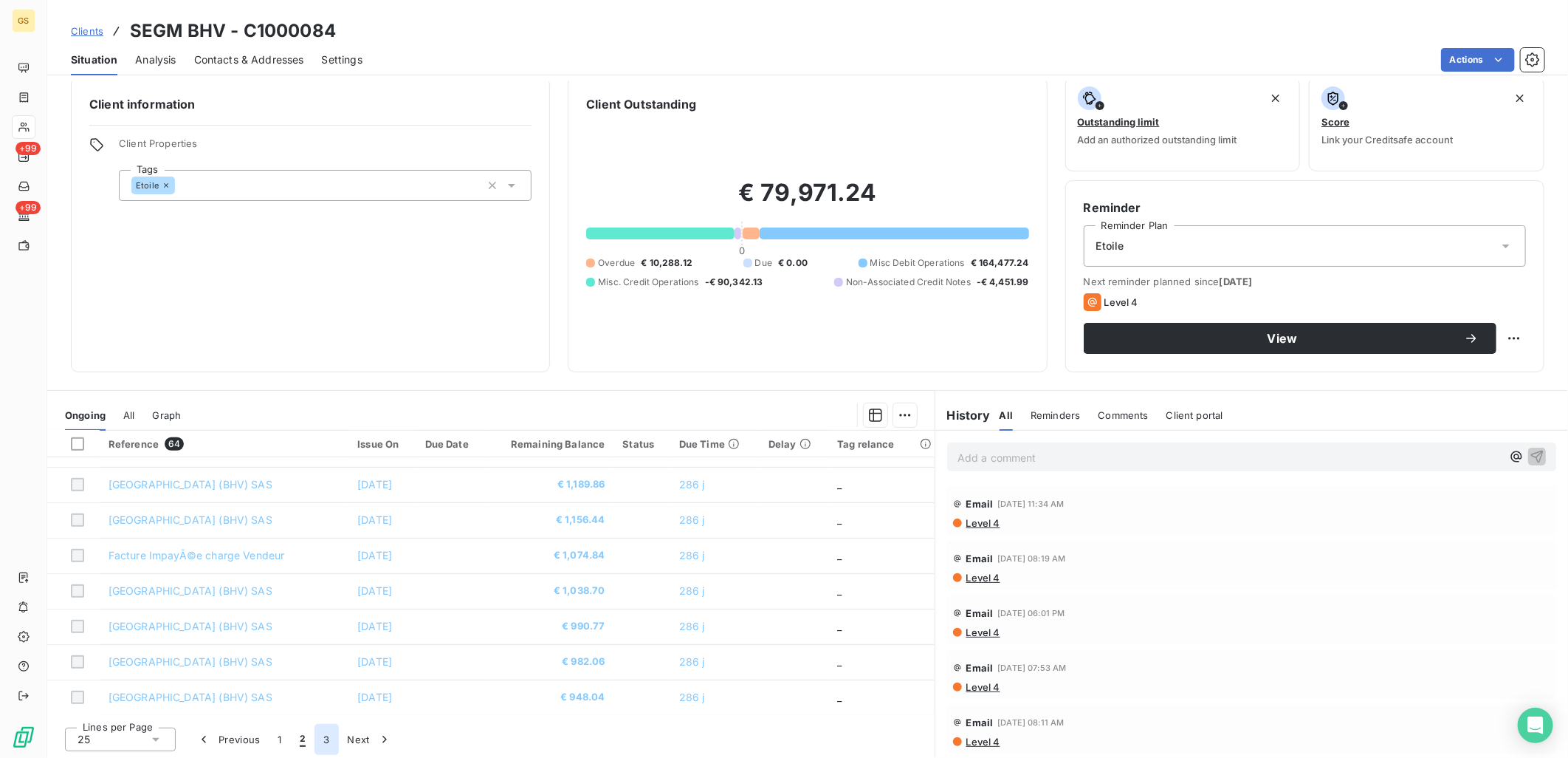
click at [335, 738] on button "3" at bounding box center [327, 739] width 23 height 31
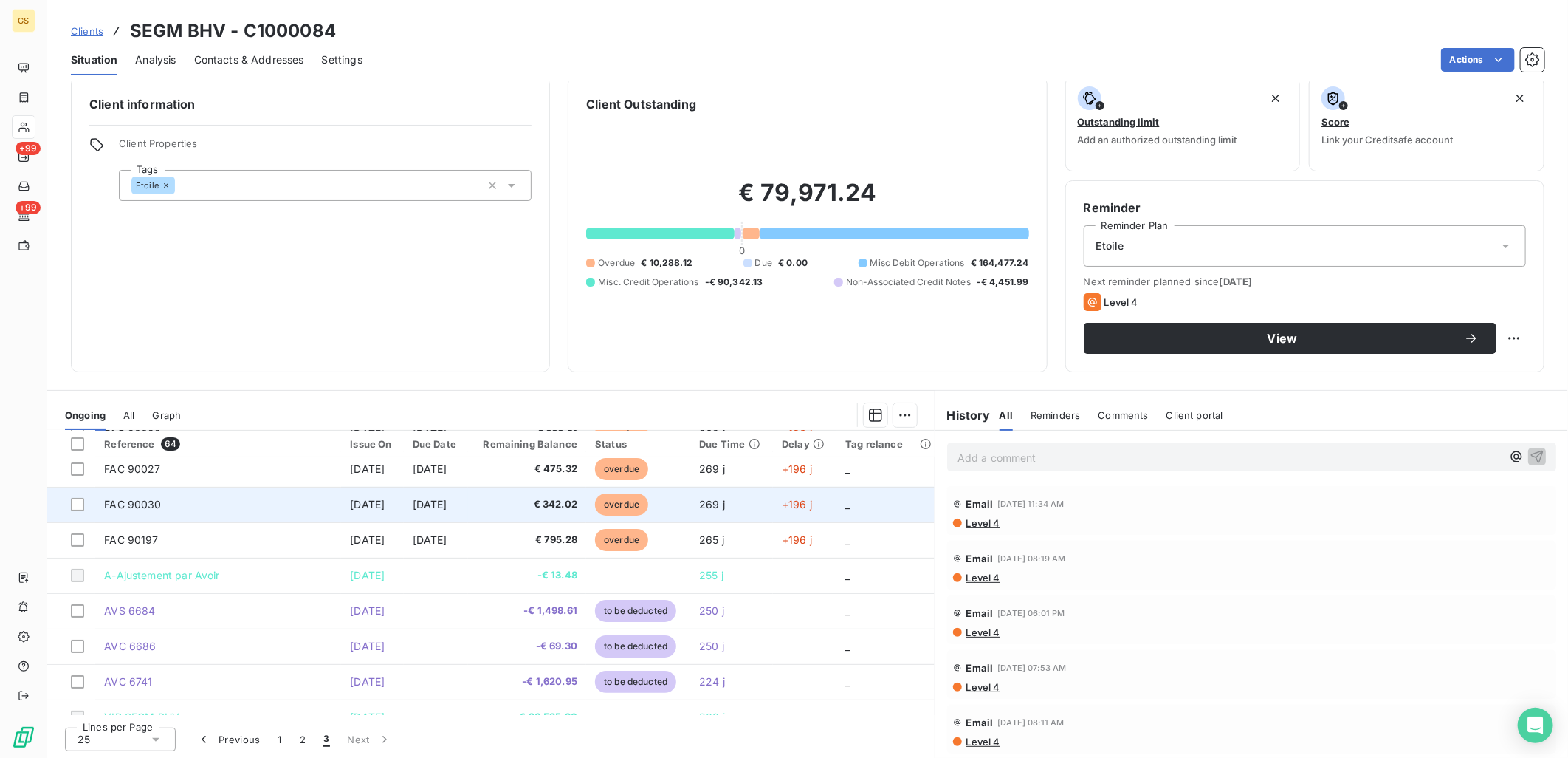
scroll to position [245, 0]
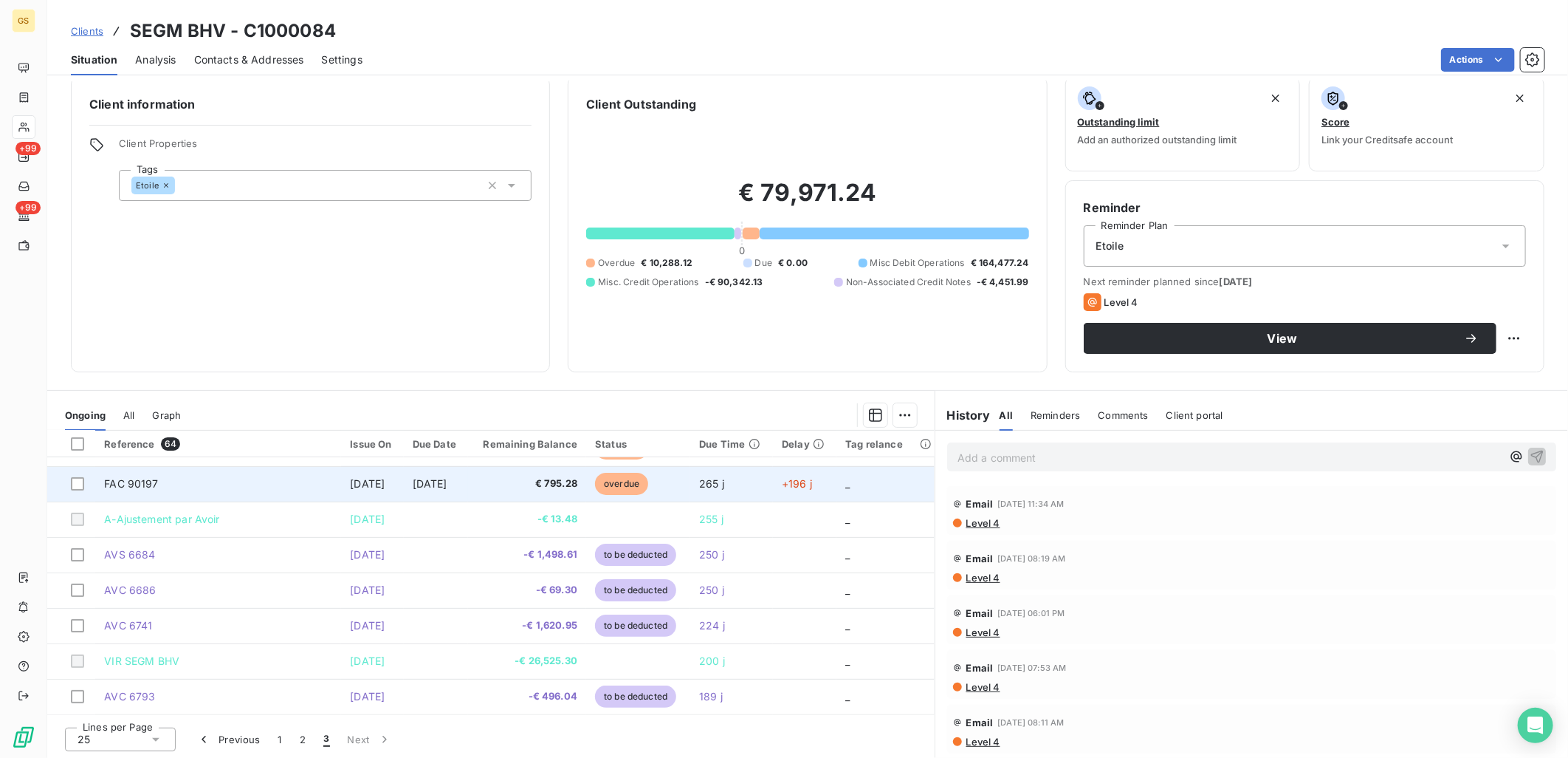
drag, startPoint x: 322, startPoint y: 481, endPoint x: 401, endPoint y: 479, distance: 79.0
click at [401, 479] on tr "FAC 90197 [DATE] [DATE] € 795.28 overdue 265 j +196 j _" at bounding box center [490, 484] width 887 height 35
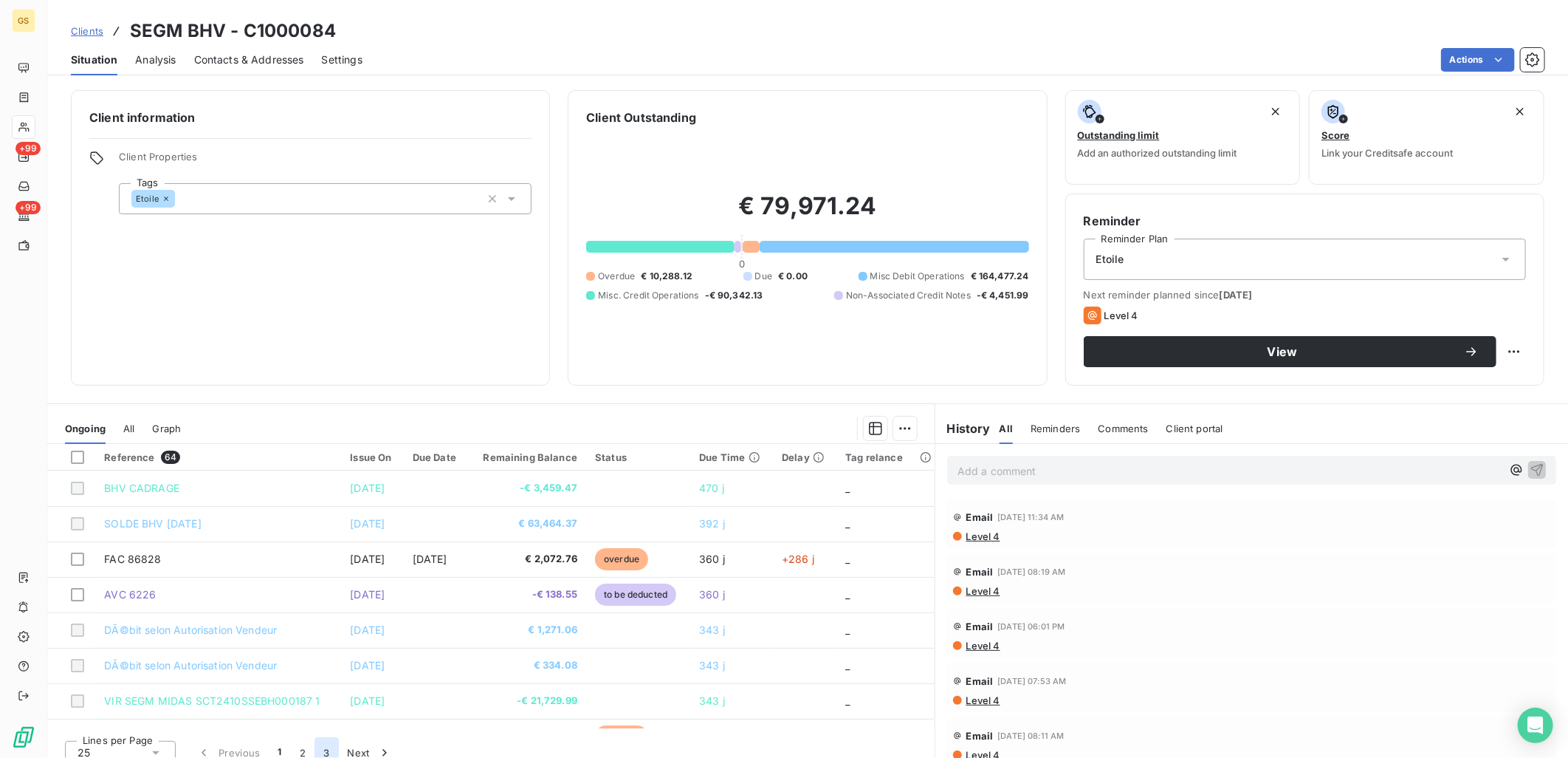
click at [322, 751] on button "3" at bounding box center [327, 753] width 23 height 31
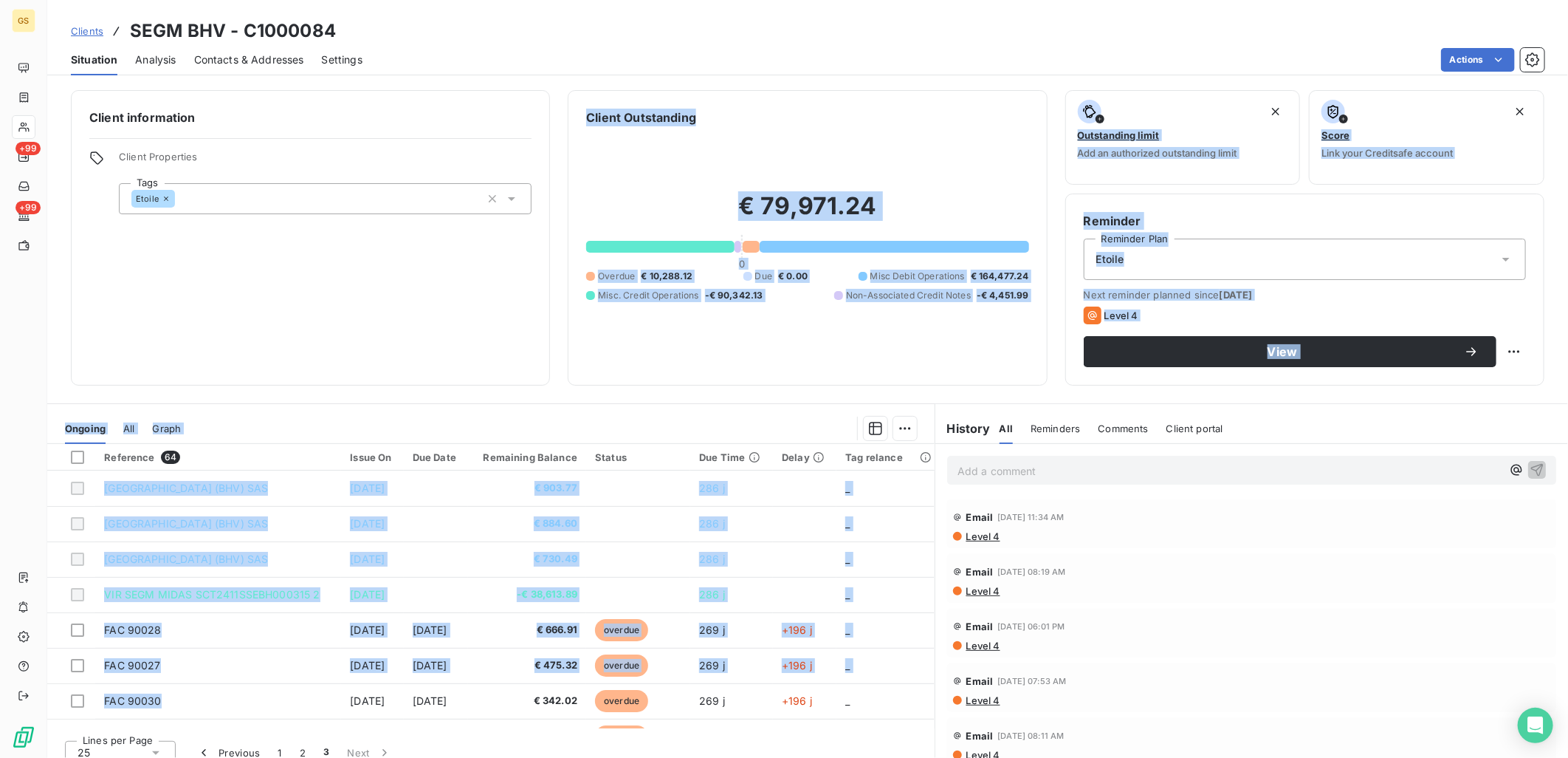
drag, startPoint x: 323, startPoint y: 623, endPoint x: 412, endPoint y: 326, distance: 310.0
click at [412, 326] on div "Client information Client Properties Tags Etoile Client Outstanding € 79,971.24…" at bounding box center [807, 419] width 1521 height 677
click at [593, 402] on div "Client information Client Properties Tags Etoile Client Outstanding € 79,971.24…" at bounding box center [807, 419] width 1521 height 677
drag, startPoint x: 327, startPoint y: 668, endPoint x: 426, endPoint y: 371, distance: 313.1
click at [426, 371] on div "Client information Client Properties Tags Etoile Client Outstanding € 79,971.24…" at bounding box center [807, 419] width 1521 height 677
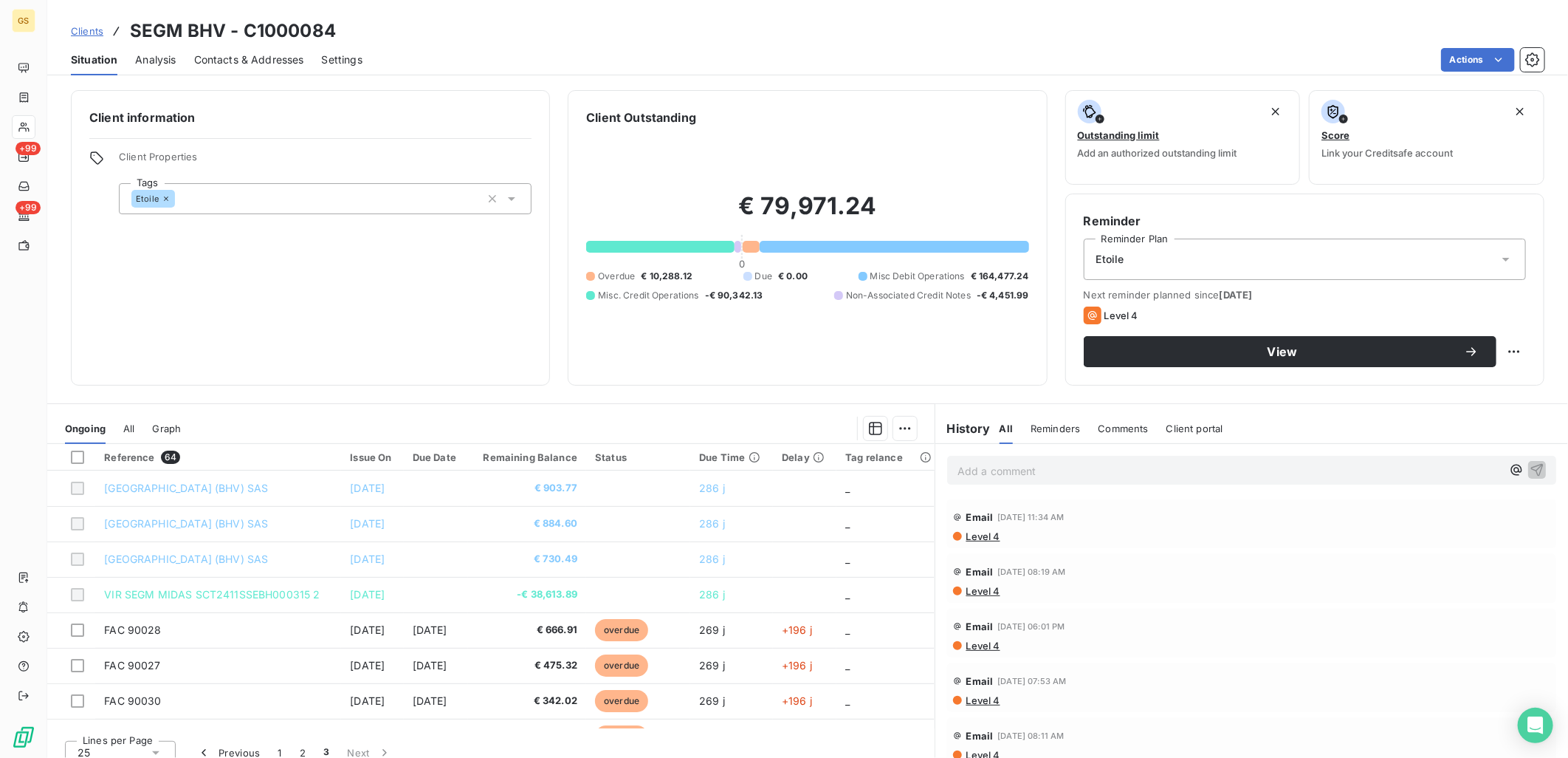
click at [546, 364] on div "Client information Client Properties Tags Etoile Client Outstanding € 79,971.24…" at bounding box center [807, 237] width 1521 height 296
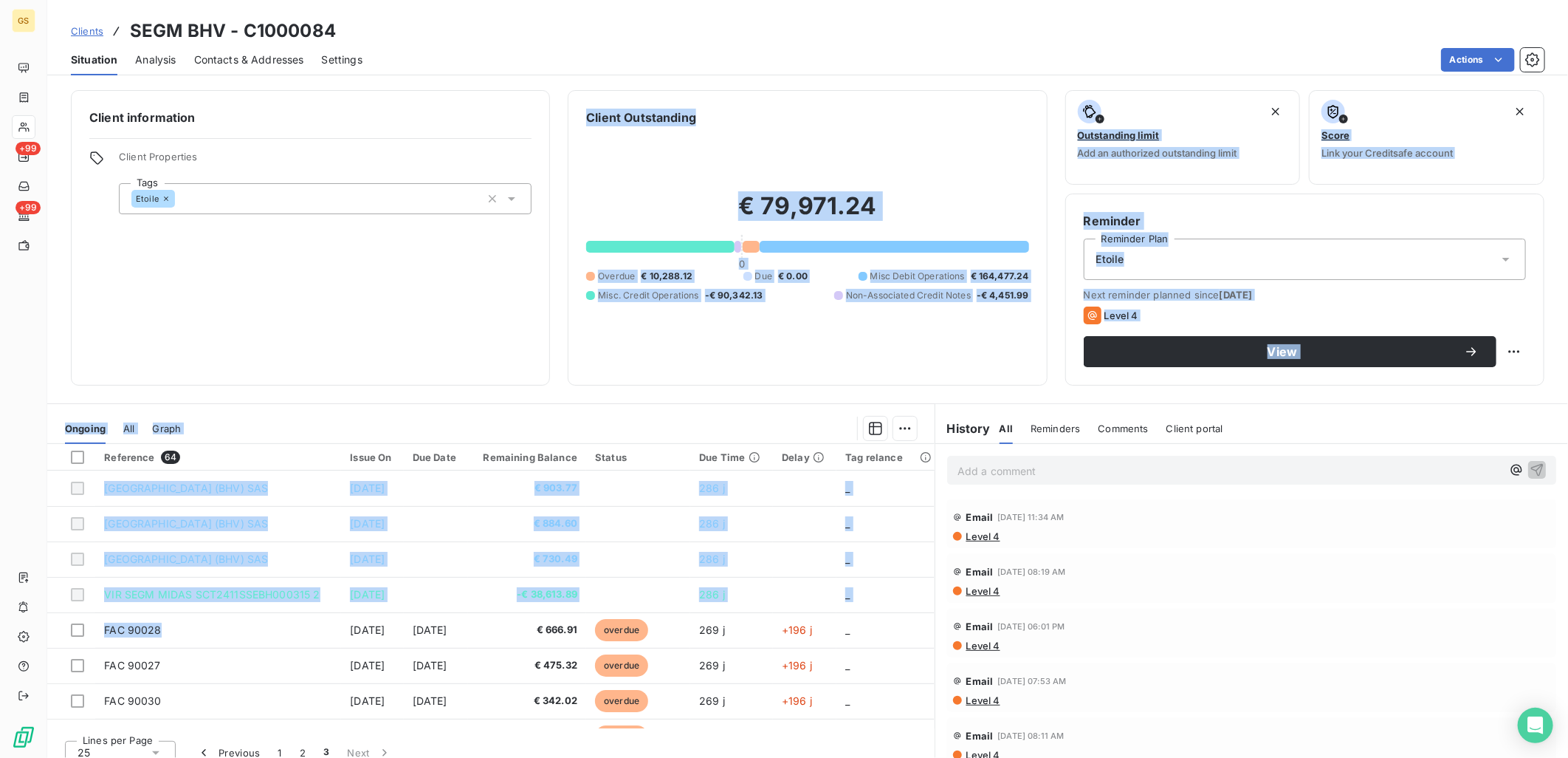
drag, startPoint x: 322, startPoint y: 629, endPoint x: 444, endPoint y: 370, distance: 286.3
click at [444, 370] on div "Client information Client Properties Tags Etoile Client Outstanding € 79,971.24…" at bounding box center [807, 419] width 1521 height 677
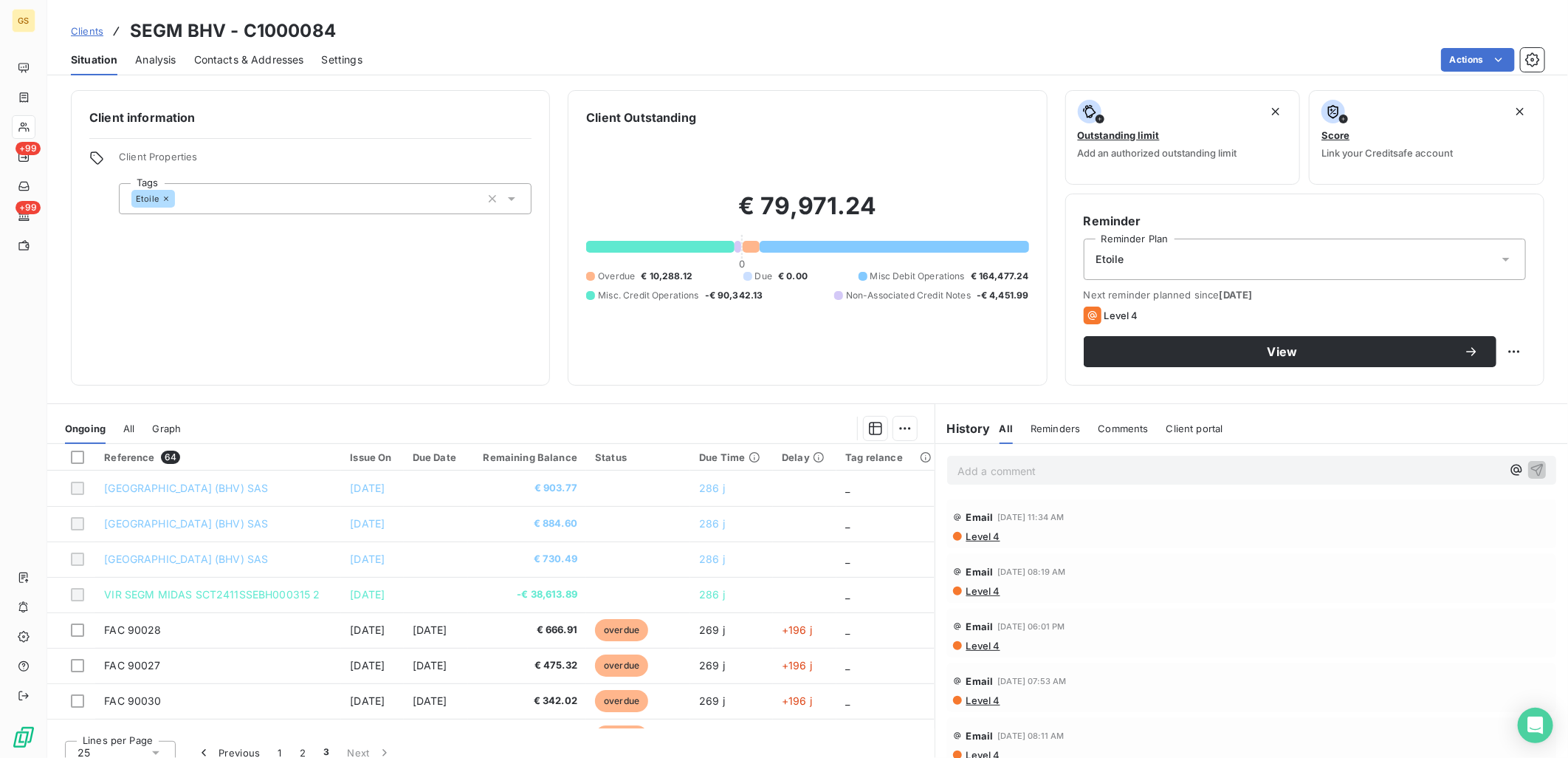
click at [444, 370] on div "Client information Client Properties Tags Etoile" at bounding box center [310, 237] width 479 height 296
click at [275, 755] on button "1" at bounding box center [280, 753] width 21 height 31
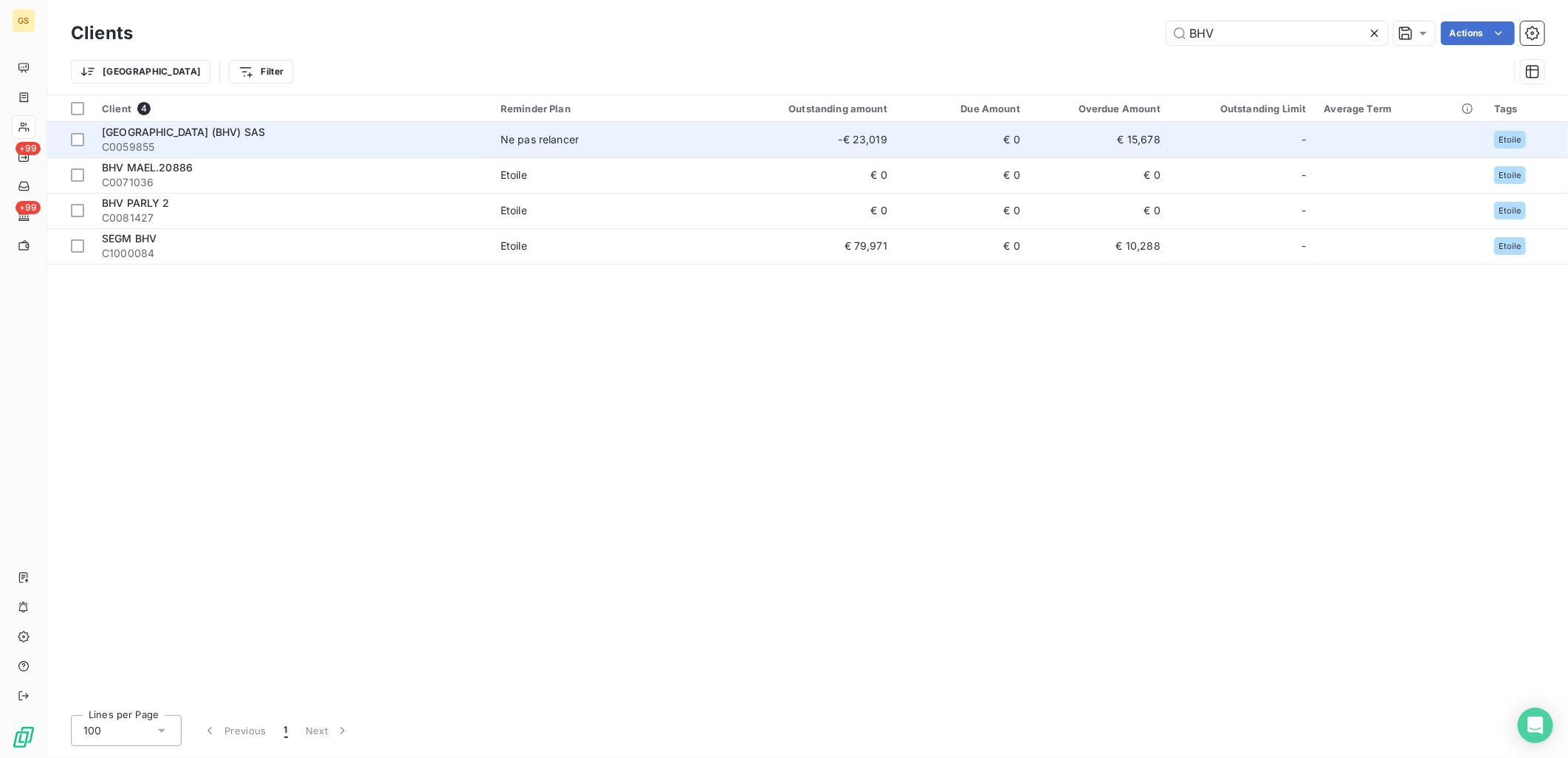
click at [366, 128] on div "[GEOGRAPHIC_DATA] (BHV) SAS" at bounding box center [292, 132] width 381 height 15
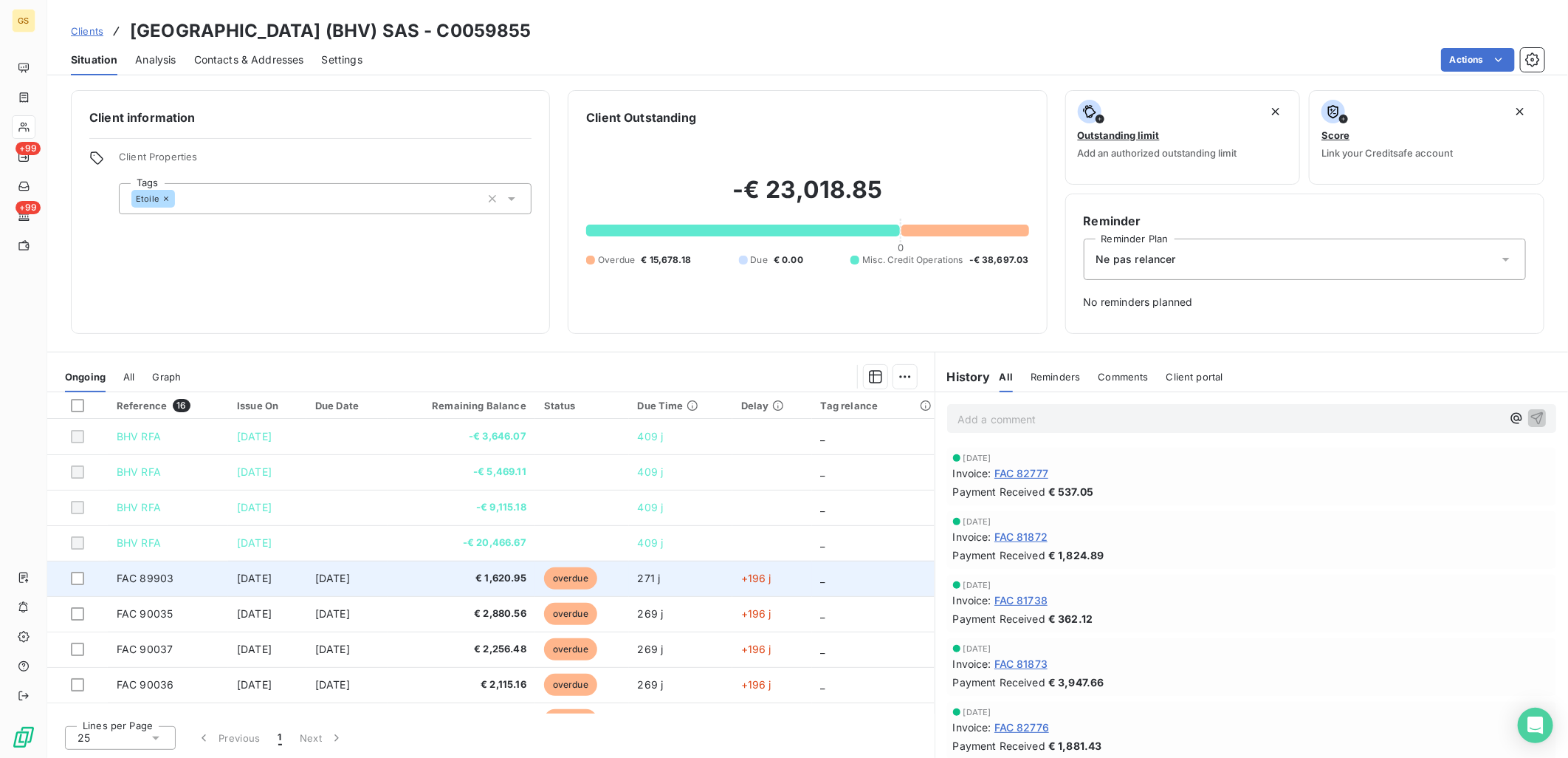
drag, startPoint x: 217, startPoint y: 579, endPoint x: 298, endPoint y: 579, distance: 81.0
click at [298, 579] on td "[DATE]" at bounding box center [267, 578] width 78 height 35
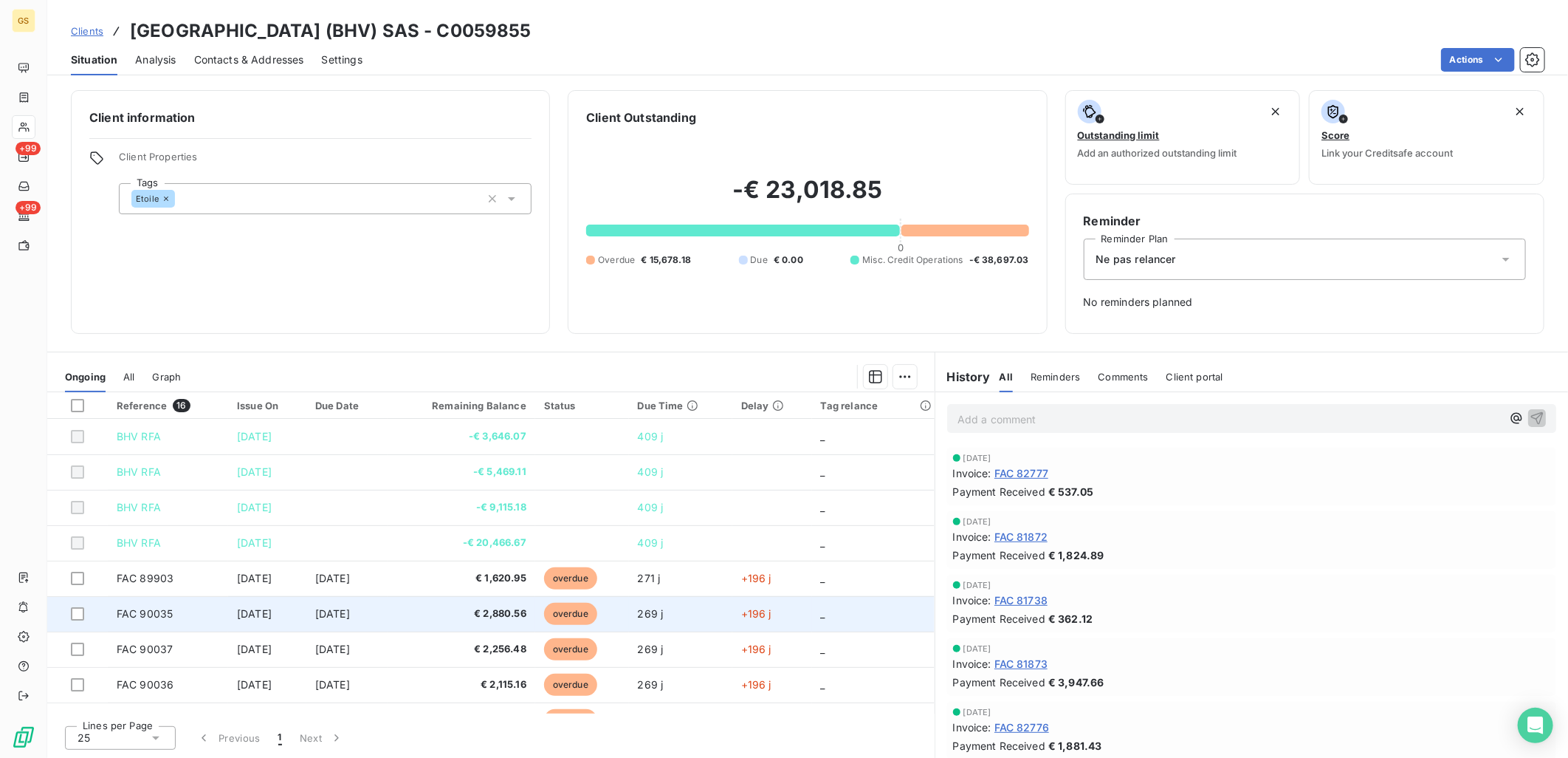
drag, startPoint x: 215, startPoint y: 618, endPoint x: 285, endPoint y: 614, distance: 70.1
click at [285, 614] on td "[DATE]" at bounding box center [267, 614] width 78 height 35
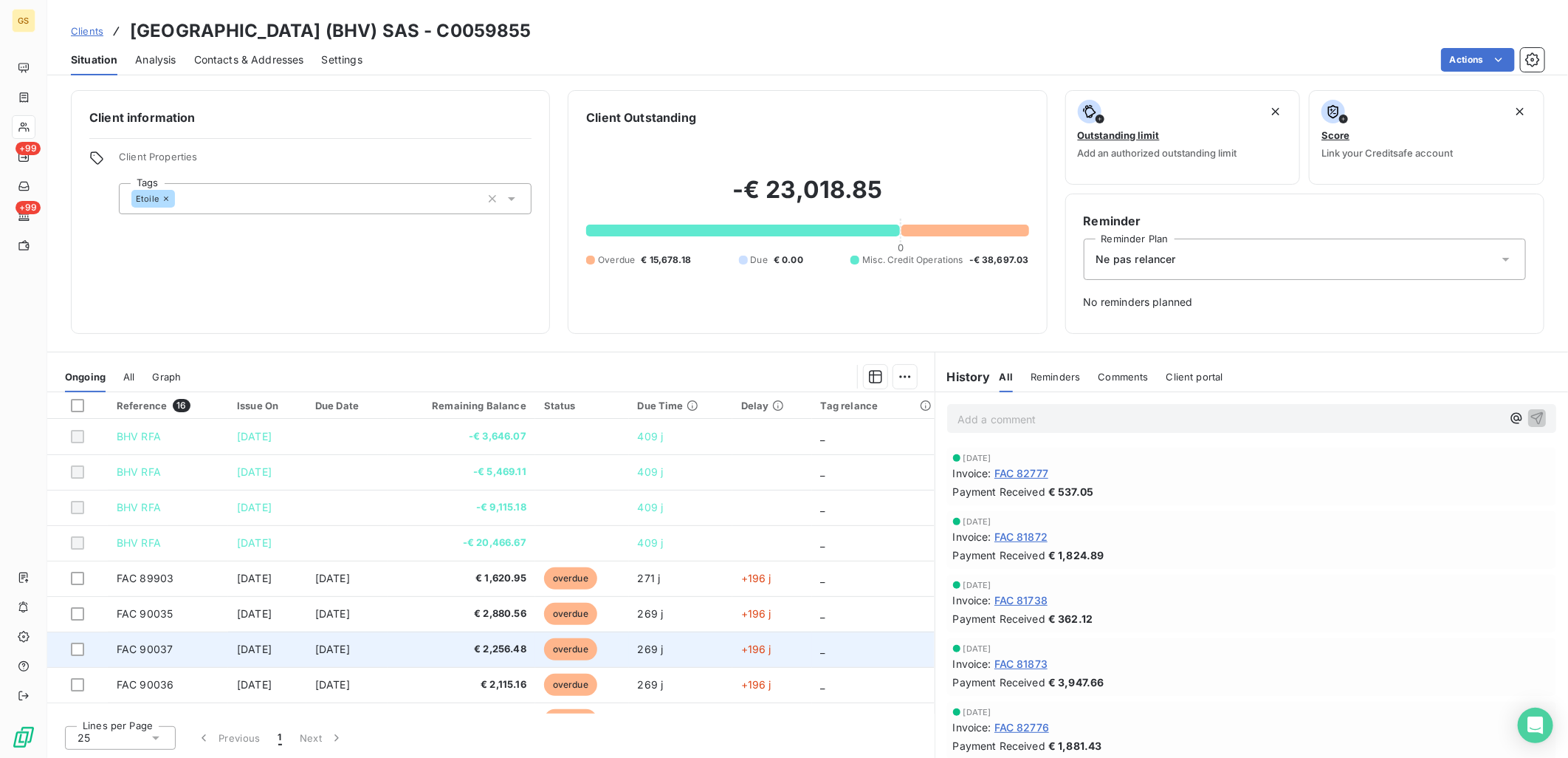
drag, startPoint x: 218, startPoint y: 653, endPoint x: 287, endPoint y: 651, distance: 69.0
click at [287, 651] on td "[DATE]" at bounding box center [267, 649] width 78 height 35
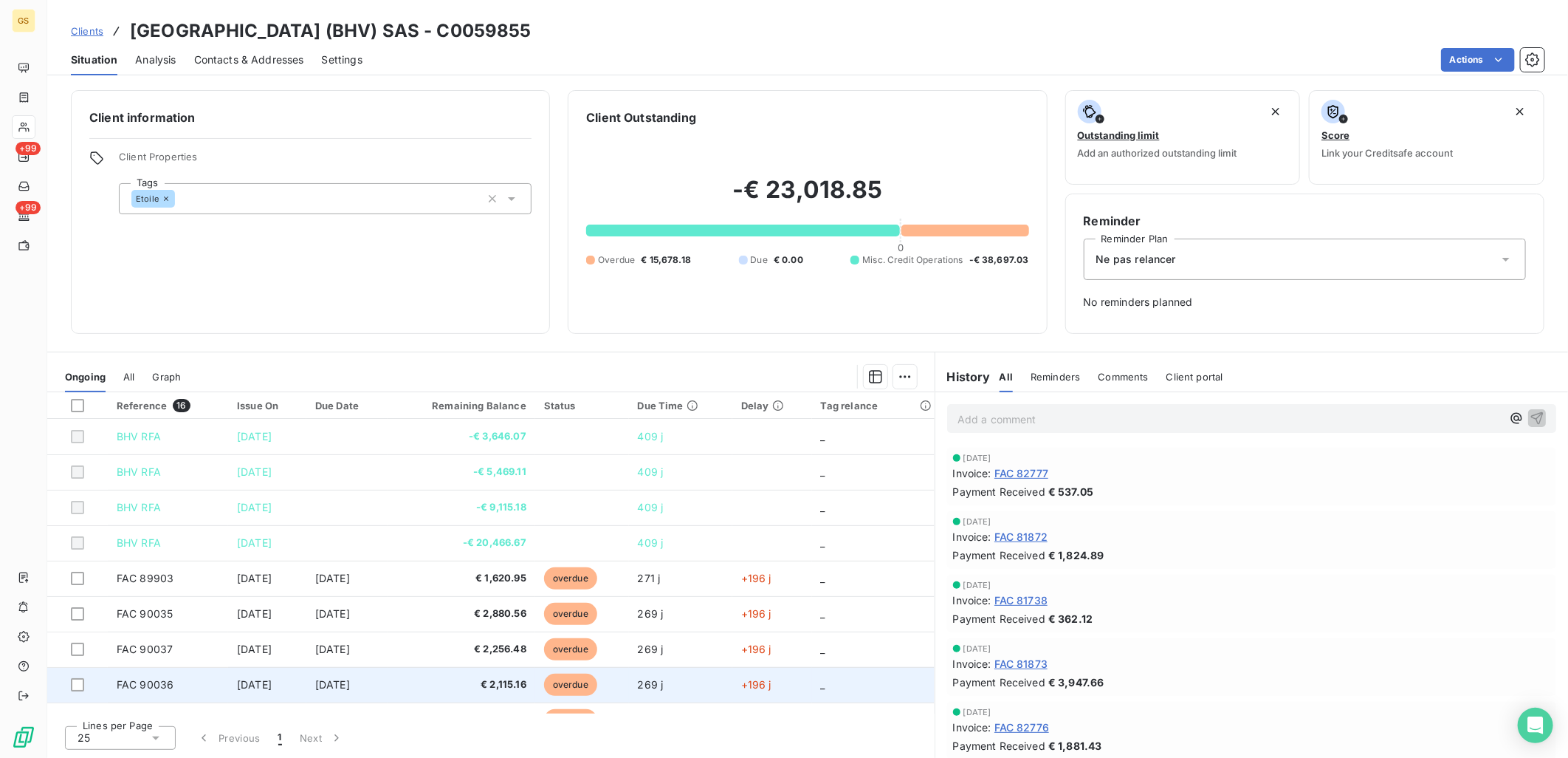
drag, startPoint x: 209, startPoint y: 687, endPoint x: 299, endPoint y: 685, distance: 90.0
click at [299, 685] on tr "FAC 90036 [DATE] [DATE] € 2,115.16 overdue 269 j +196 j _" at bounding box center [490, 685] width 887 height 35
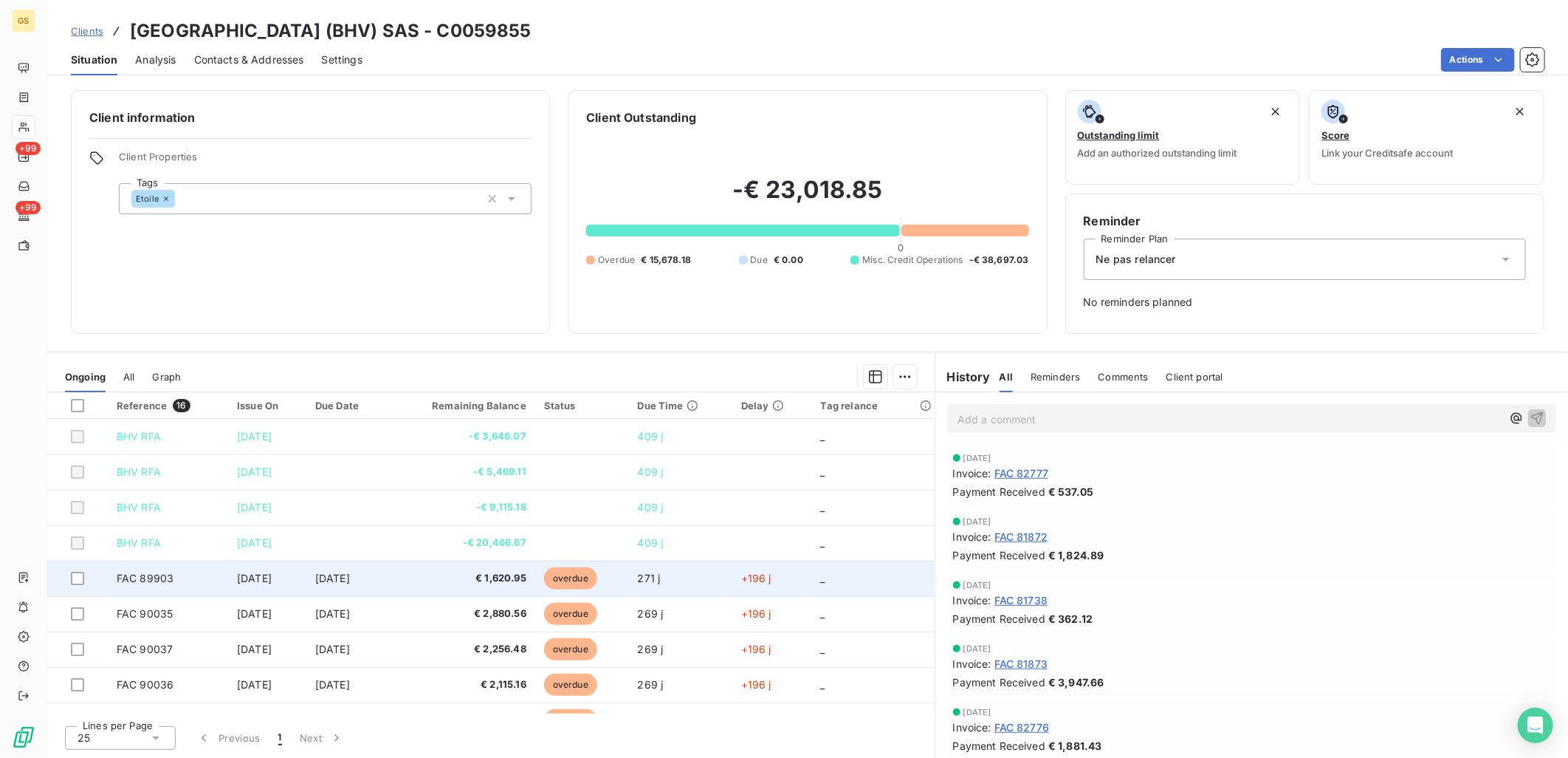
scroll to position [82, 0]
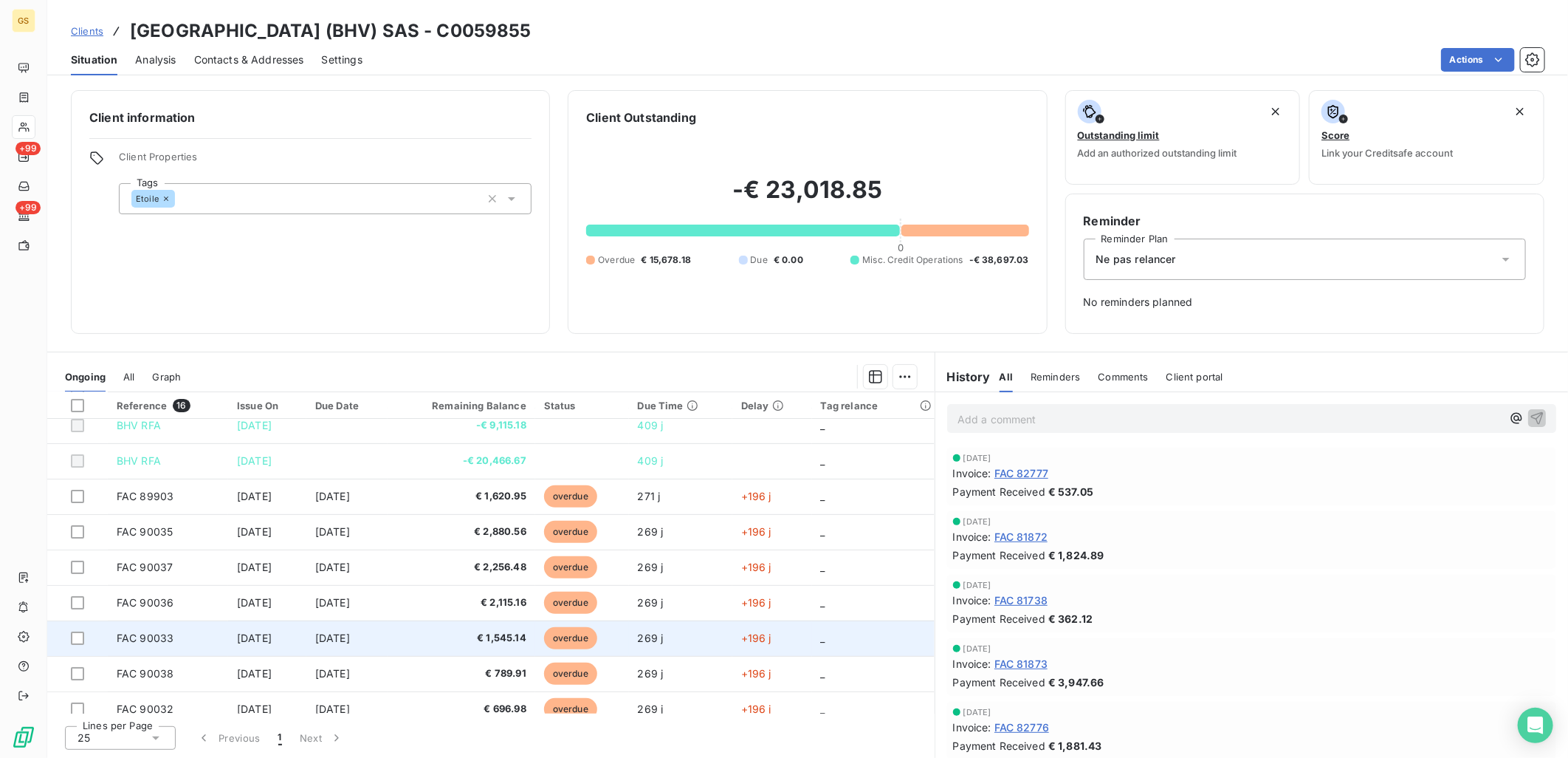
drag, startPoint x: 222, startPoint y: 638, endPoint x: 287, endPoint y: 640, distance: 65.0
click at [287, 640] on td "[DATE]" at bounding box center [267, 638] width 78 height 35
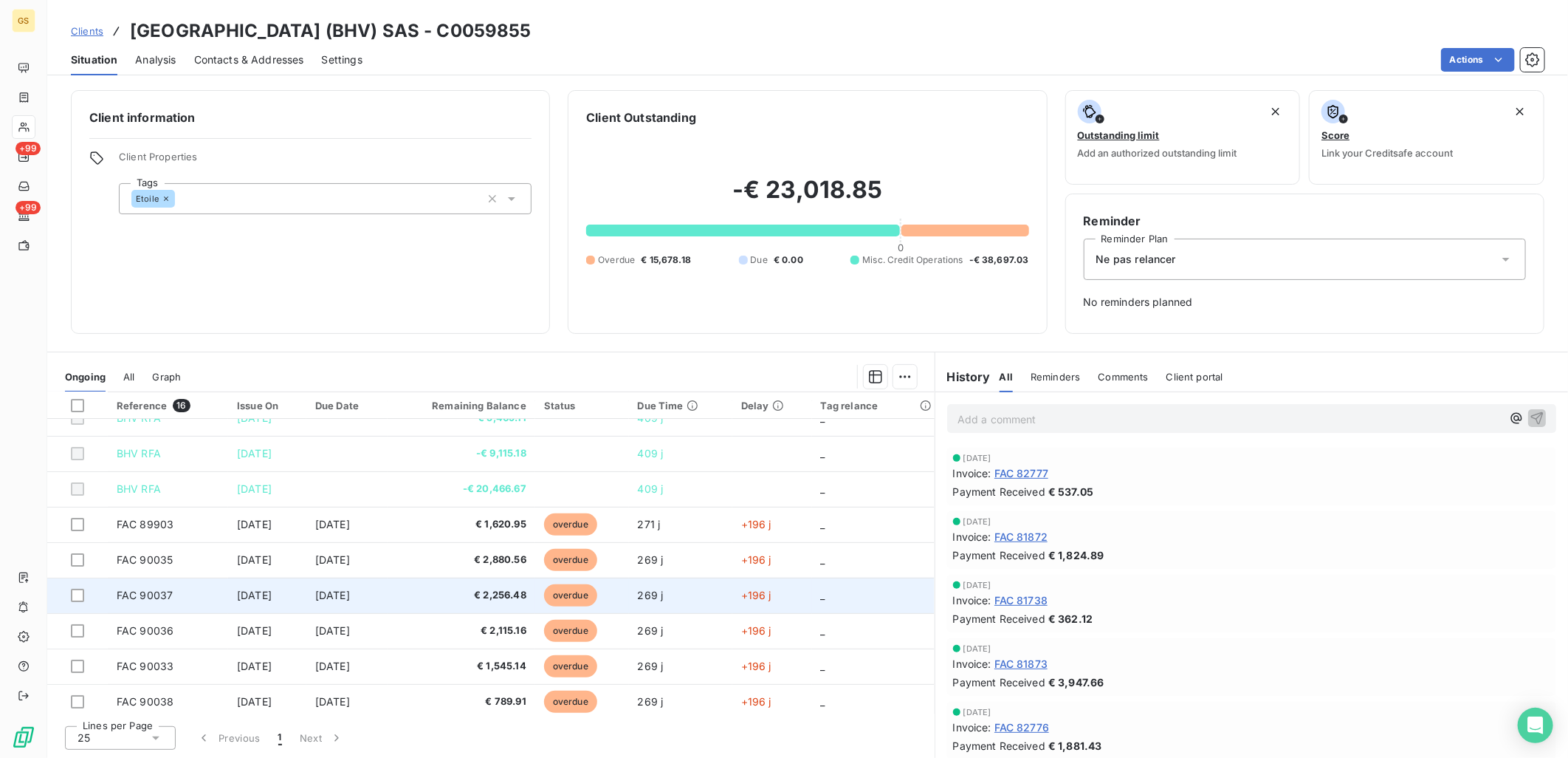
scroll to position [82, 0]
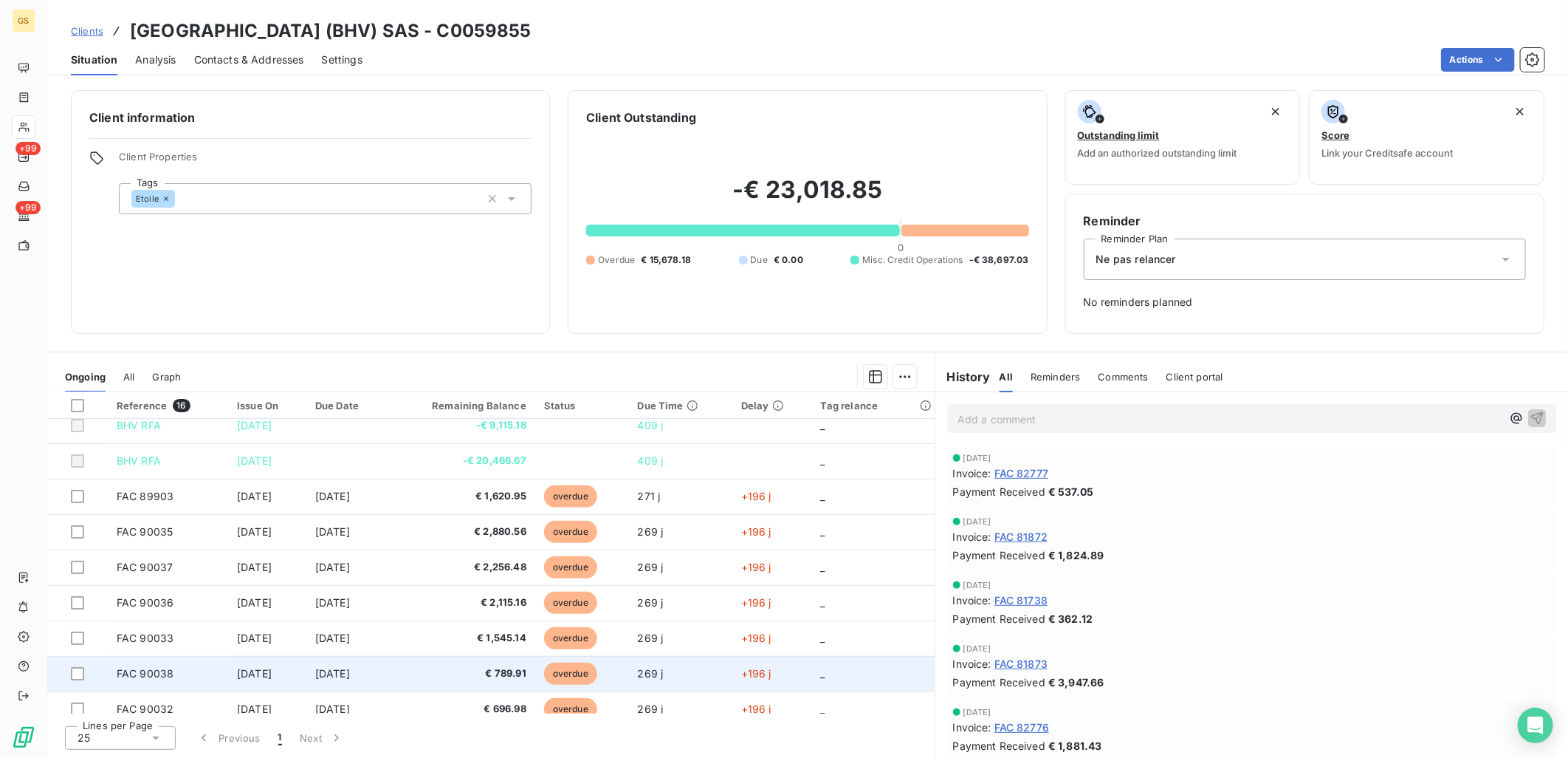
drag, startPoint x: 212, startPoint y: 673, endPoint x: 287, endPoint y: 670, distance: 75.1
click at [287, 670] on tr "FAC 90038 [DATE] [DATE] € 789.91 overdue 269 j +196 j _" at bounding box center [490, 673] width 887 height 35
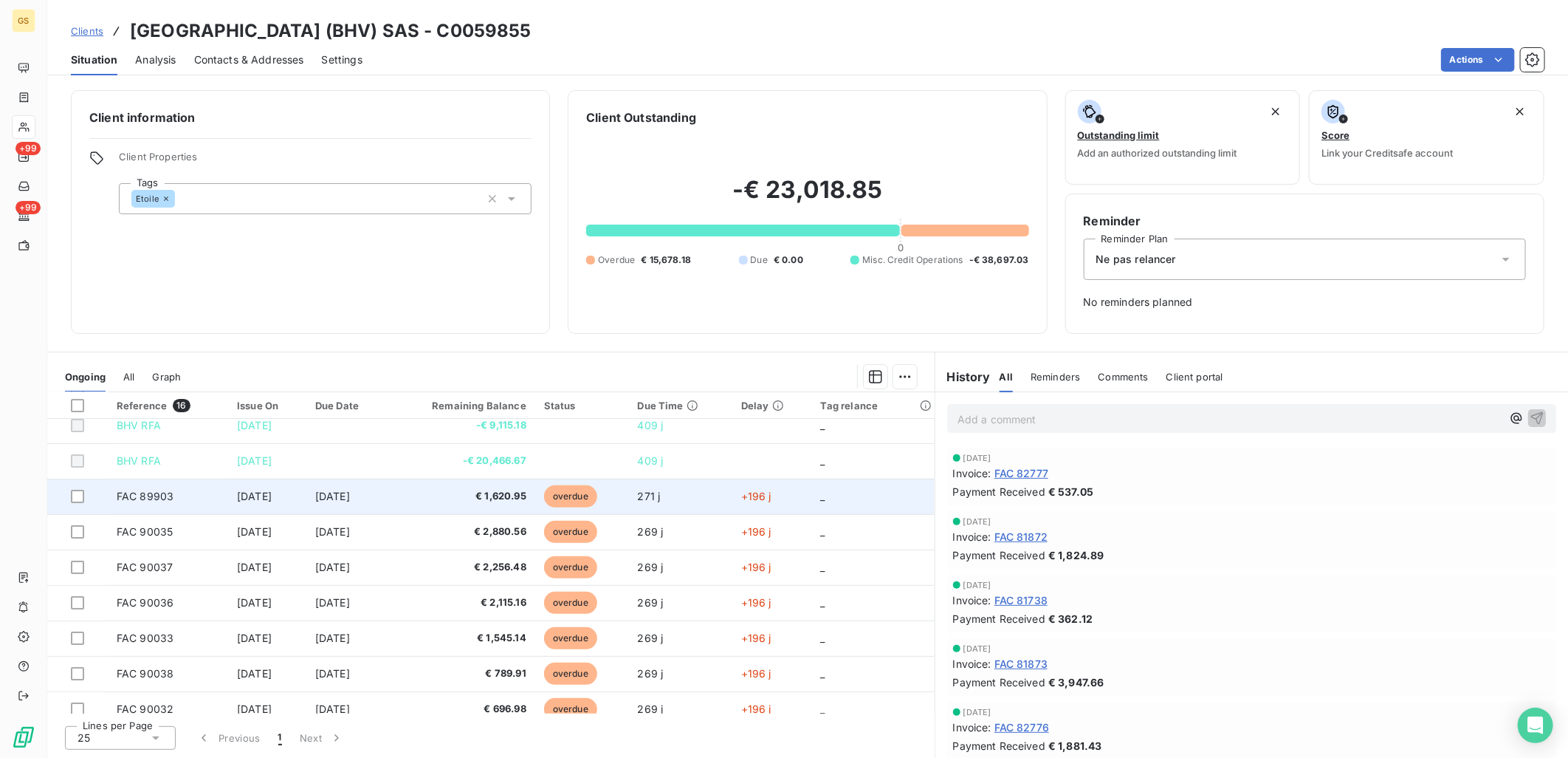
scroll to position [164, 0]
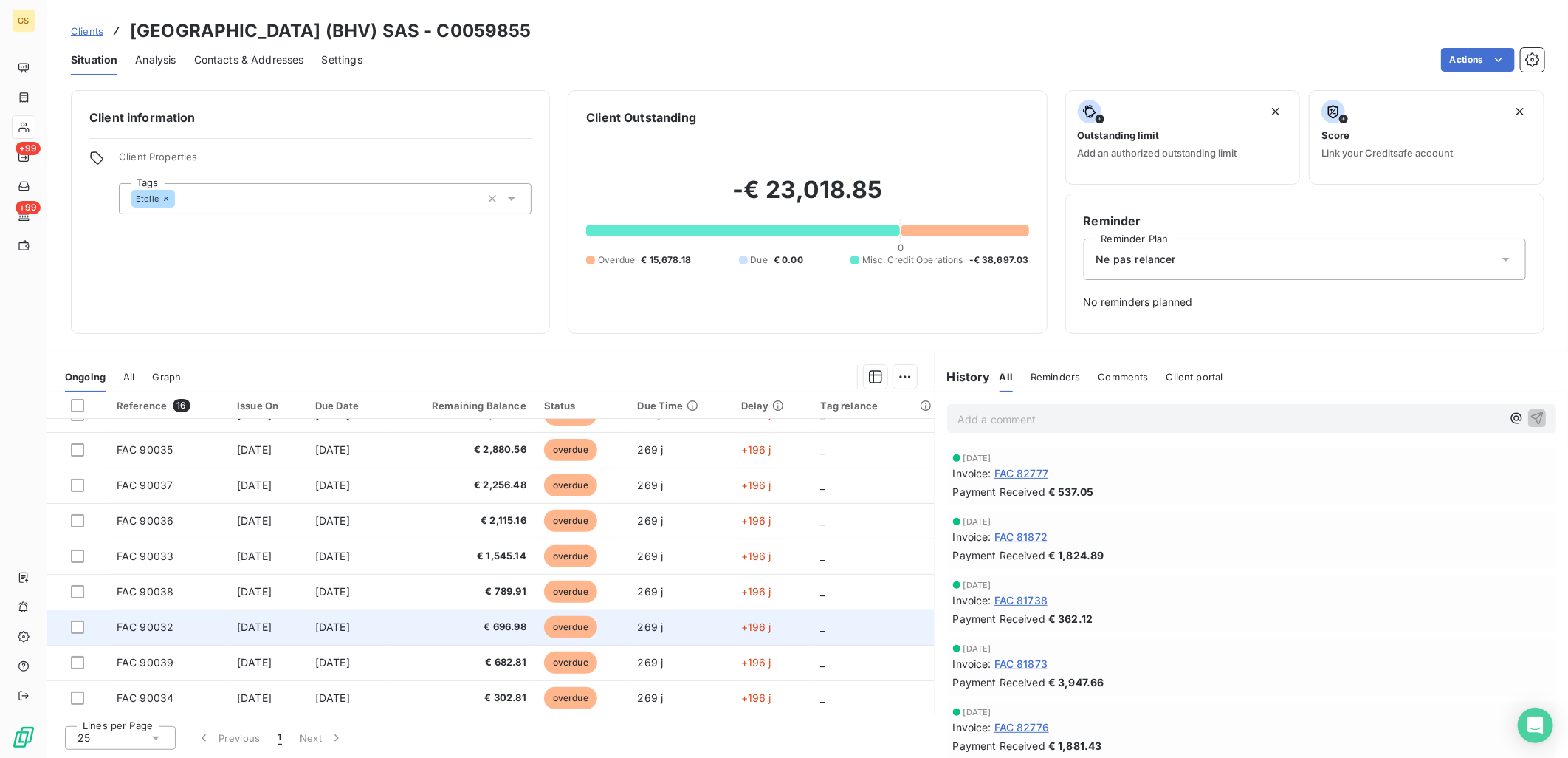
drag, startPoint x: 194, startPoint y: 628, endPoint x: 292, endPoint y: 624, distance: 98.1
click at [292, 624] on tr "FAC 90032 [DATE] [DATE] € 696.98 overdue 269 j +196 j _" at bounding box center [490, 627] width 887 height 35
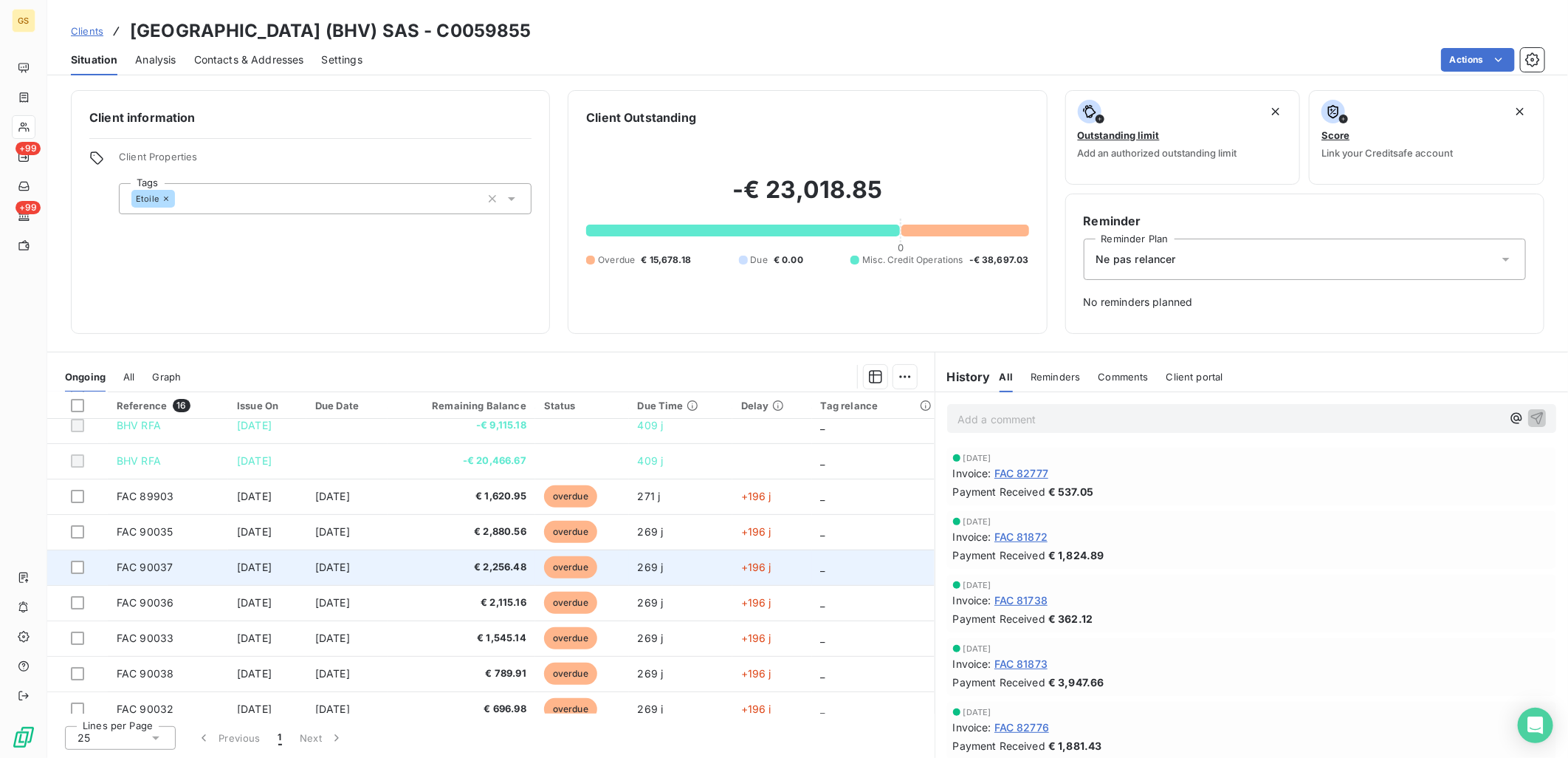
scroll to position [164, 0]
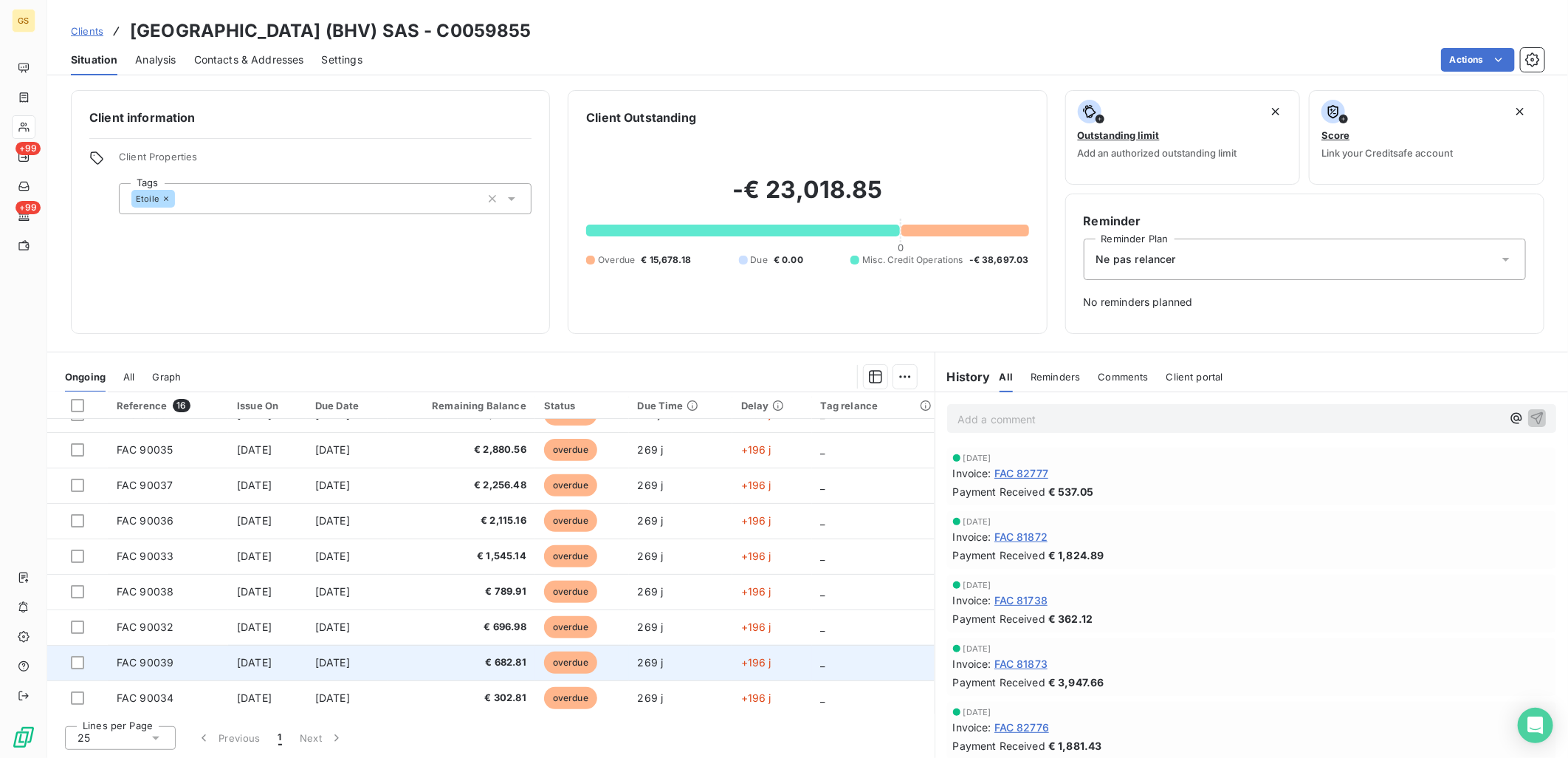
drag, startPoint x: 219, startPoint y: 661, endPoint x: 285, endPoint y: 658, distance: 66.1
click at [285, 658] on td "[DATE]" at bounding box center [267, 662] width 78 height 35
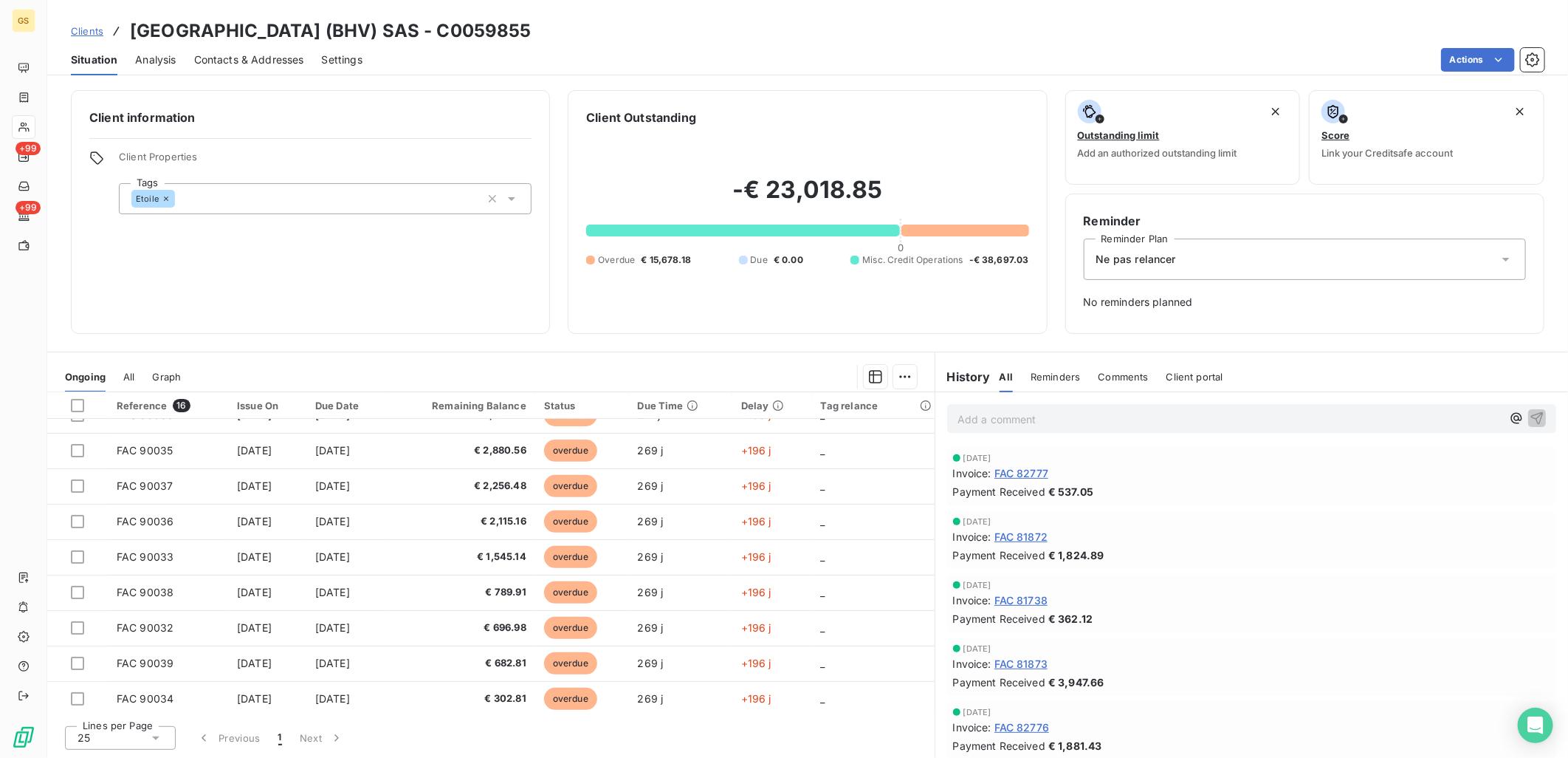
scroll to position [164, 0]
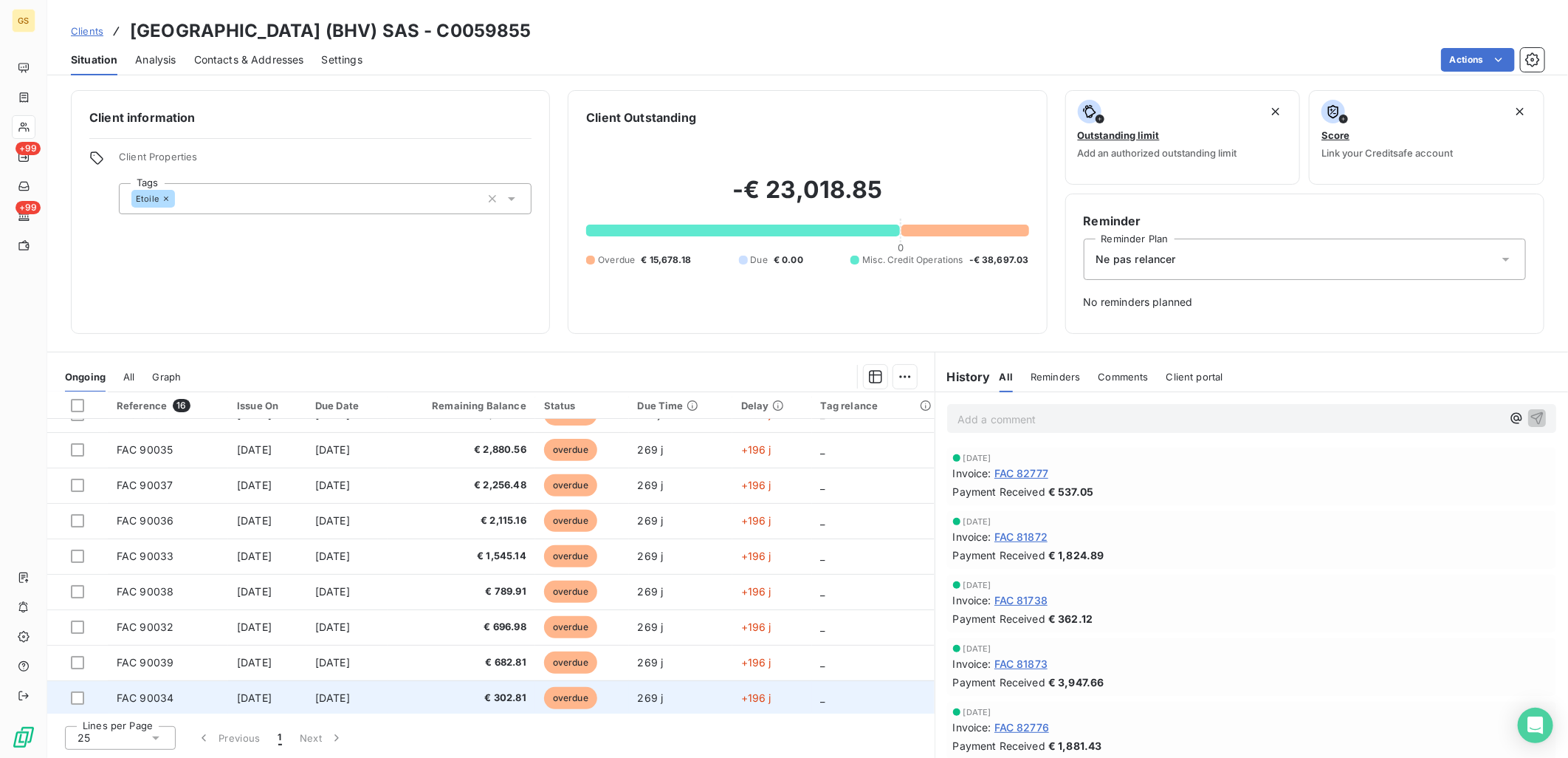
drag, startPoint x: 216, startPoint y: 695, endPoint x: 291, endPoint y: 696, distance: 75.0
click at [291, 696] on td "[DATE]" at bounding box center [267, 698] width 78 height 35
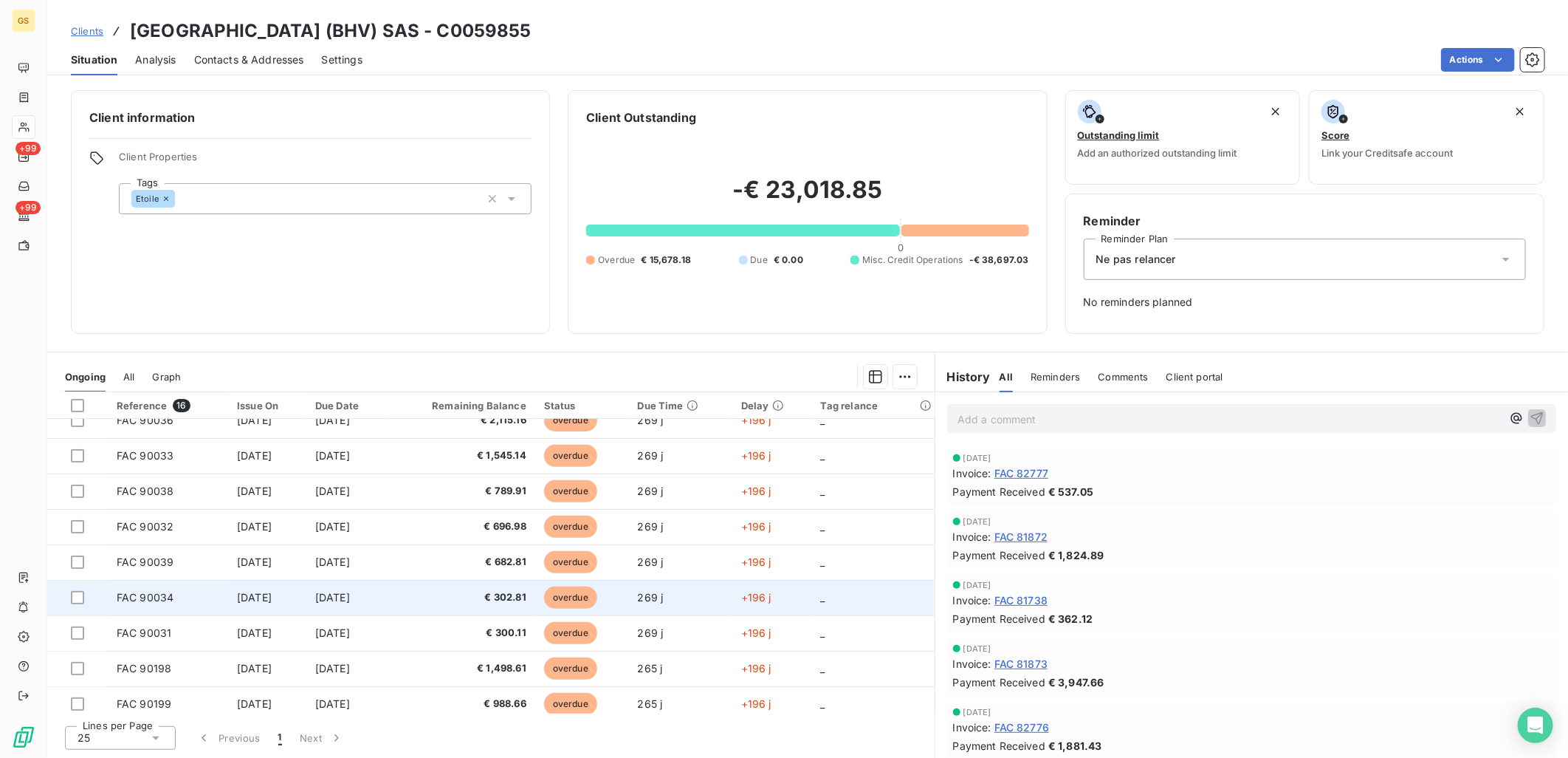
scroll to position [272, 0]
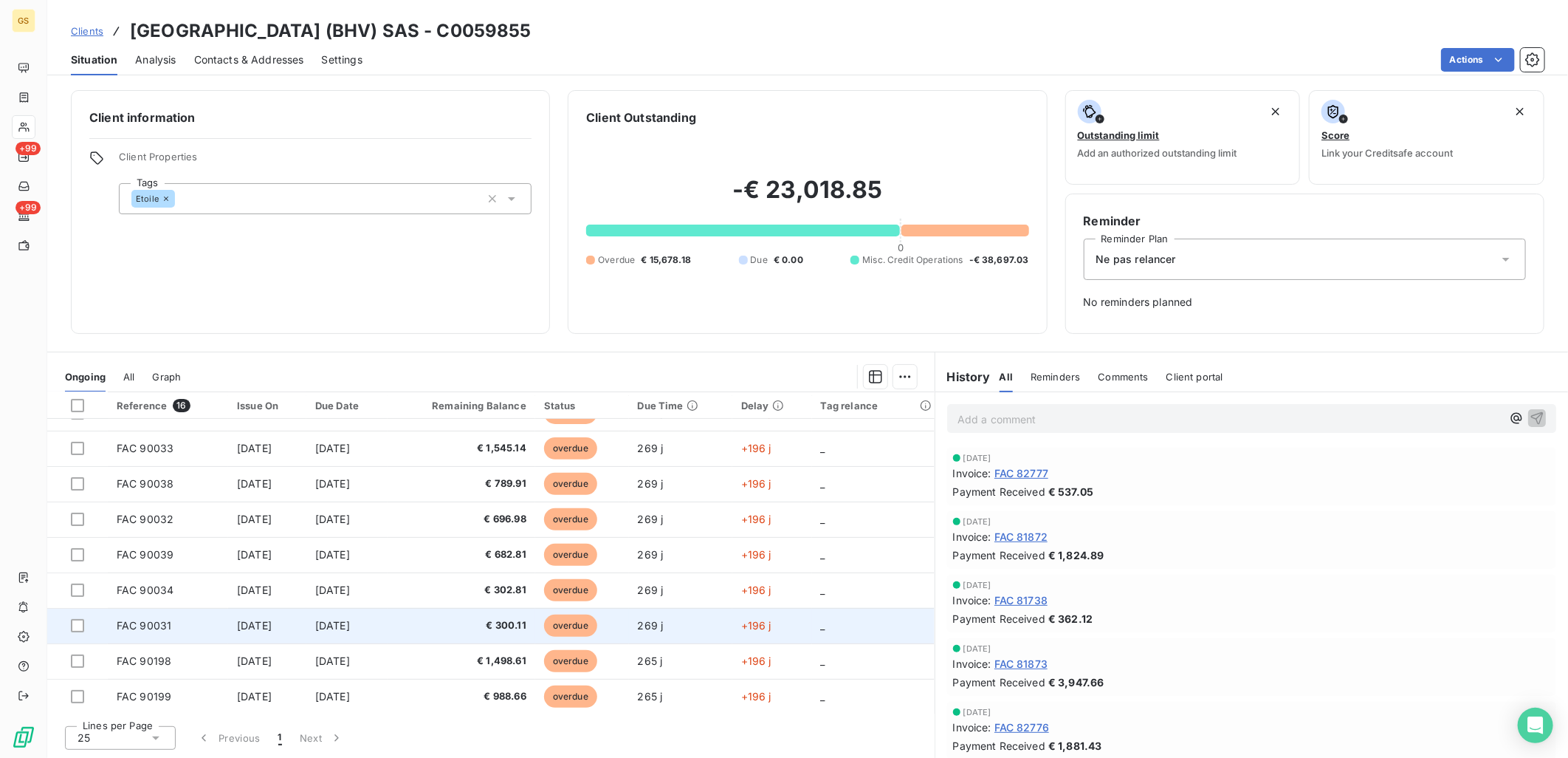
drag, startPoint x: 209, startPoint y: 628, endPoint x: 291, endPoint y: 625, distance: 82.1
click at [291, 625] on tr "FAC 90031 [DATE] [DATE] € 300.11 overdue 269 j +196 j _" at bounding box center [490, 625] width 887 height 35
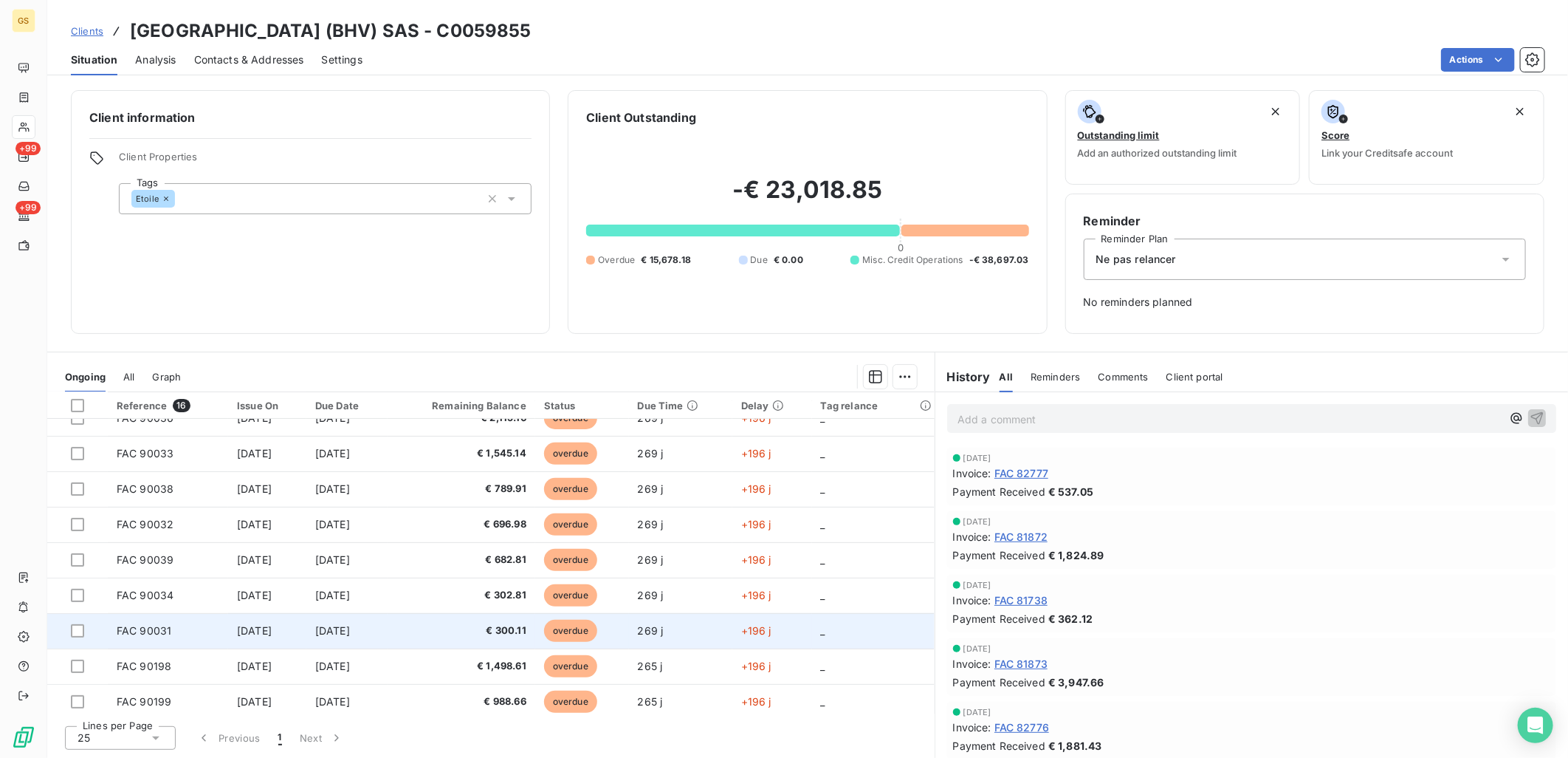
scroll to position [272, 0]
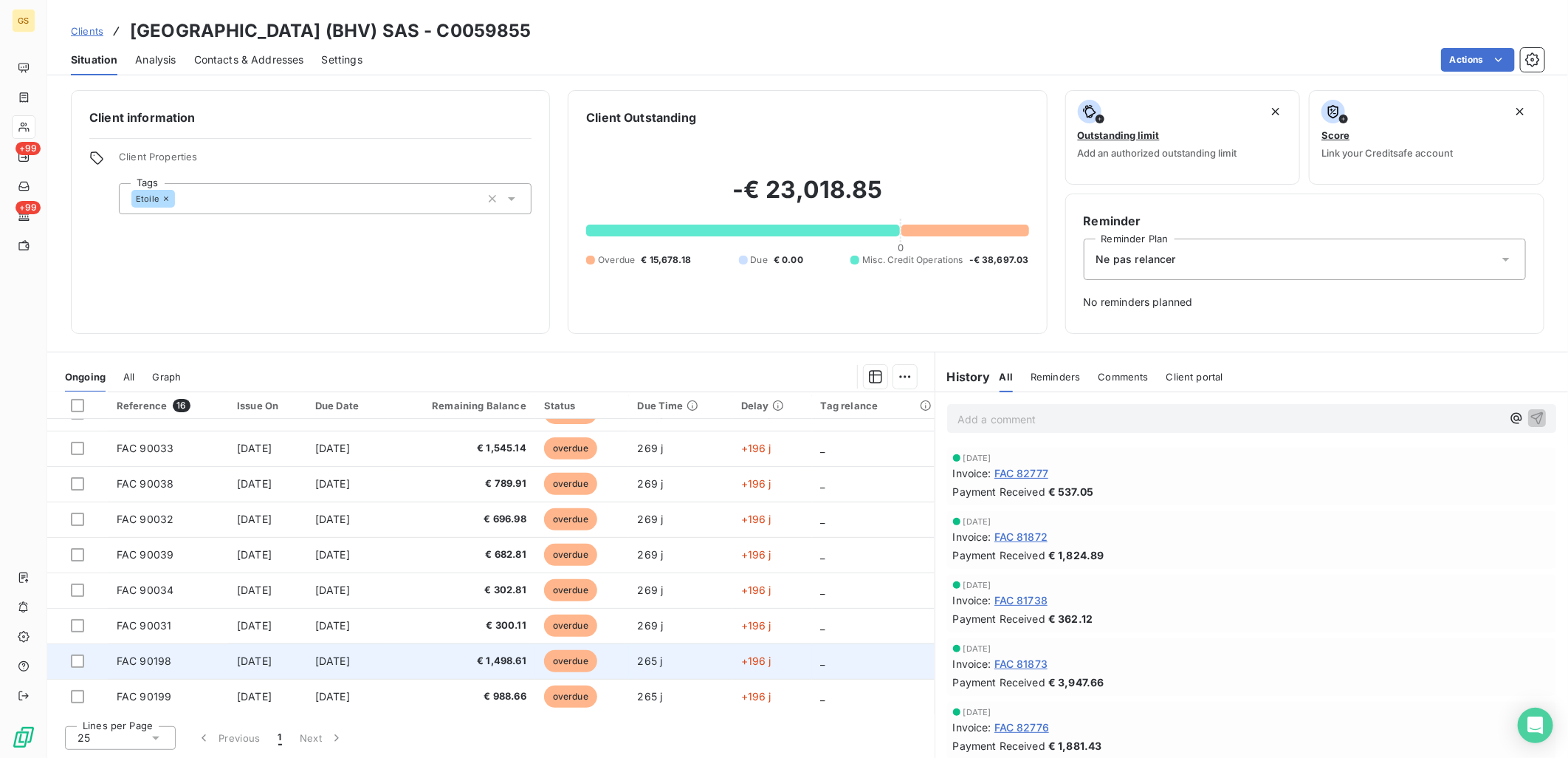
drag, startPoint x: 218, startPoint y: 658, endPoint x: 295, endPoint y: 658, distance: 77.0
click at [295, 658] on td "[DATE]" at bounding box center [267, 661] width 78 height 35
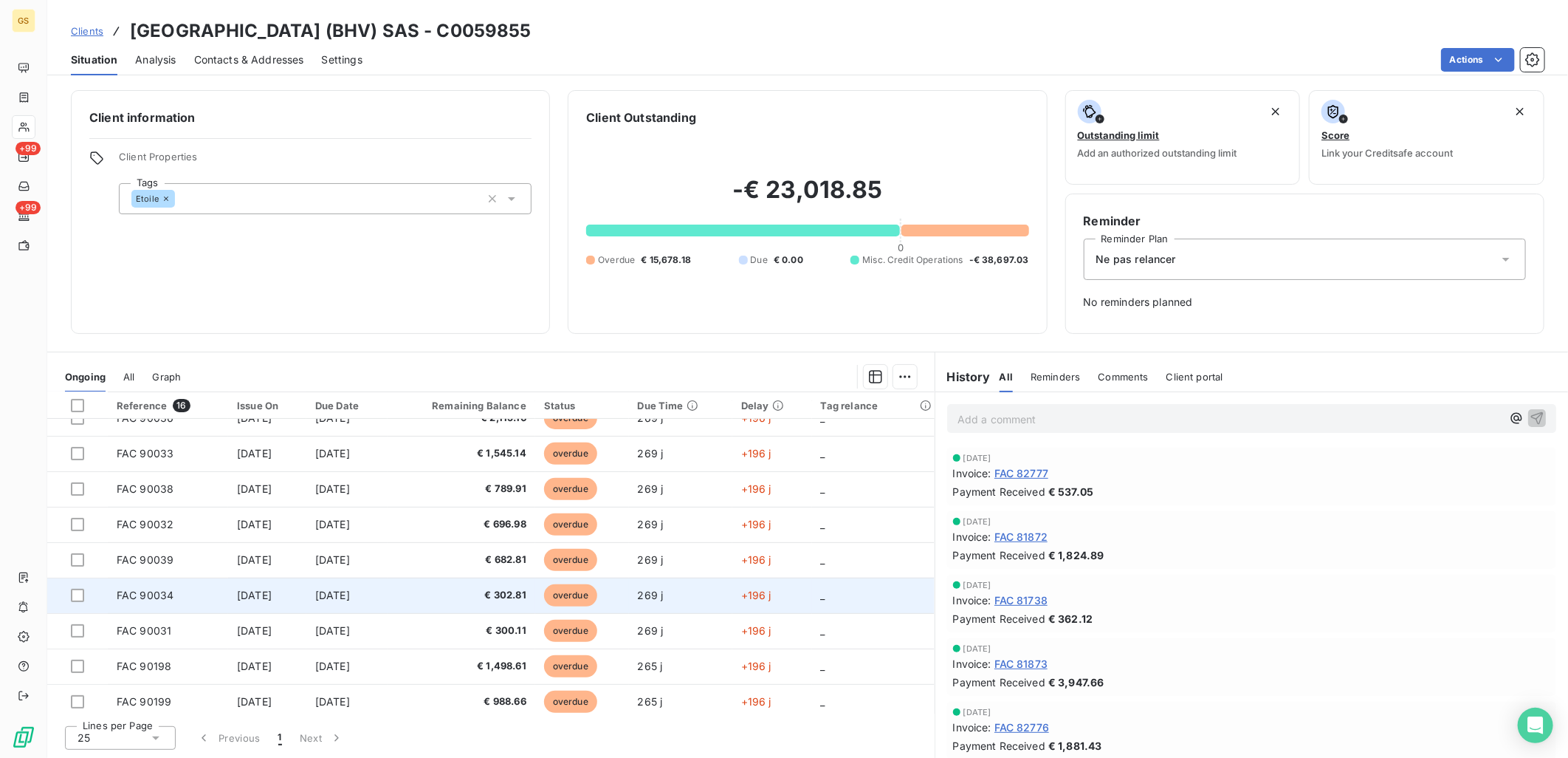
scroll to position [272, 0]
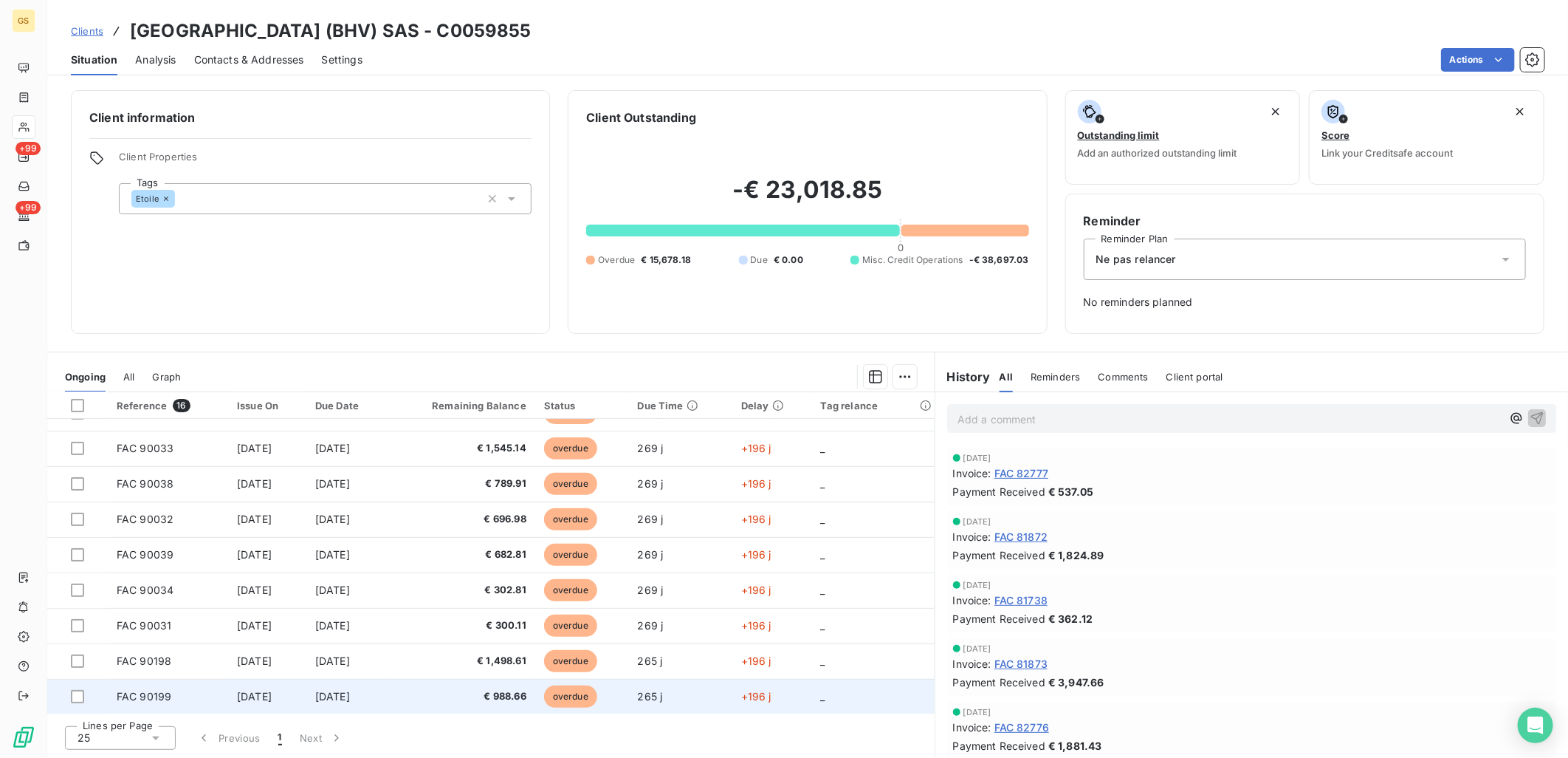
drag, startPoint x: 221, startPoint y: 698, endPoint x: 302, endPoint y: 698, distance: 81.0
click at [302, 698] on td "[DATE]" at bounding box center [267, 697] width 78 height 35
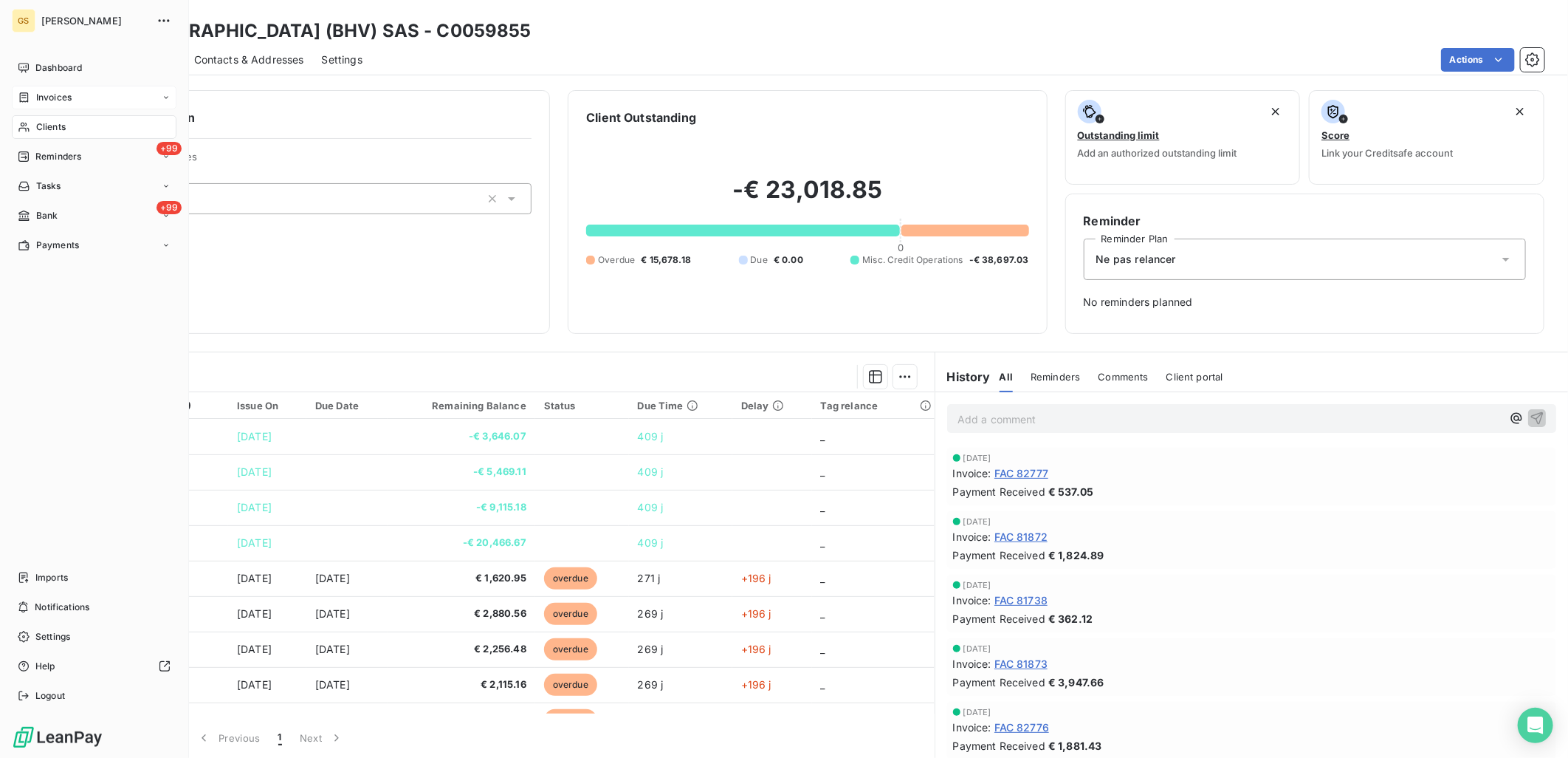
click at [55, 91] on span "Invoices" at bounding box center [54, 98] width 35 height 14
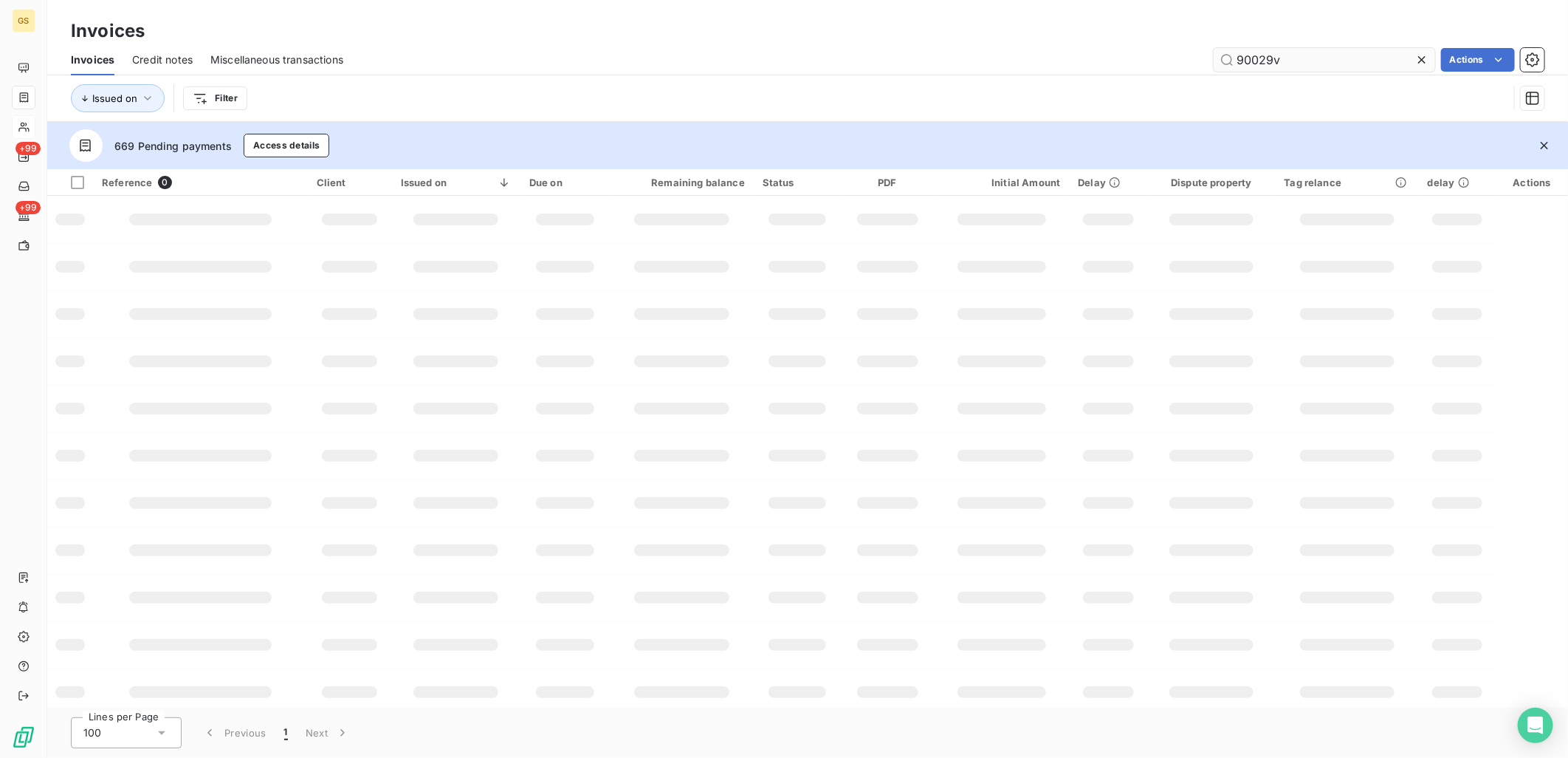
click at [1304, 60] on input "90029v" at bounding box center [1324, 60] width 221 height 23
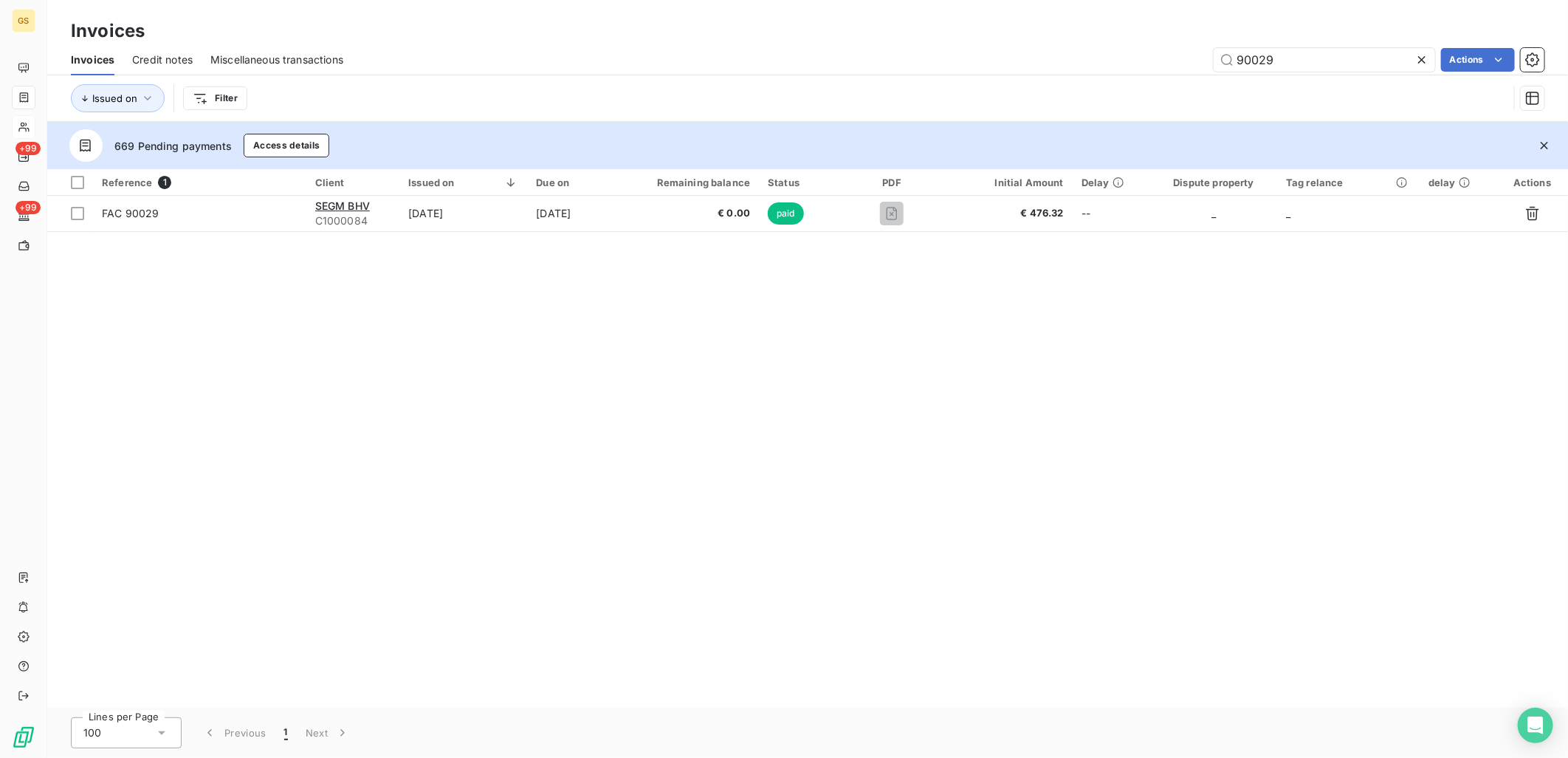
type input "90029"
drag, startPoint x: 889, startPoint y: 360, endPoint x: 830, endPoint y: 348, distance: 60.2
click at [889, 359] on div "Reference 1 Client Issued on Due on Remaining balance Status PDF Initial Amount…" at bounding box center [807, 438] width 1521 height 539
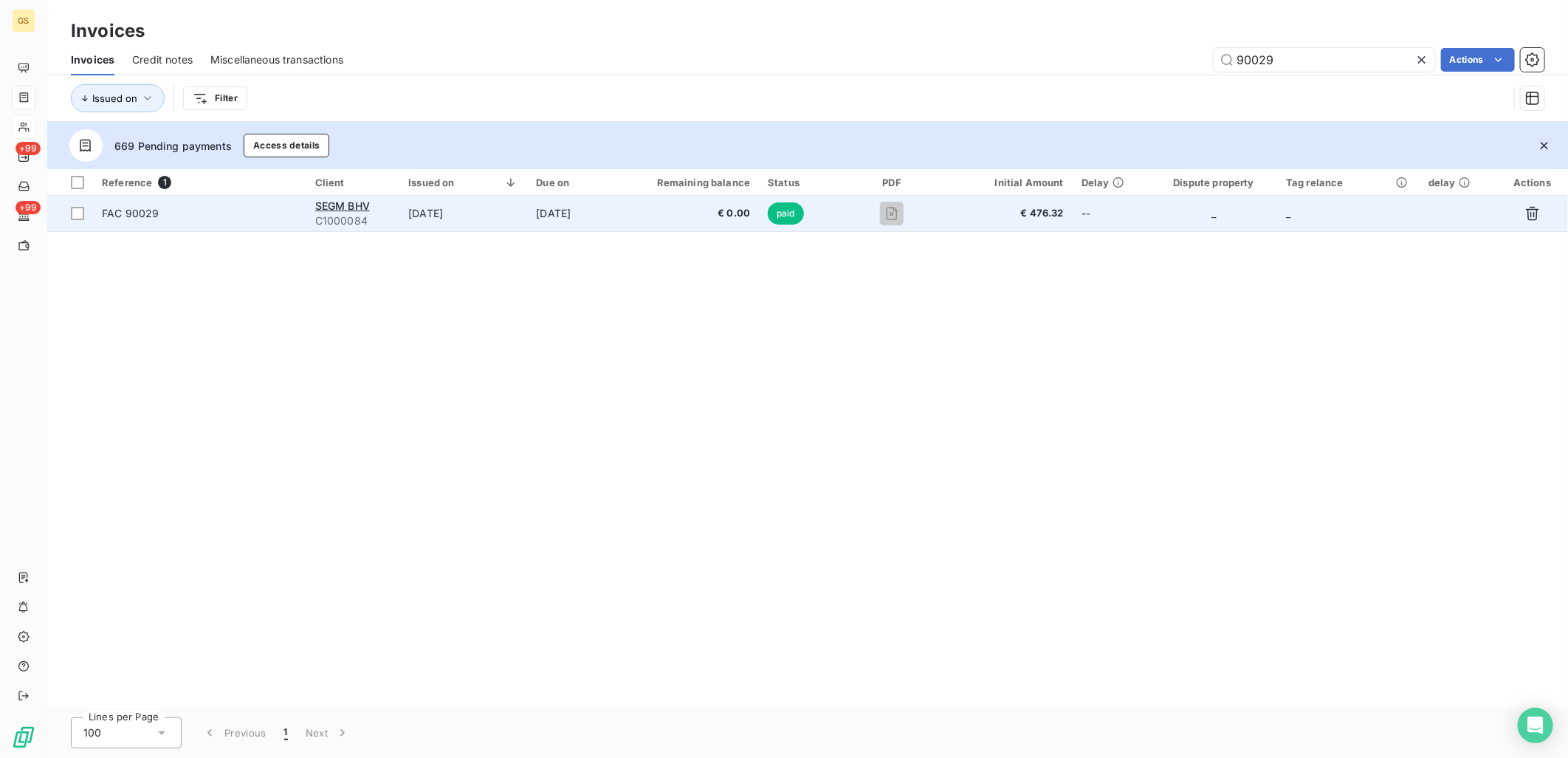
click at [609, 223] on td "[DATE]" at bounding box center [571, 214] width 89 height 35
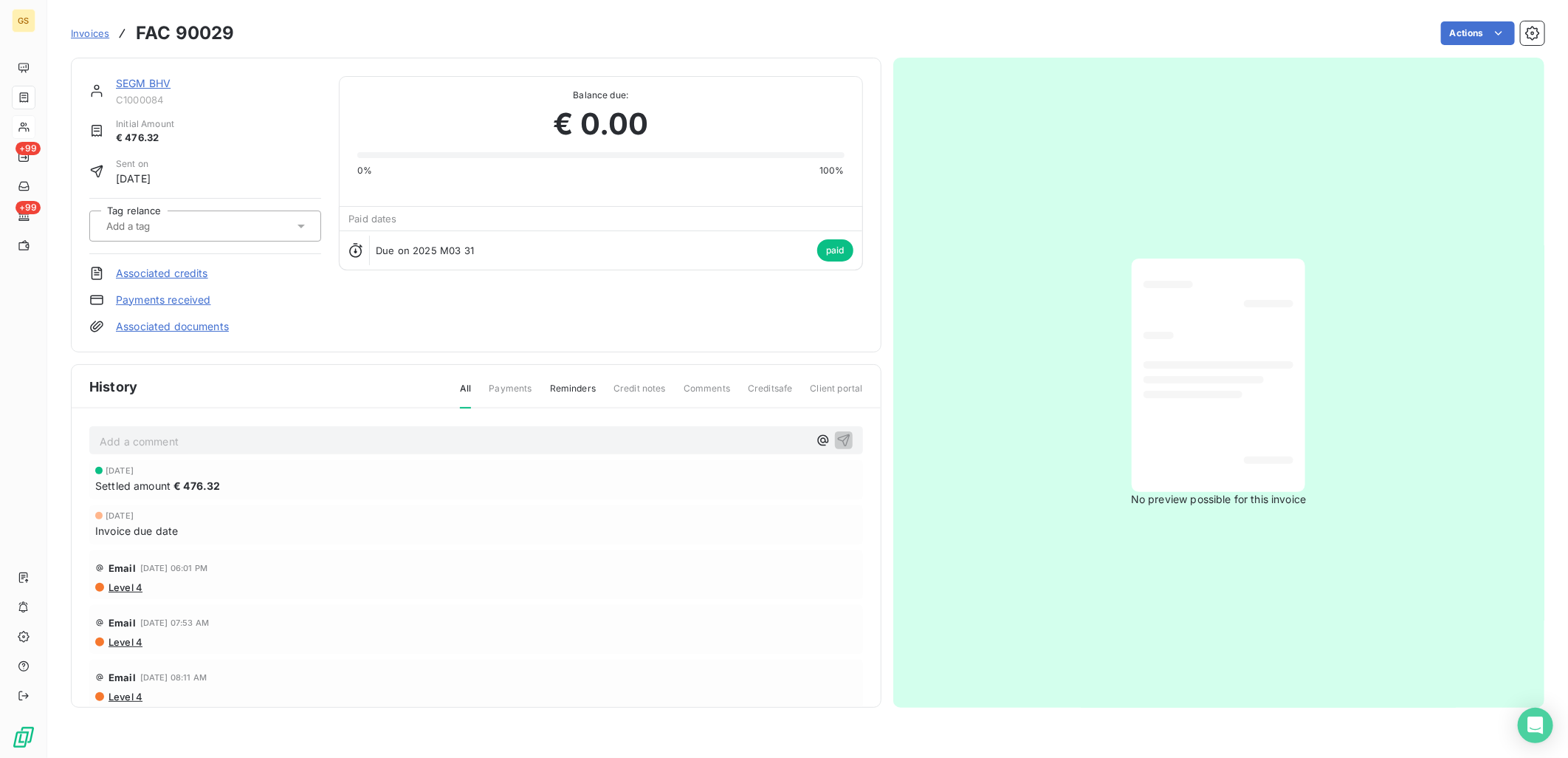
click at [218, 486] on span "€ 476.32" at bounding box center [197, 486] width 47 height 16
click at [187, 297] on link "Payments received" at bounding box center [164, 299] width 96 height 15
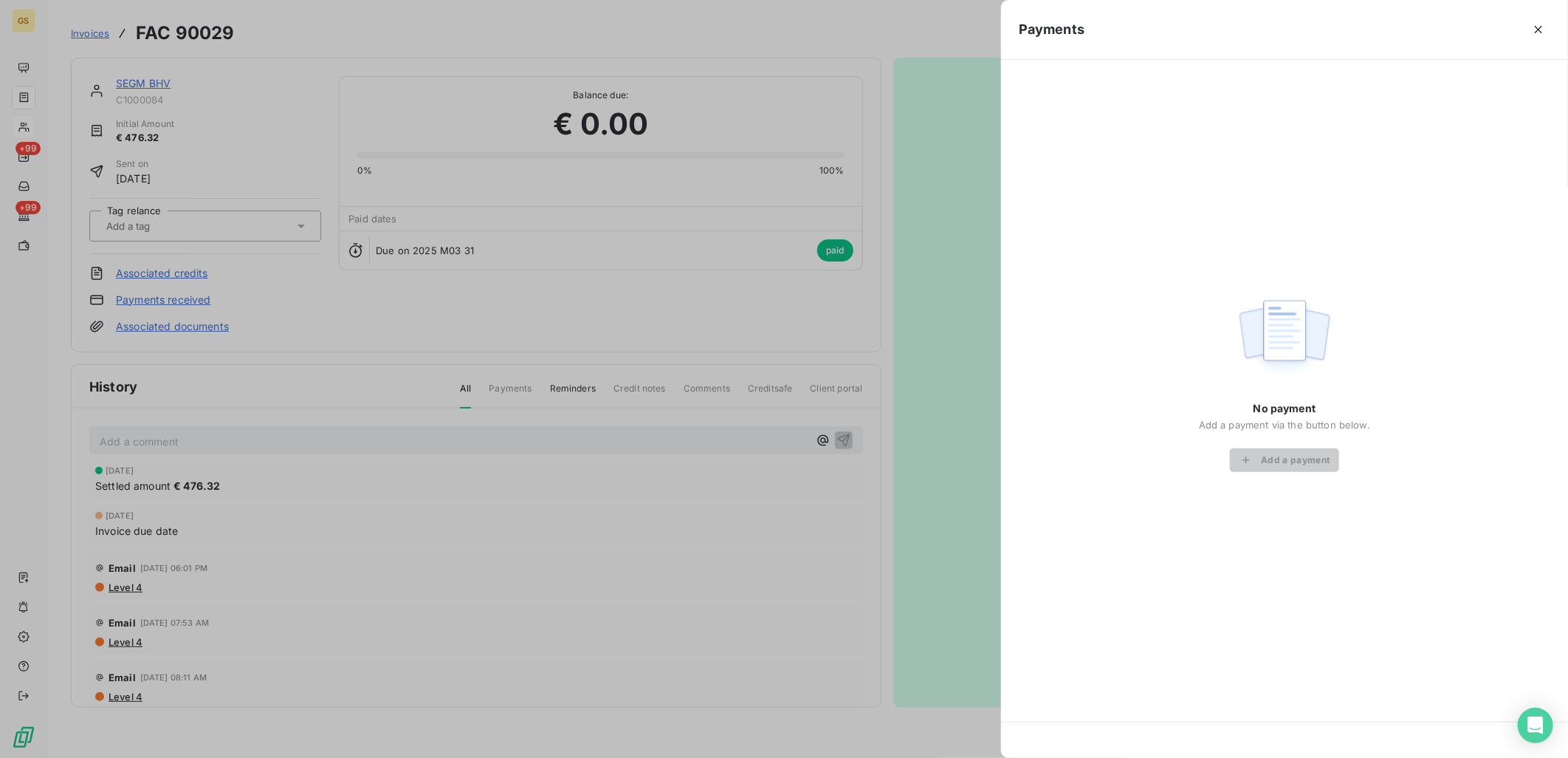
click at [549, 321] on div at bounding box center [784, 379] width 1568 height 758
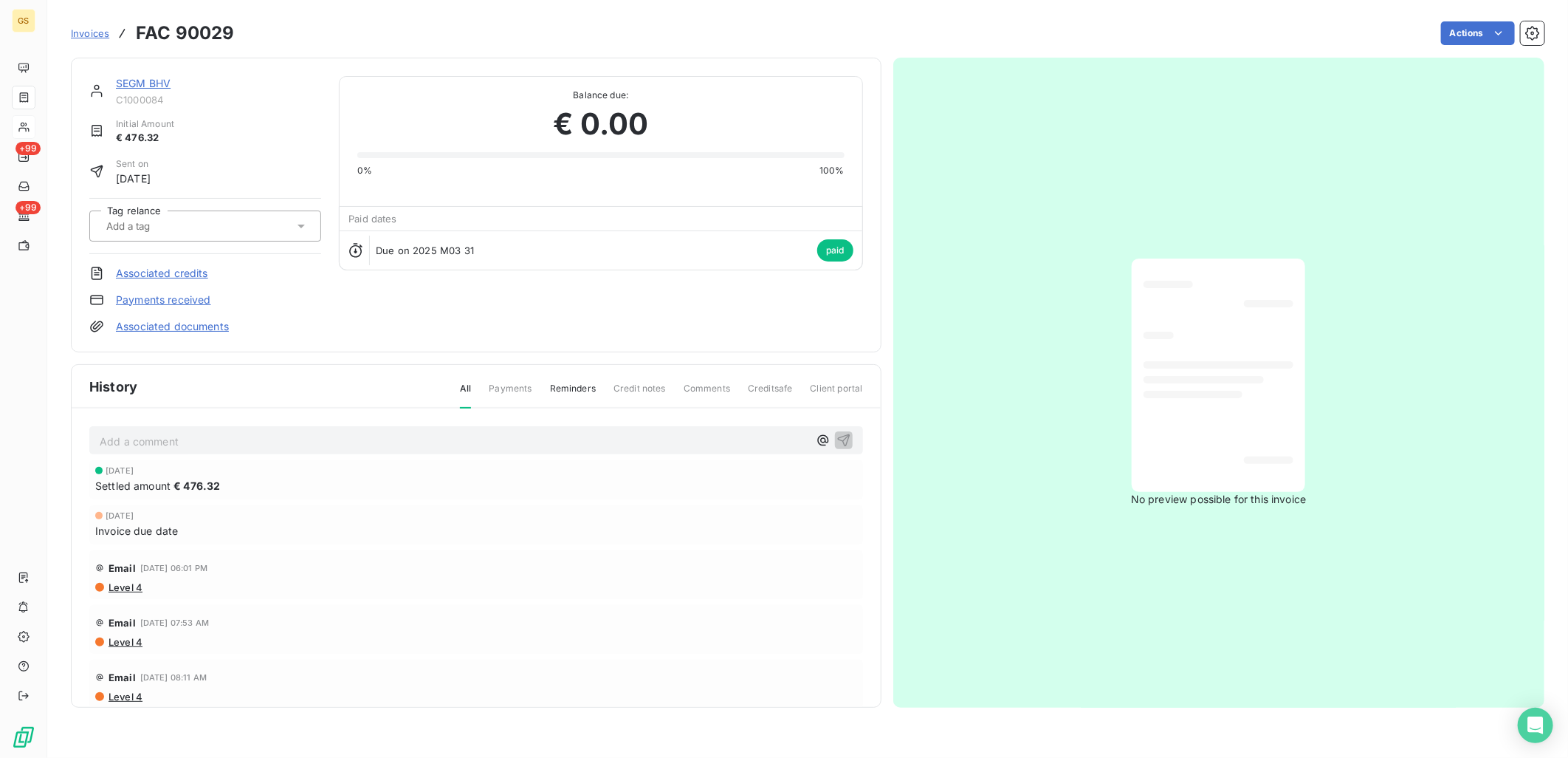
click at [163, 85] on link "SEGM BHV" at bounding box center [143, 83] width 55 height 13
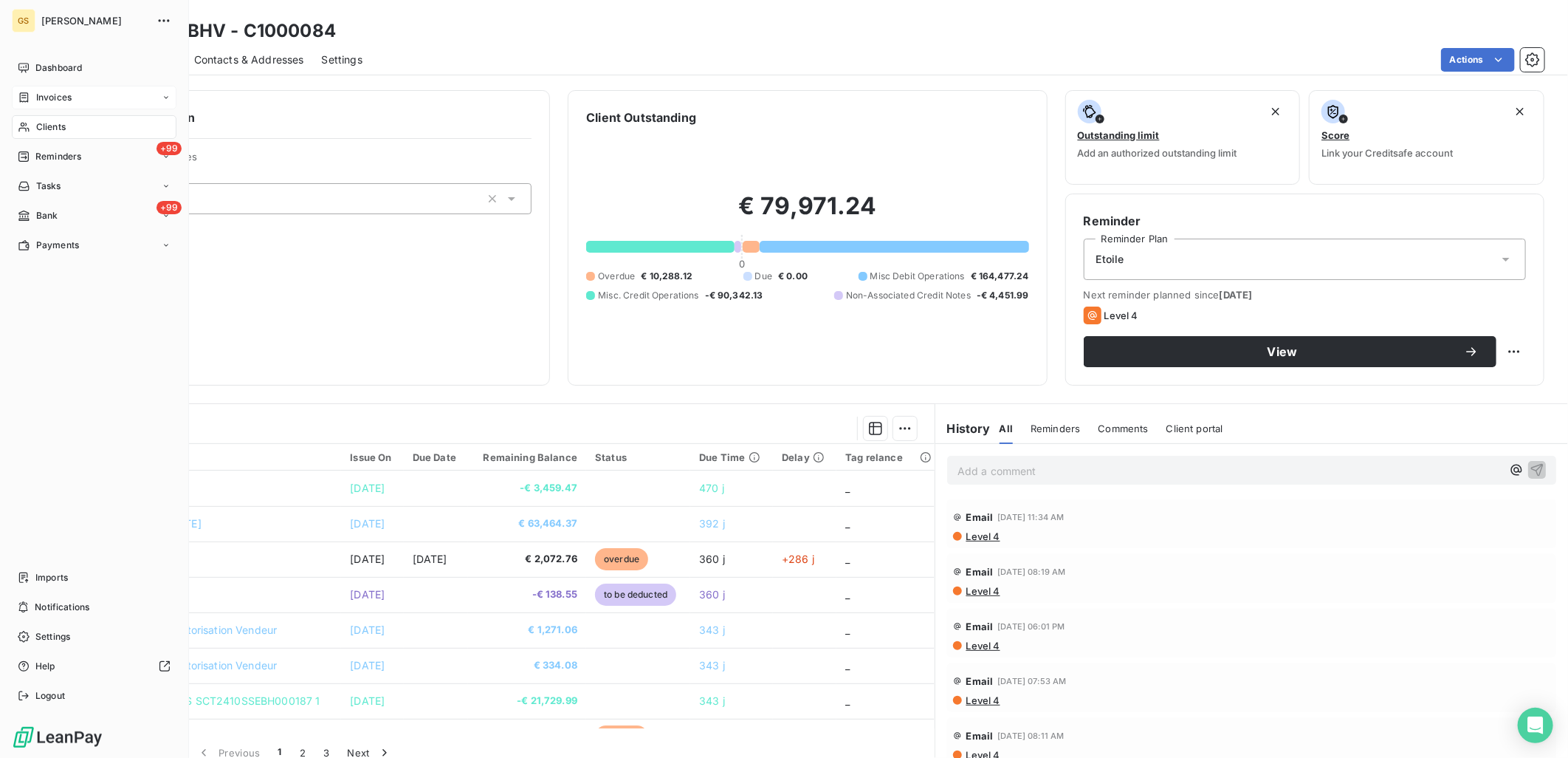
click at [41, 99] on span "Invoices" at bounding box center [54, 98] width 35 height 14
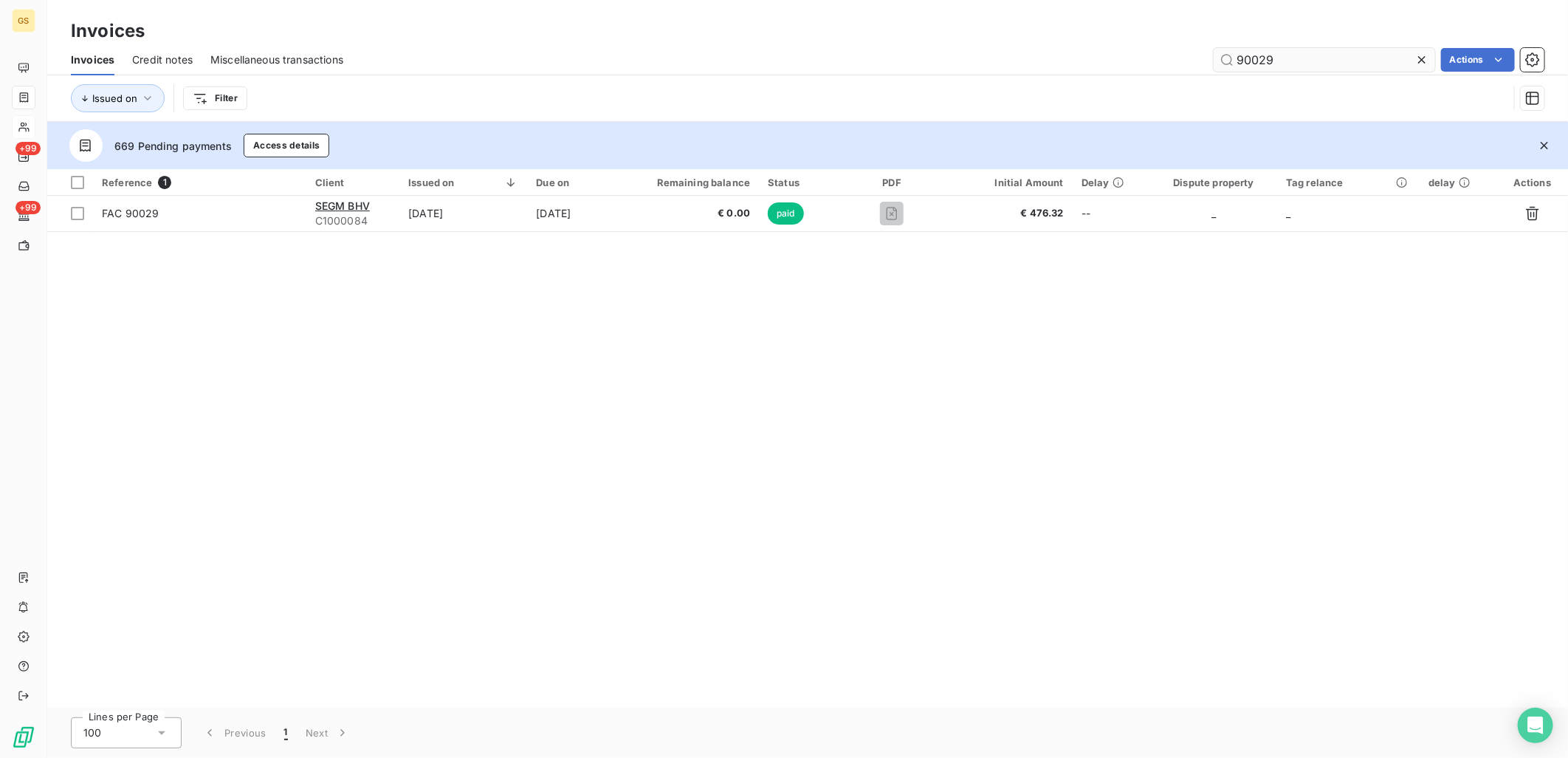
click at [1279, 57] on input "90029" at bounding box center [1324, 60] width 221 height 23
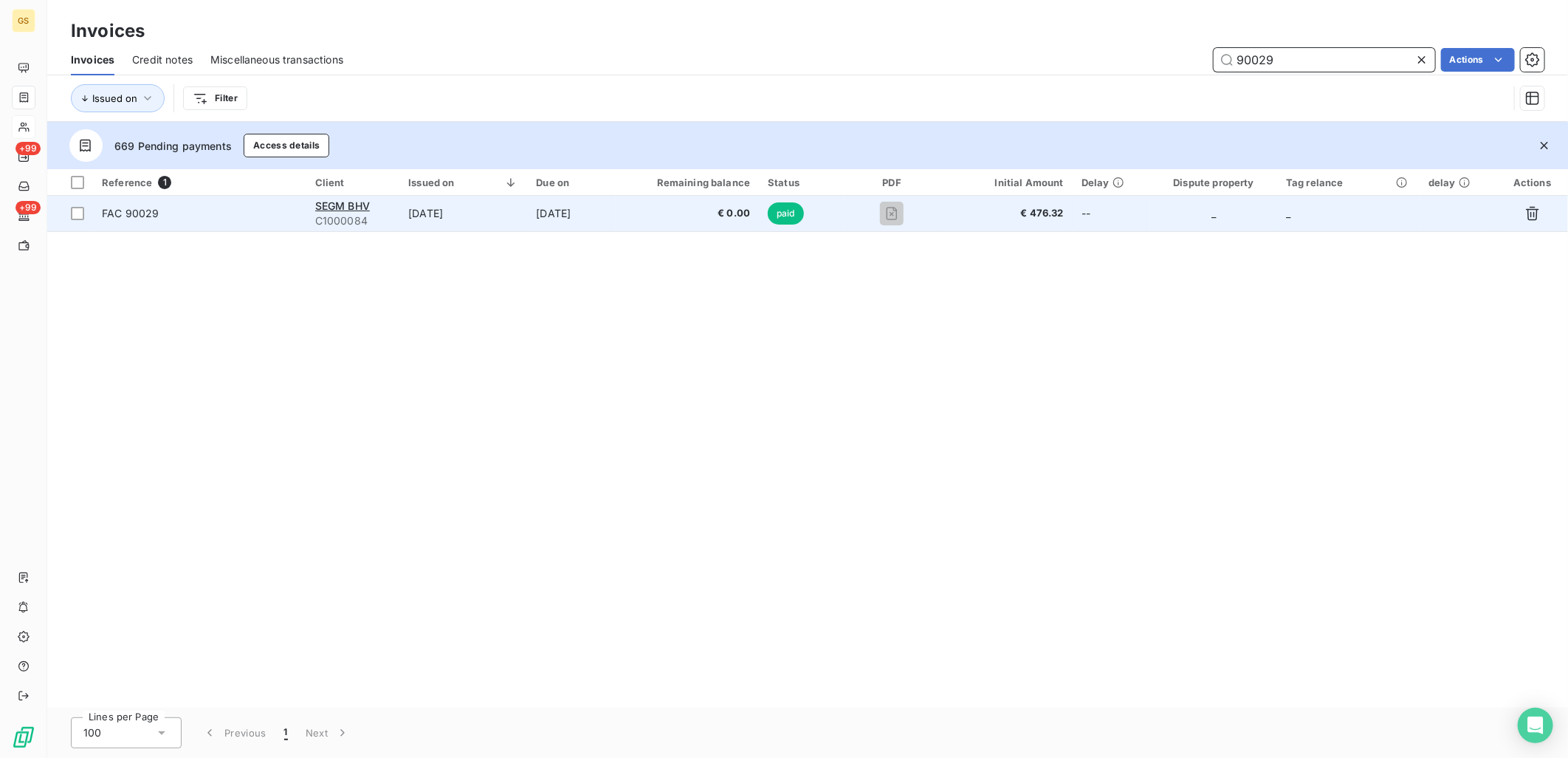
type input "90029"
drag, startPoint x: 400, startPoint y: 215, endPoint x: 496, endPoint y: 211, distance: 96.1
click at [495, 212] on td "[DATE]" at bounding box center [463, 214] width 128 height 35
